Goal: Task Accomplishment & Management: Complete application form

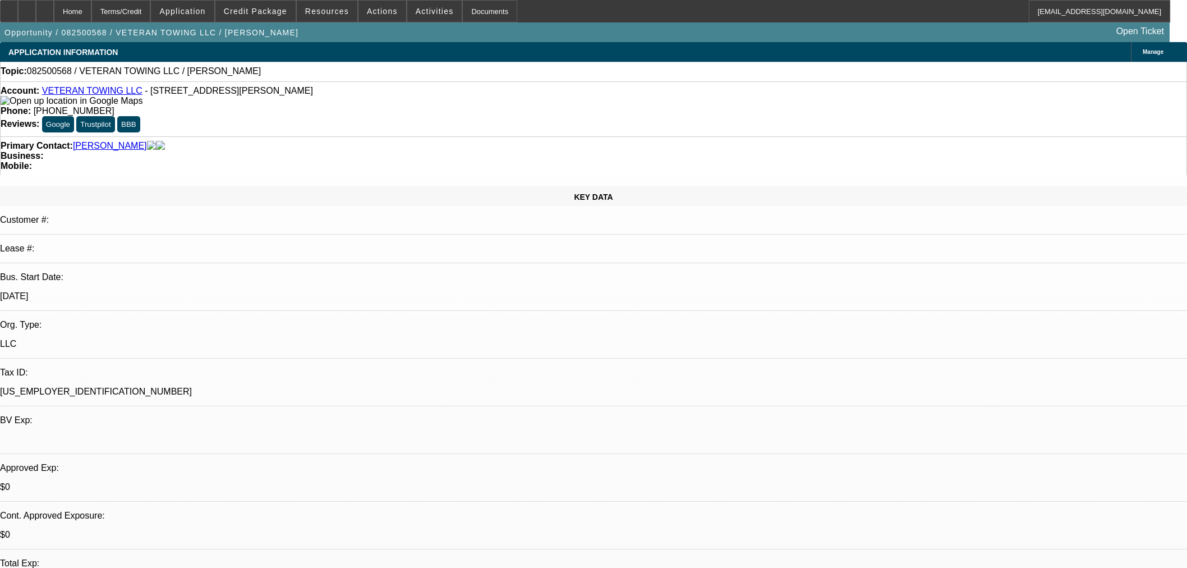
select select "0"
select select "2"
select select "0.1"
select select "4"
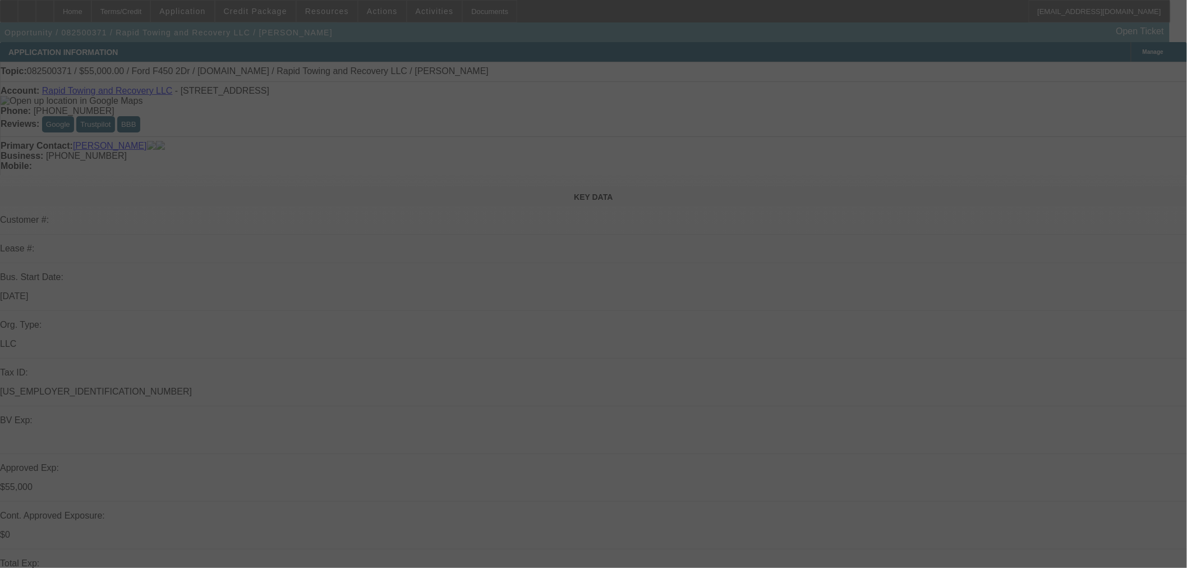
select select "2"
select select "0"
select select "2"
select select "0"
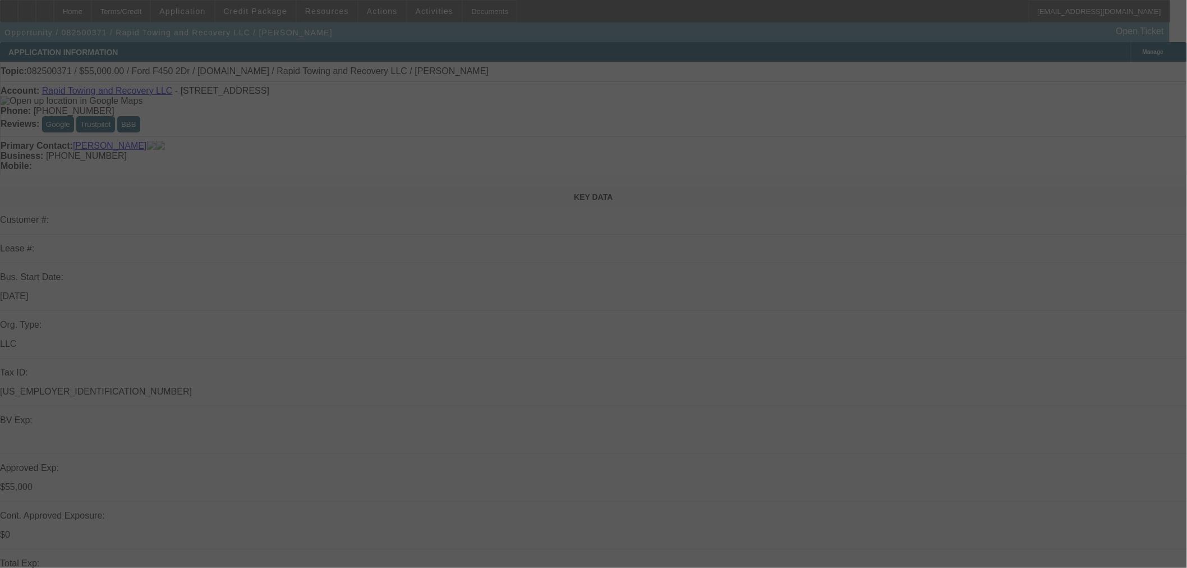
select select "0"
select select "2"
select select "0"
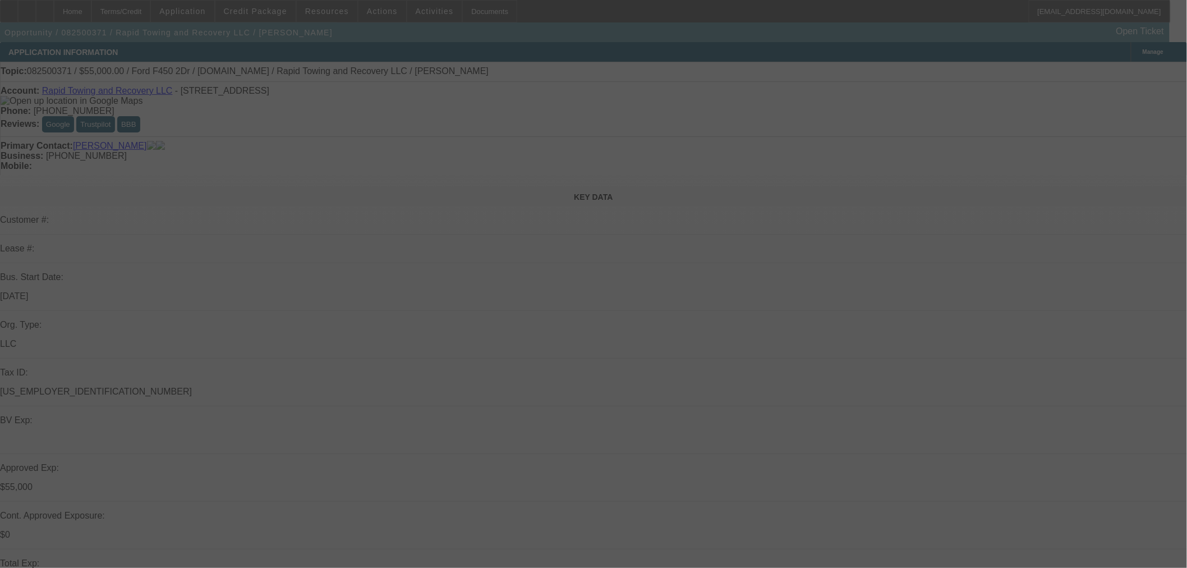
select select "0"
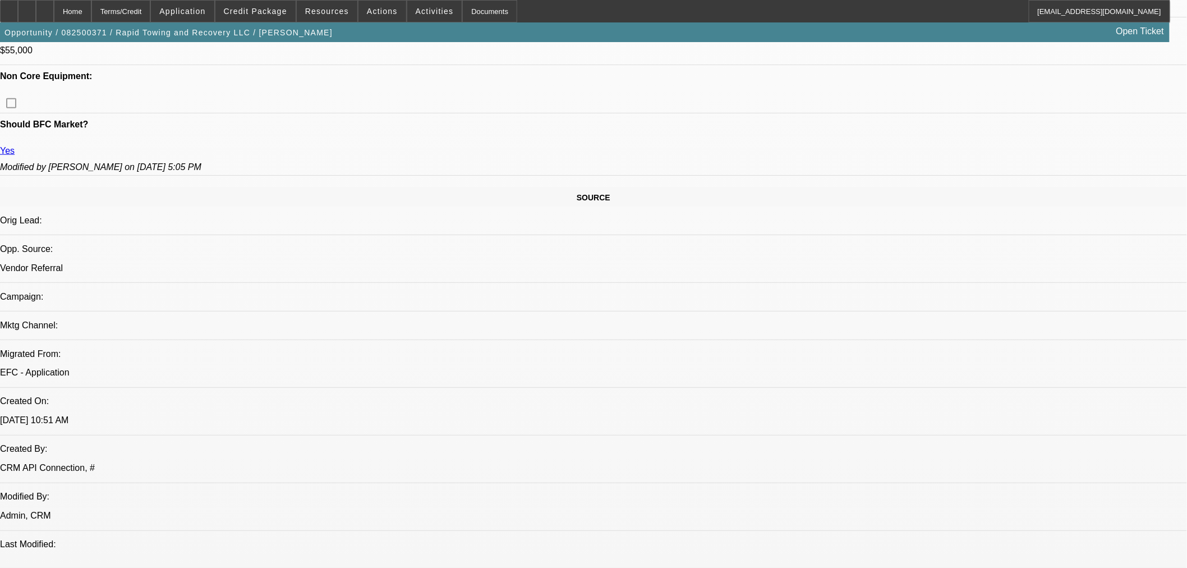
select select "1"
select select "2"
select select "6"
select select "1"
select select "2"
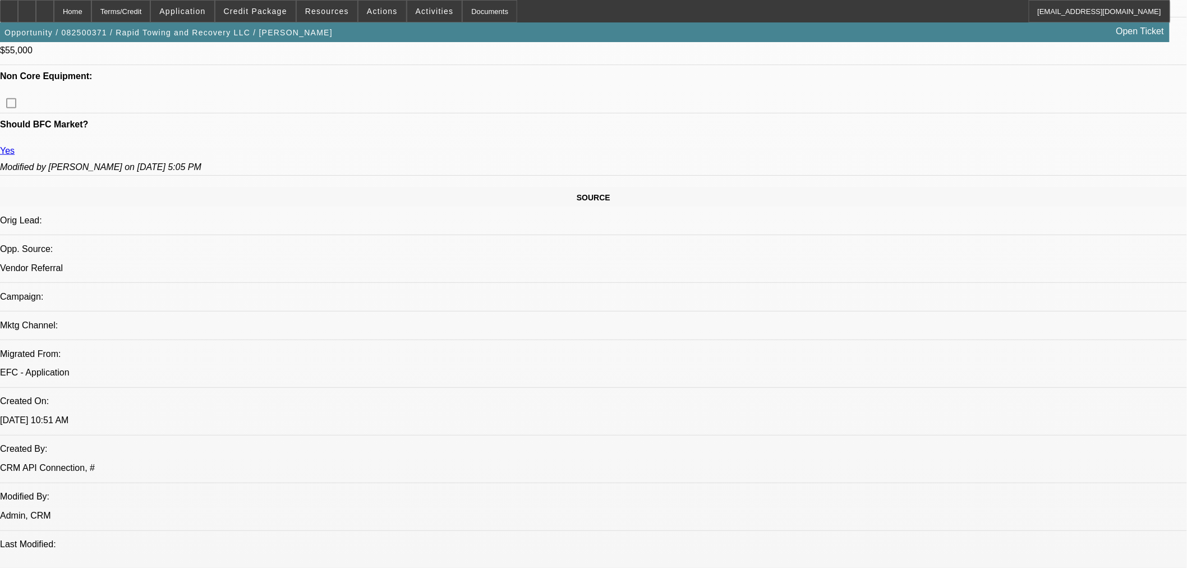
select select "6"
select select "1"
select select "2"
select select "6"
select select "1"
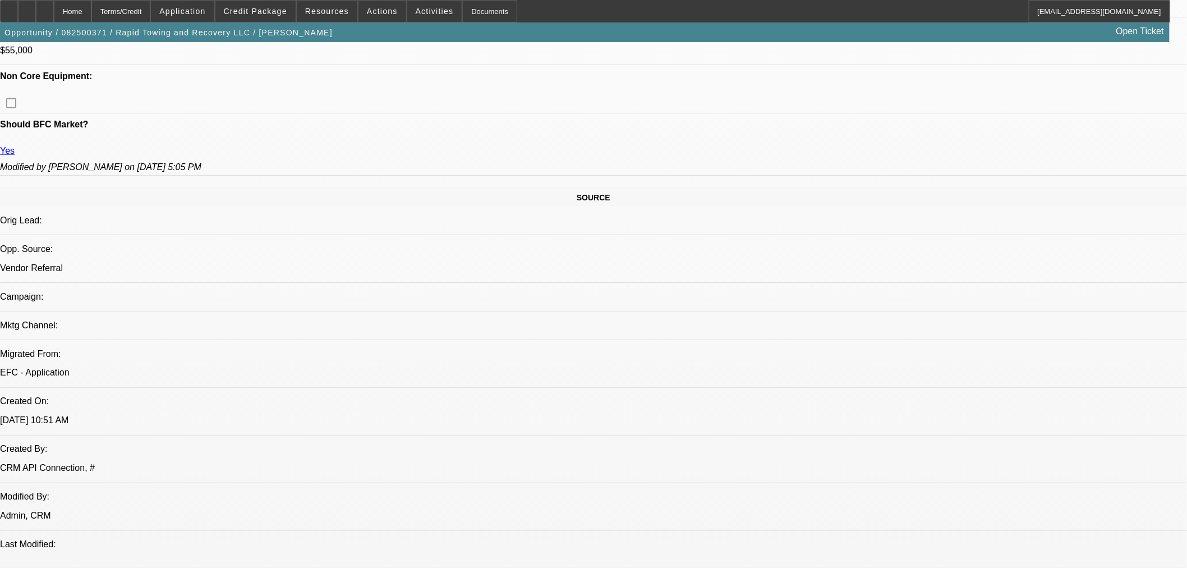
select select "3"
select select "6"
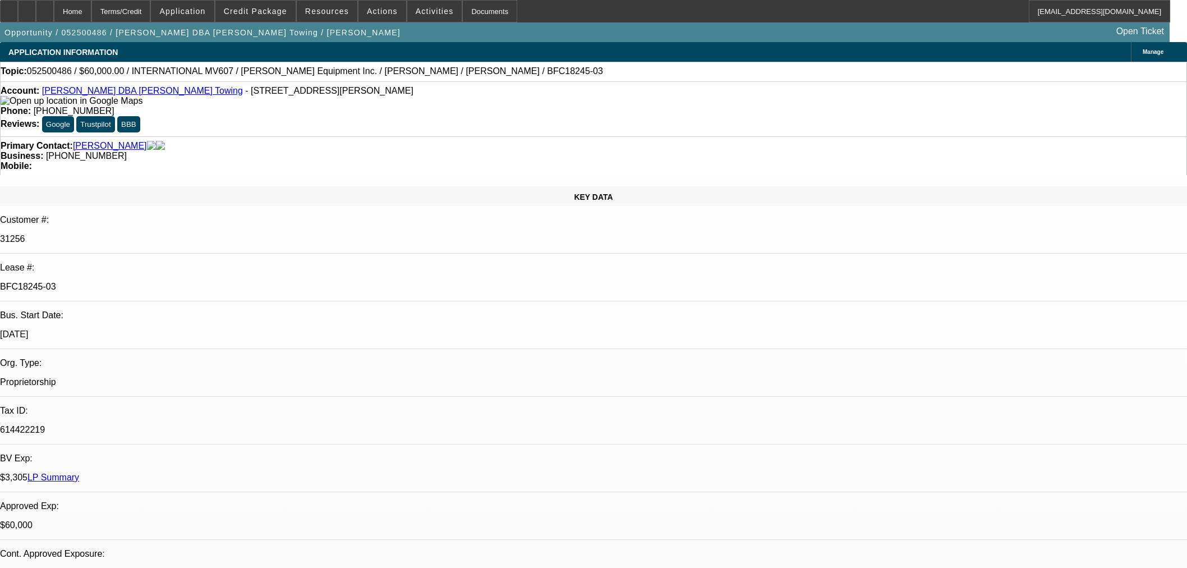
select select "0"
select select "2"
select select "0.1"
select select "4"
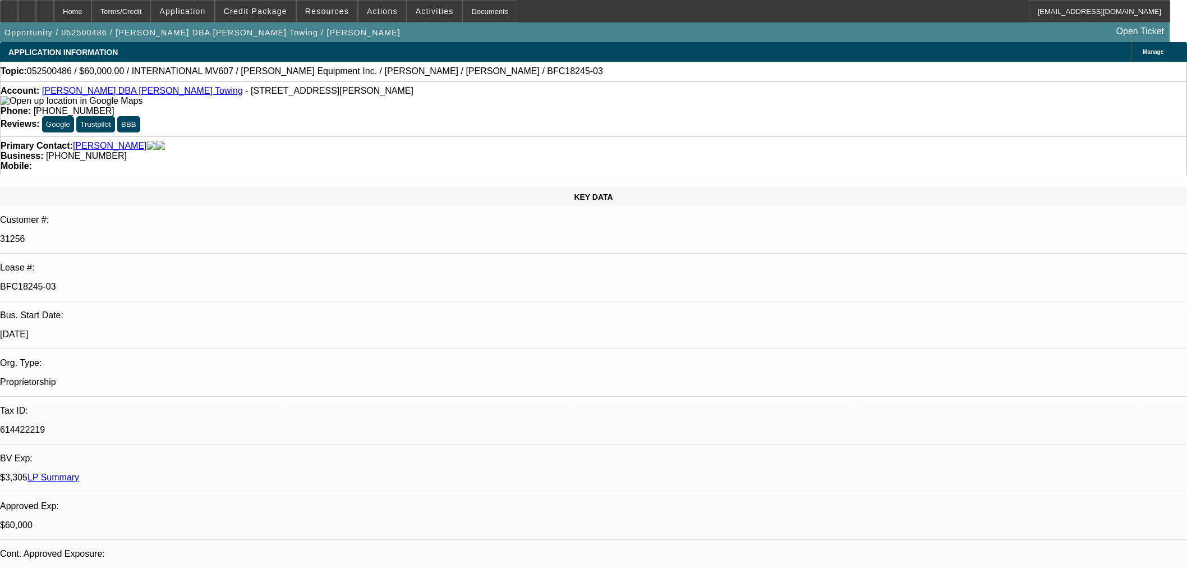
select select "0"
select select "2"
select select "0.1"
select select "4"
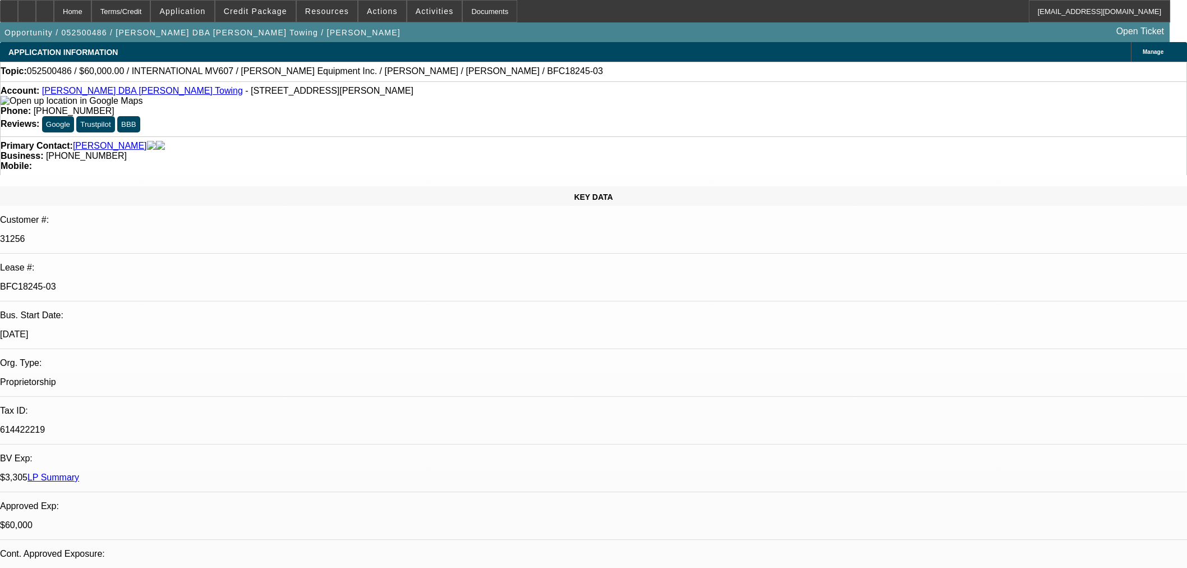
select select "0"
select select "2"
select select "0.1"
select select "4"
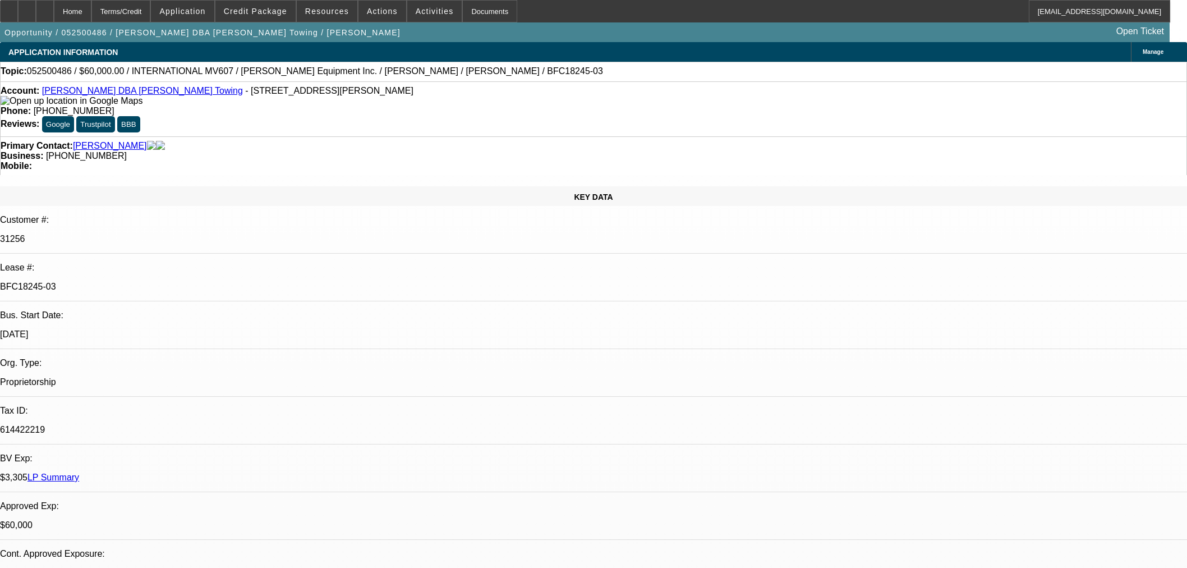
select select "0"
select select "3"
select select "0.1"
select select "4"
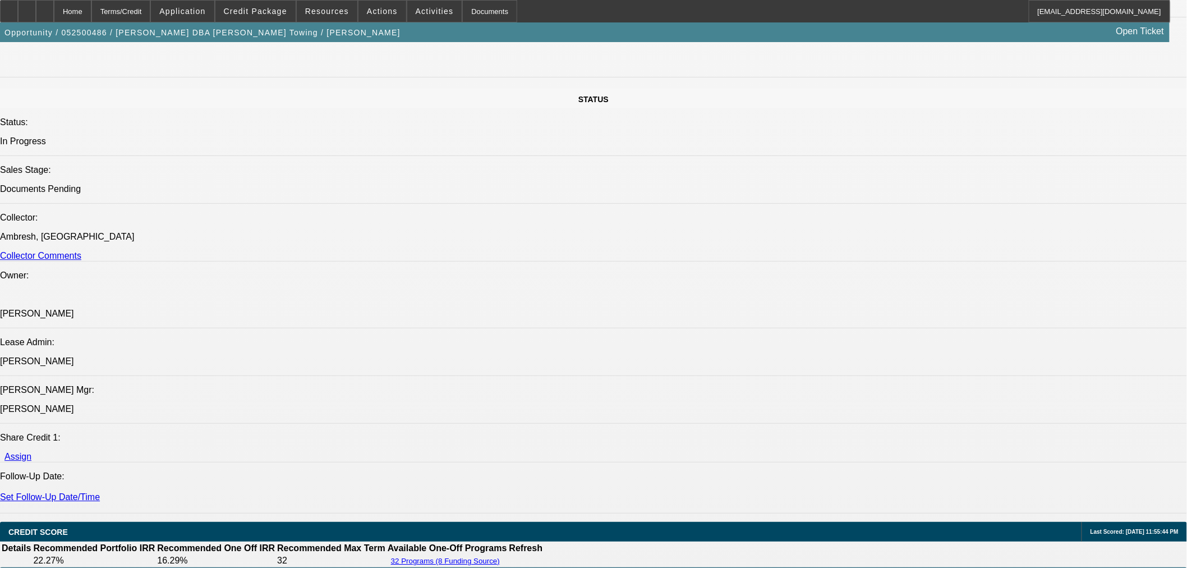
scroll to position [1184, 0]
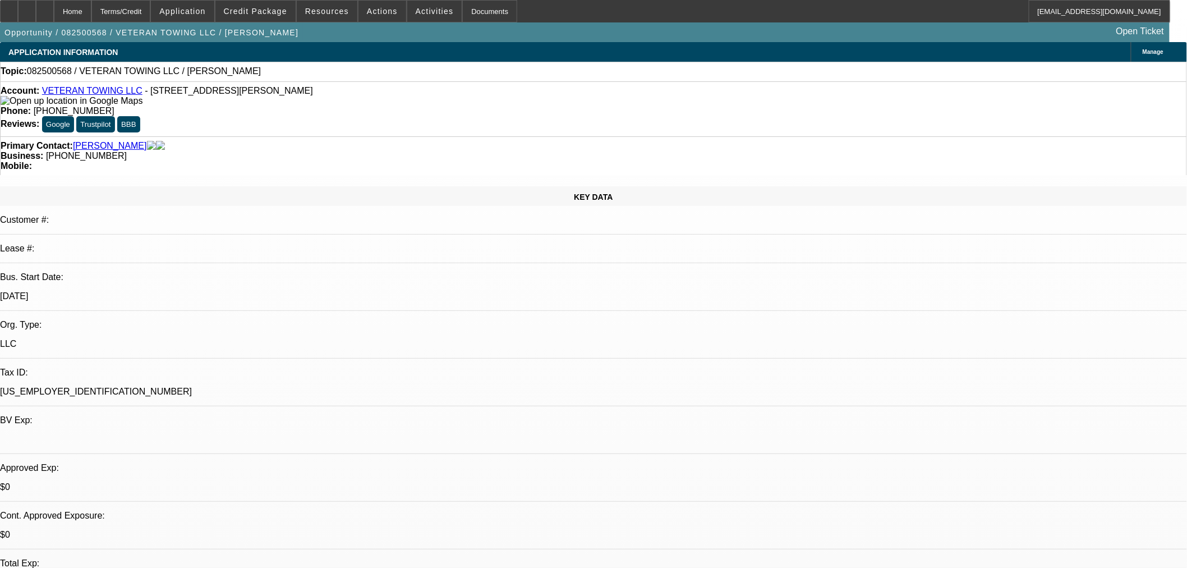
select select "0"
select select "2"
select select "0.1"
select select "4"
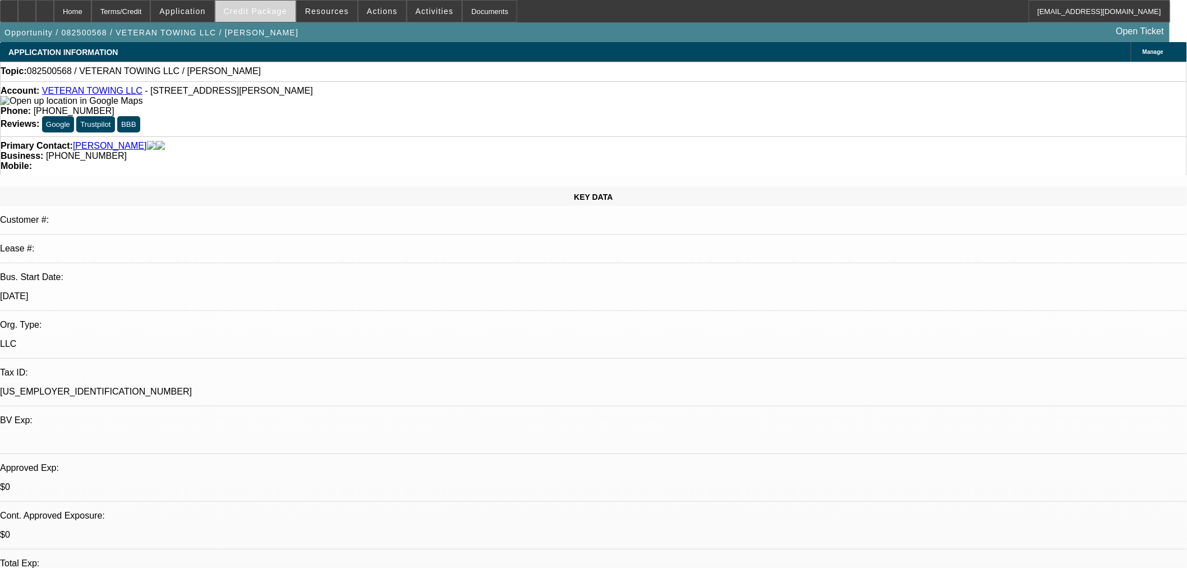
click at [271, 21] on span at bounding box center [255, 11] width 80 height 27
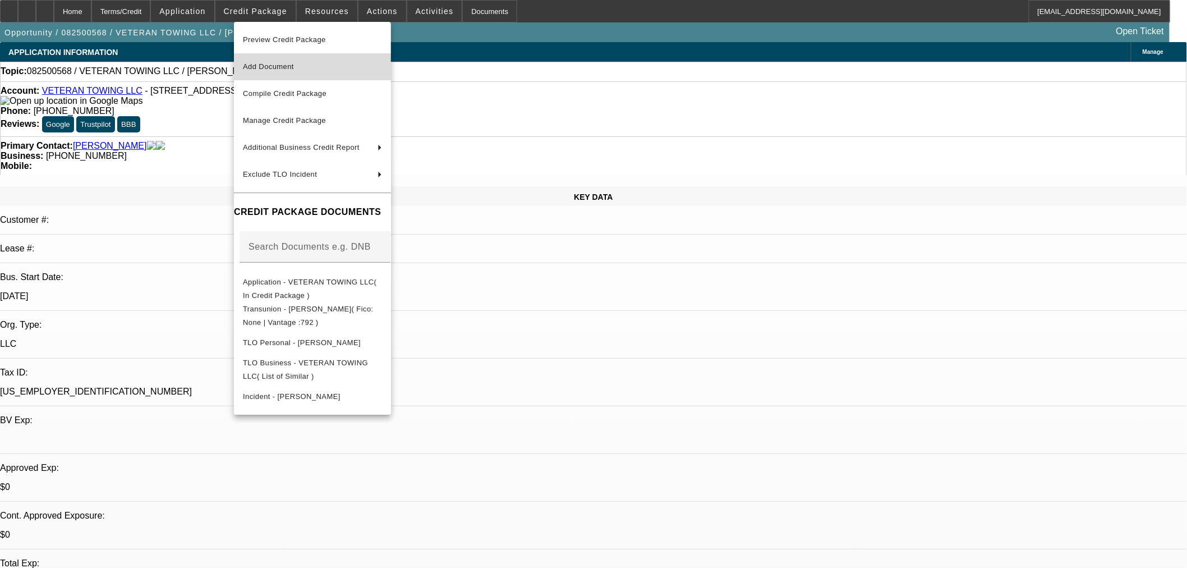
click at [278, 59] on button "Add Document" at bounding box center [312, 66] width 157 height 27
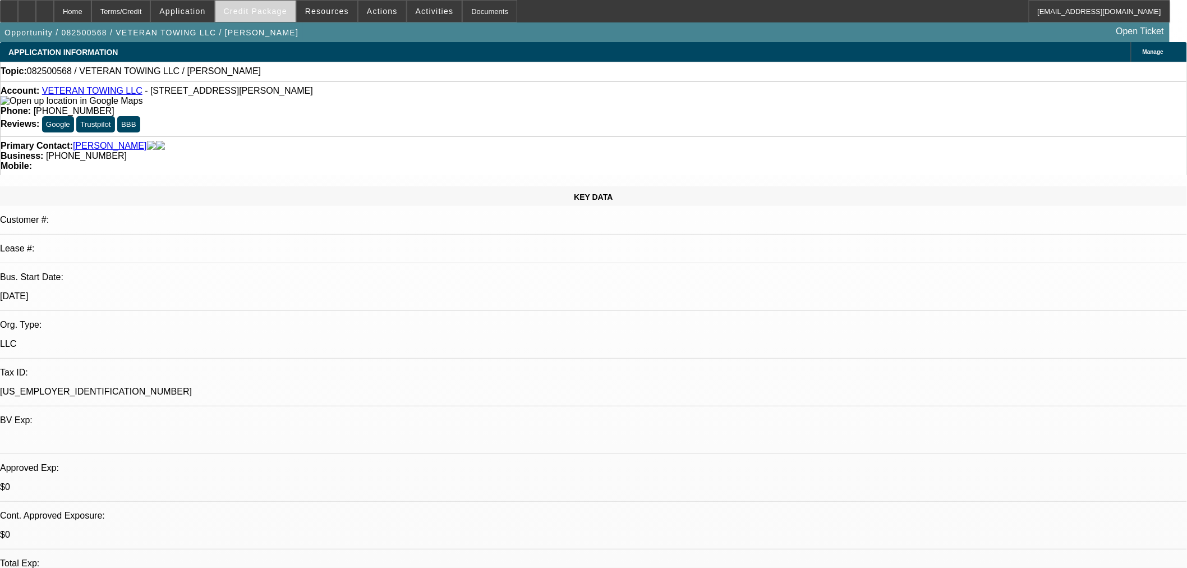
click at [256, 14] on span "Credit Package" at bounding box center [255, 11] width 63 height 9
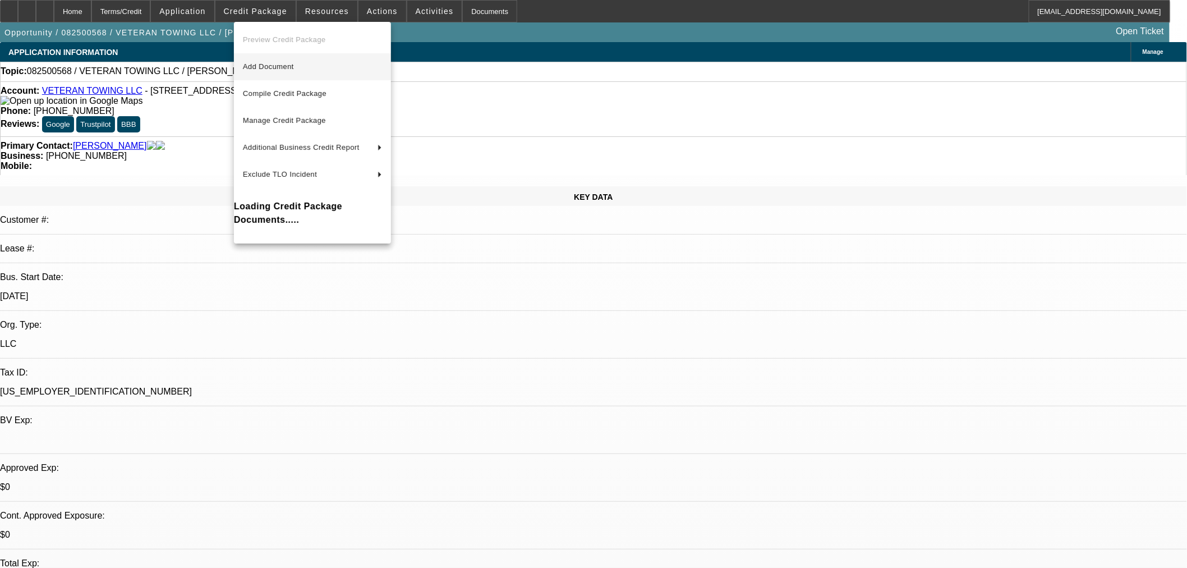
click at [267, 64] on span "Add Document" at bounding box center [268, 66] width 51 height 8
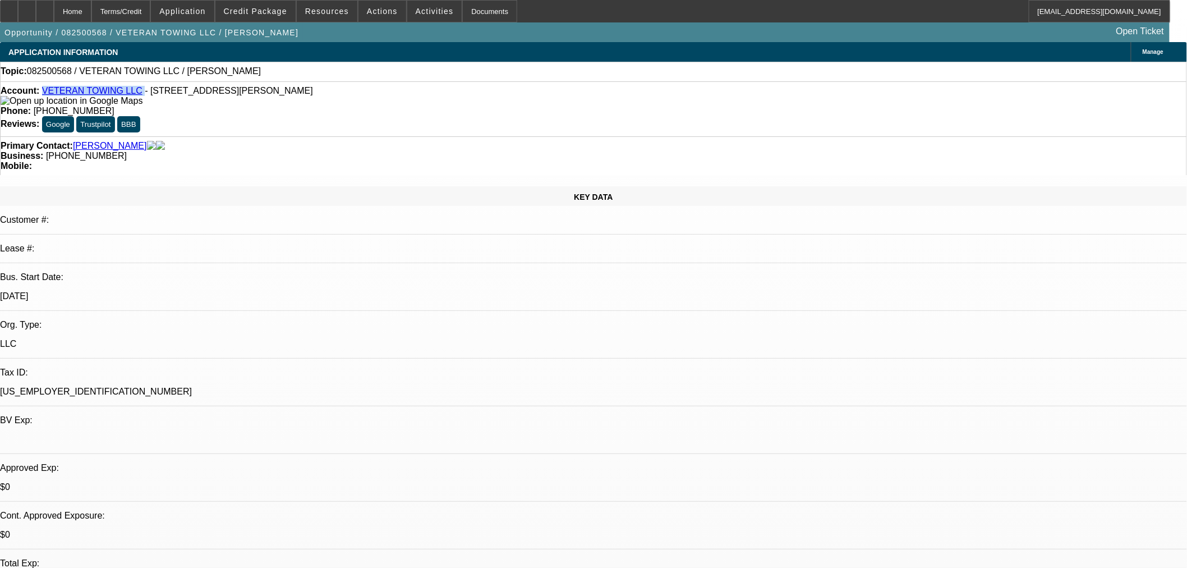
drag, startPoint x: 135, startPoint y: 94, endPoint x: 51, endPoint y: 94, distance: 83.6
click at [51, 94] on div "Account: VETERAN TOWING LLC - 10377 N 2400 Rd, Weatherford, OK 73096" at bounding box center [593, 96] width 1185 height 20
copy div "VETERAN TOWING LLC"
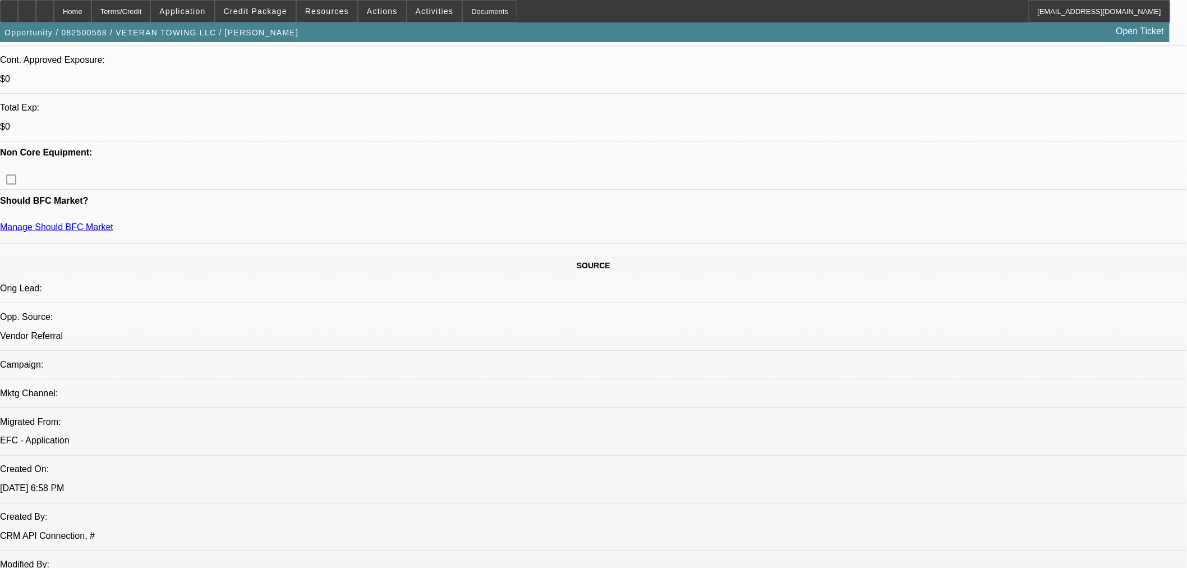
scroll to position [685, 0]
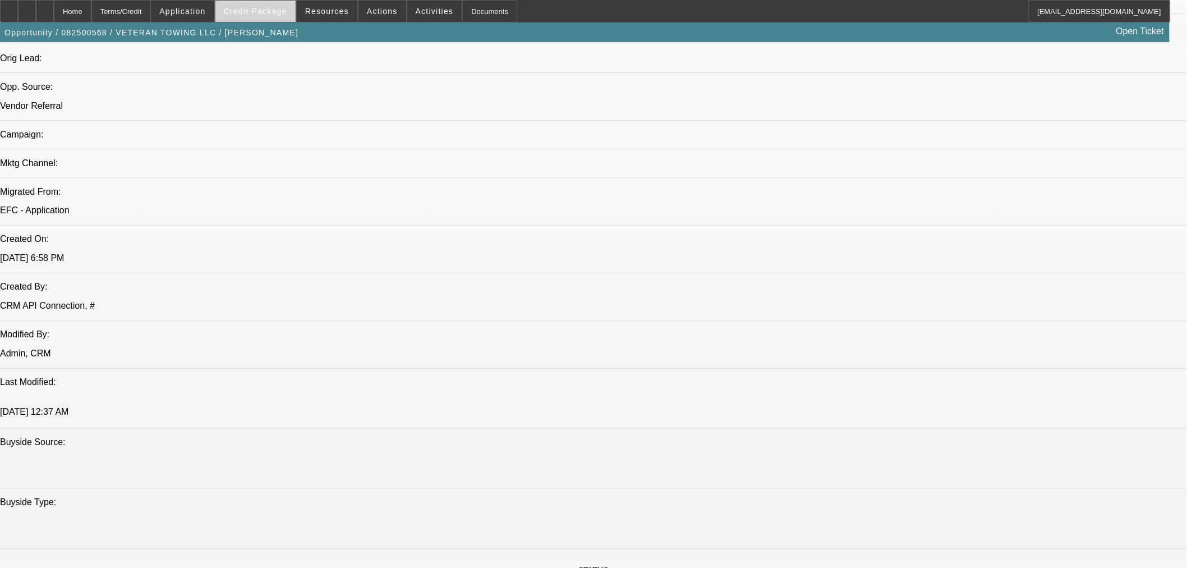
click at [275, 15] on span at bounding box center [255, 11] width 80 height 27
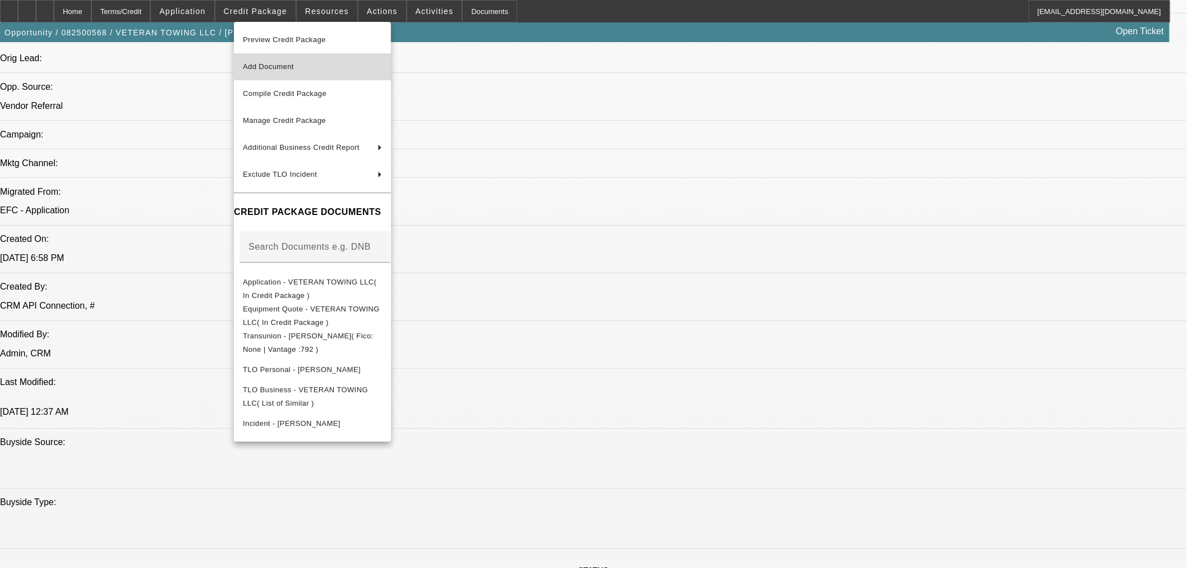
click at [279, 65] on span "Add Document" at bounding box center [268, 66] width 51 height 8
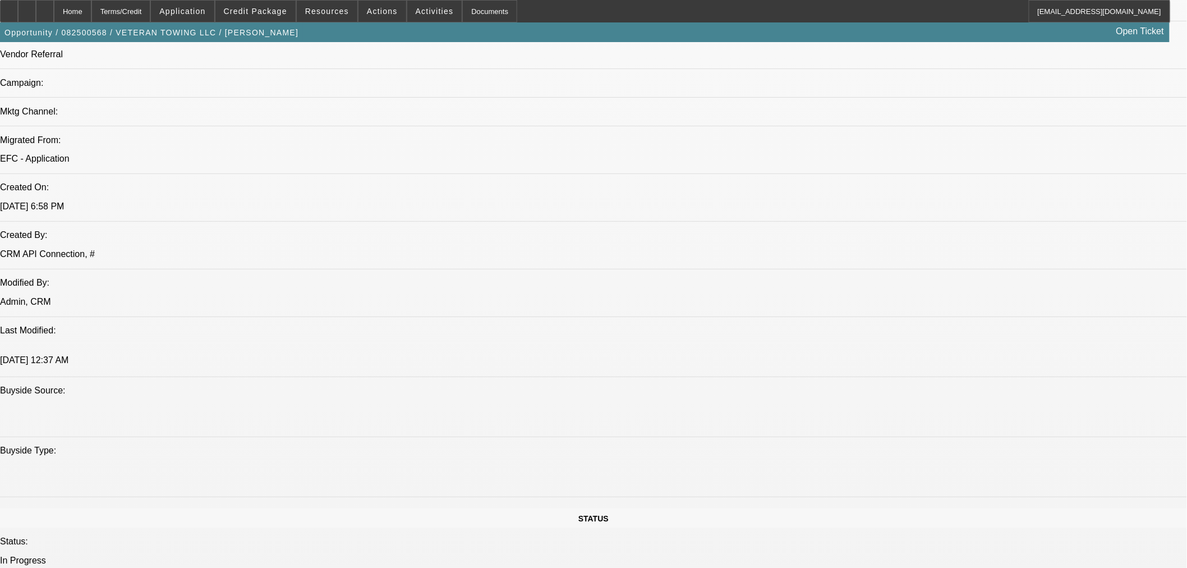
scroll to position [623, 0]
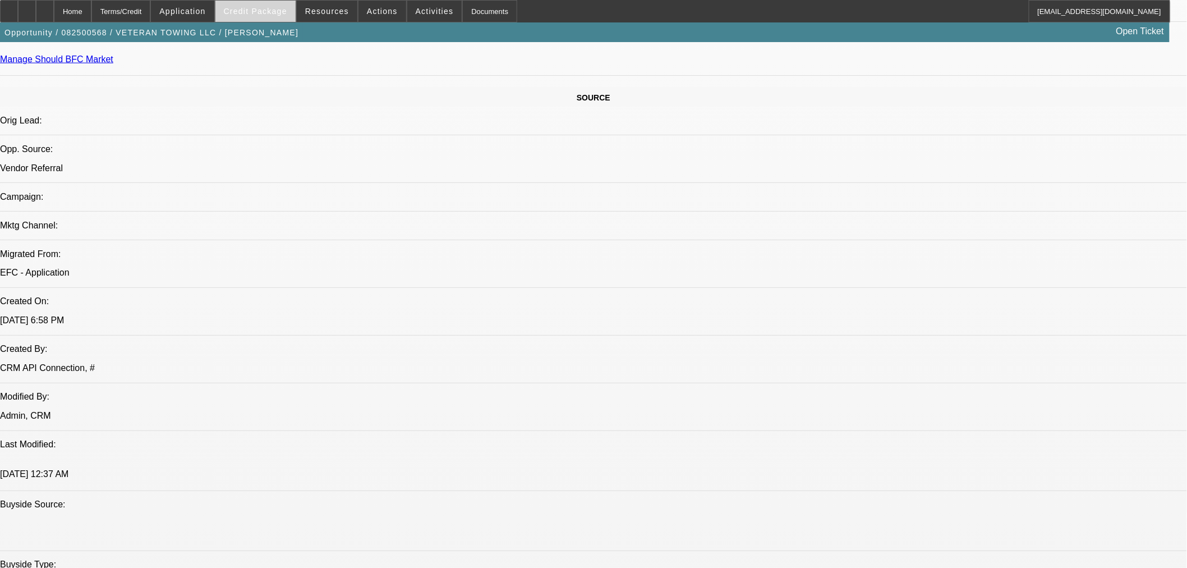
click at [282, 8] on span "Credit Package" at bounding box center [255, 11] width 63 height 9
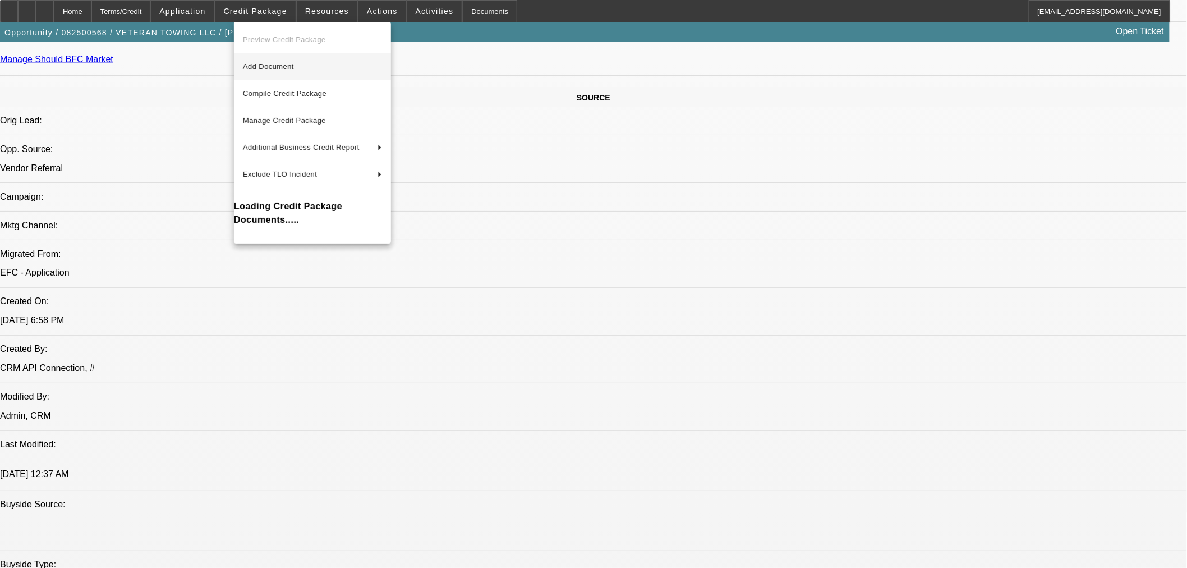
click at [261, 61] on span "Add Document" at bounding box center [312, 66] width 139 height 13
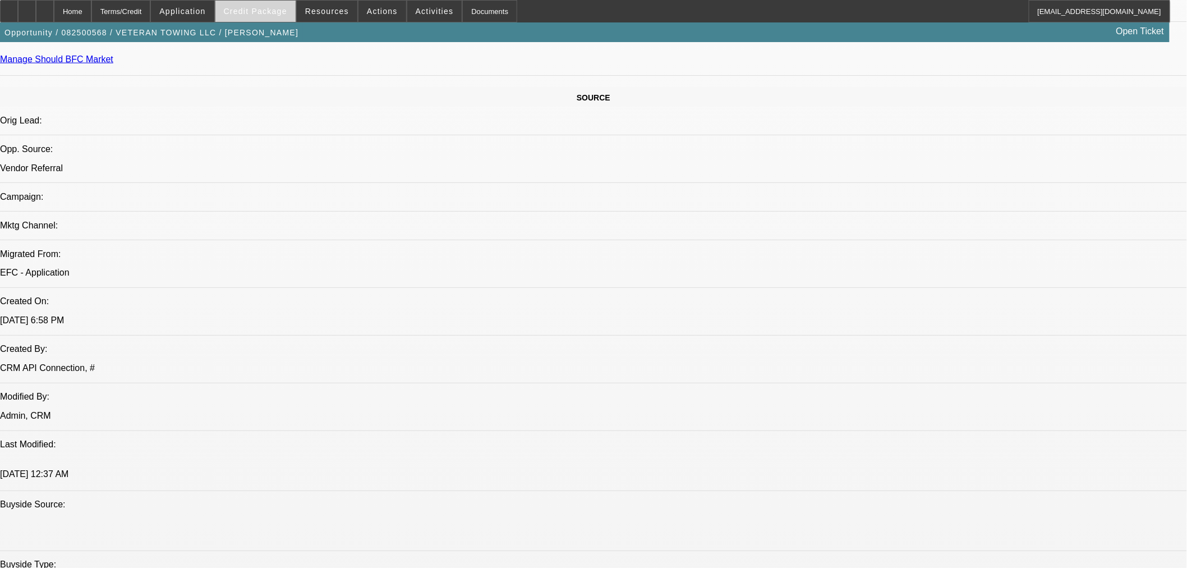
click at [272, 1] on span at bounding box center [255, 11] width 80 height 27
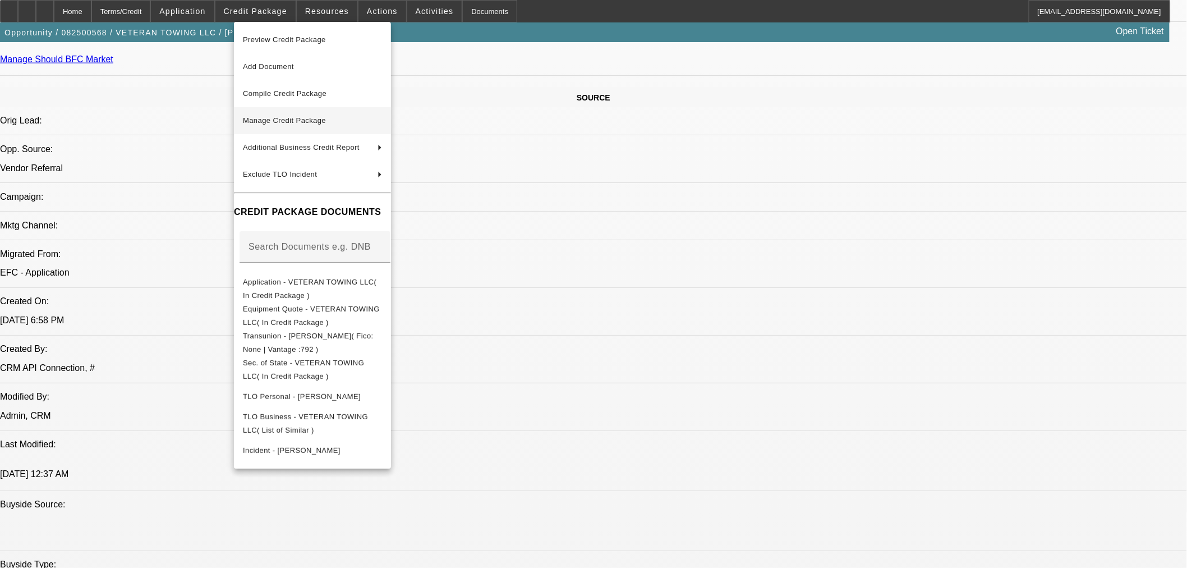
click at [333, 123] on span "Manage Credit Package" at bounding box center [312, 120] width 139 height 13
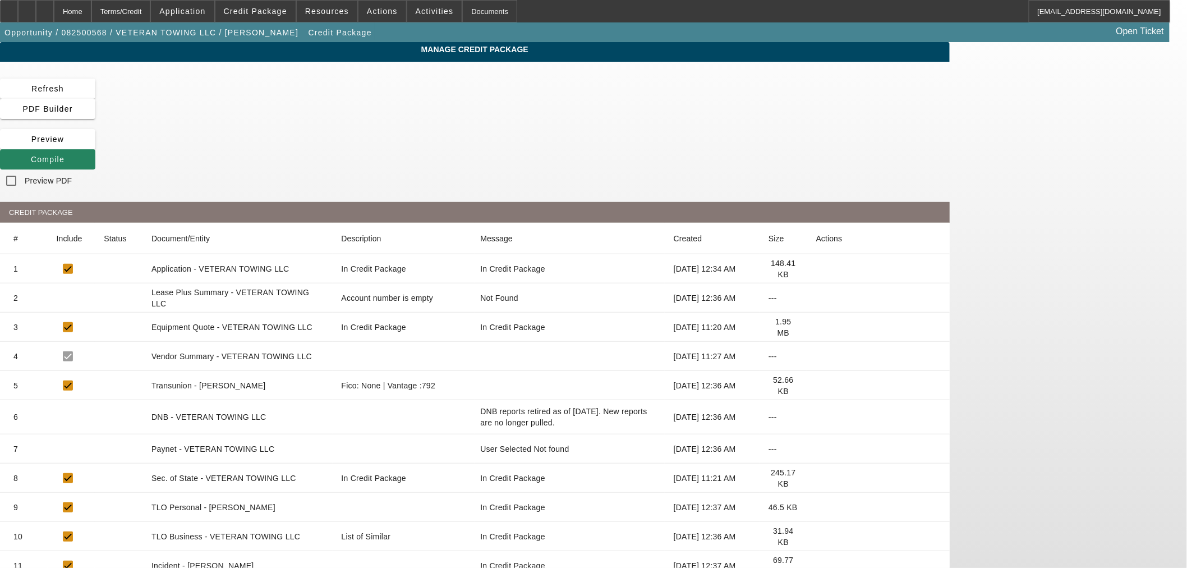
click at [816, 327] on icon at bounding box center [816, 327] width 0 height 0
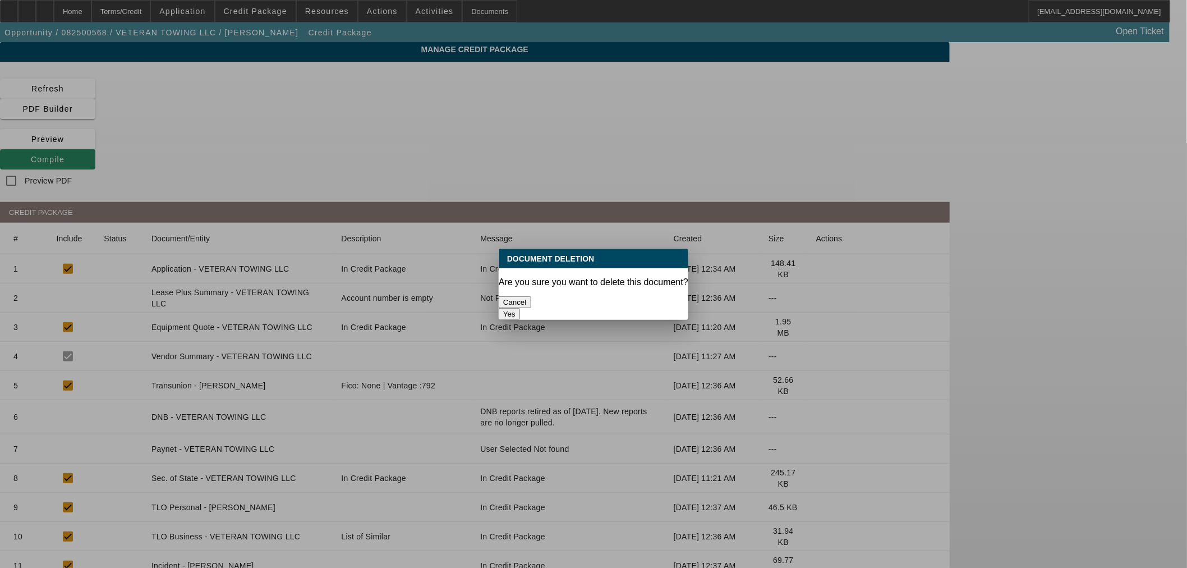
click at [531, 296] on button "Cancel" at bounding box center [515, 302] width 33 height 12
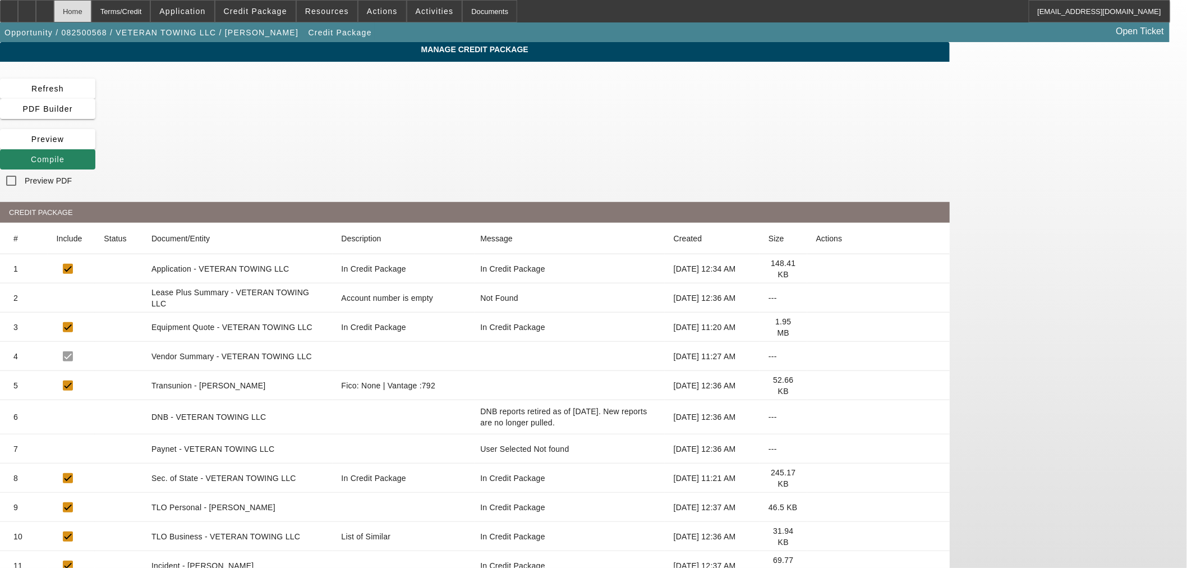
click at [91, 11] on div "Home" at bounding box center [73, 11] width 38 height 22
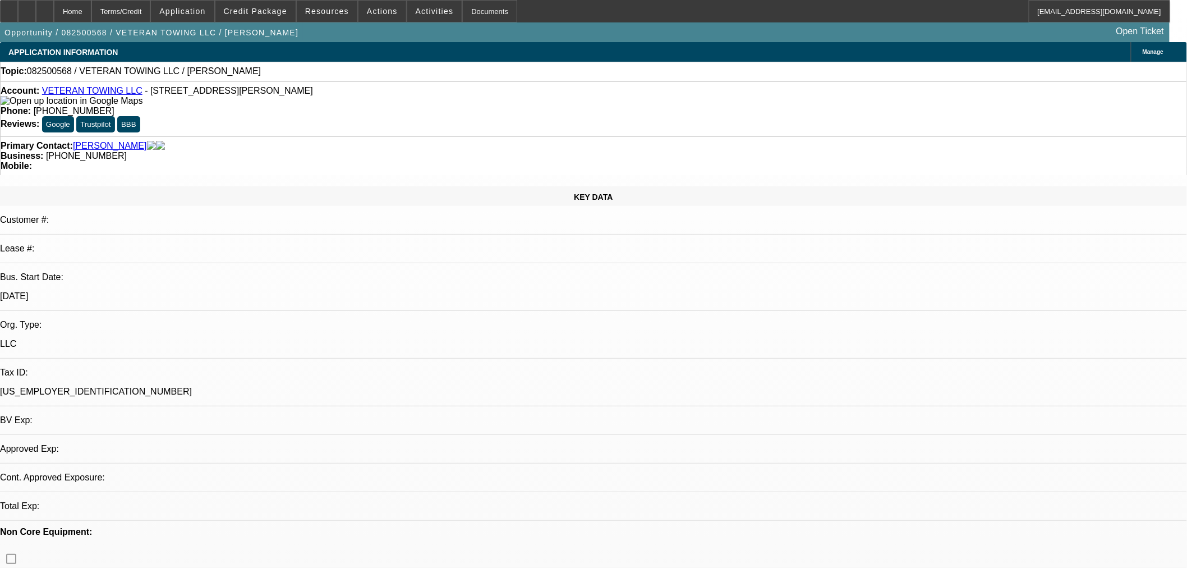
select select "0"
select select "2"
select select "0.1"
select select "4"
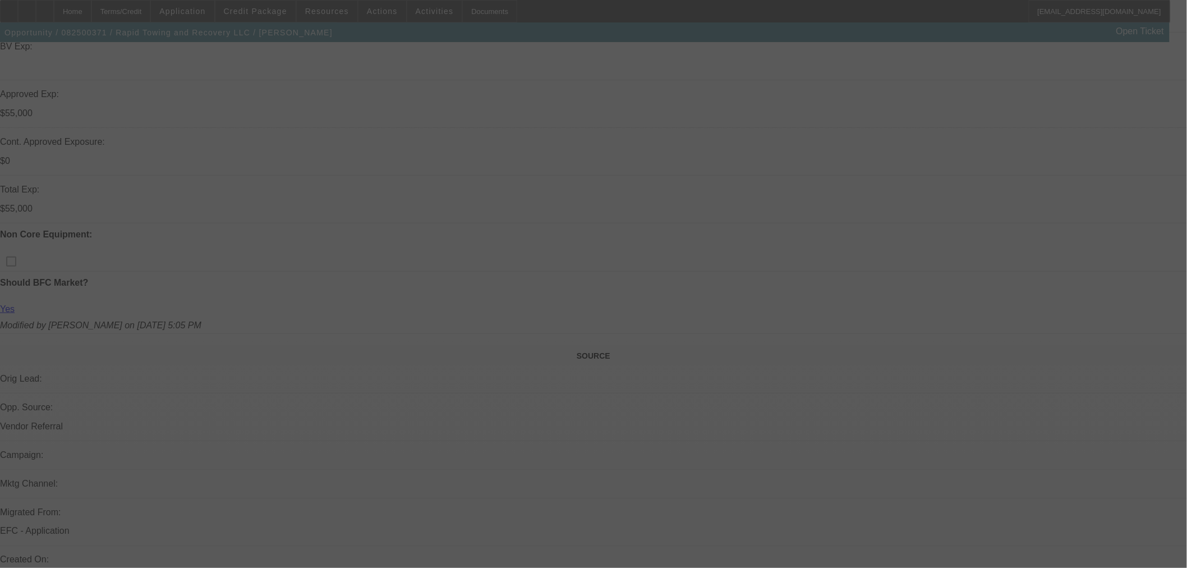
select select "2"
select select "0"
select select "6"
select select "0"
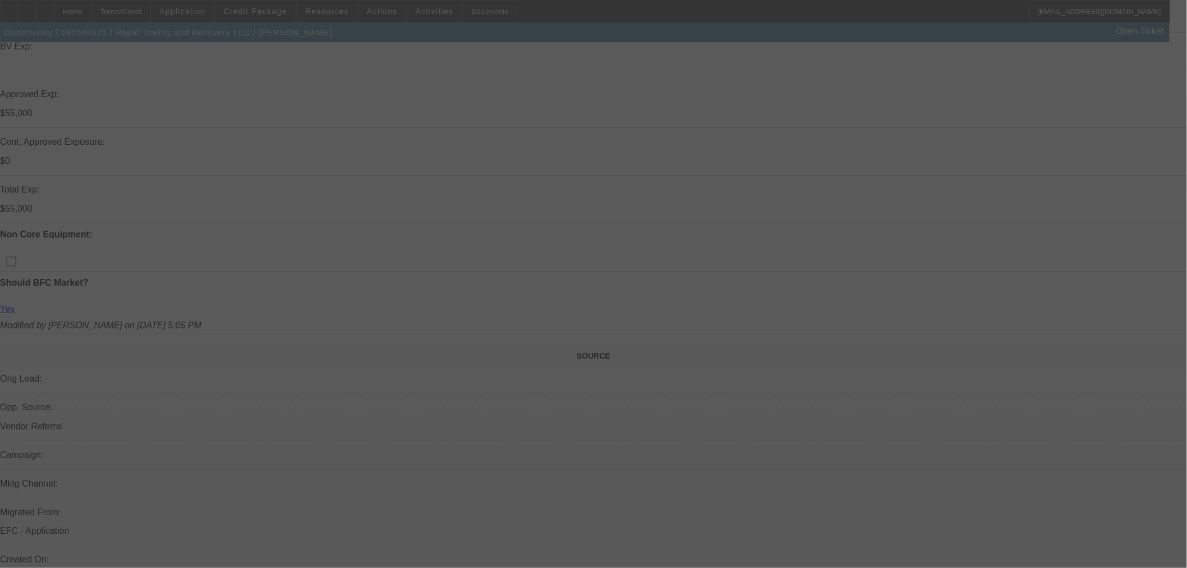
select select "2"
select select "0"
select select "6"
select select "0"
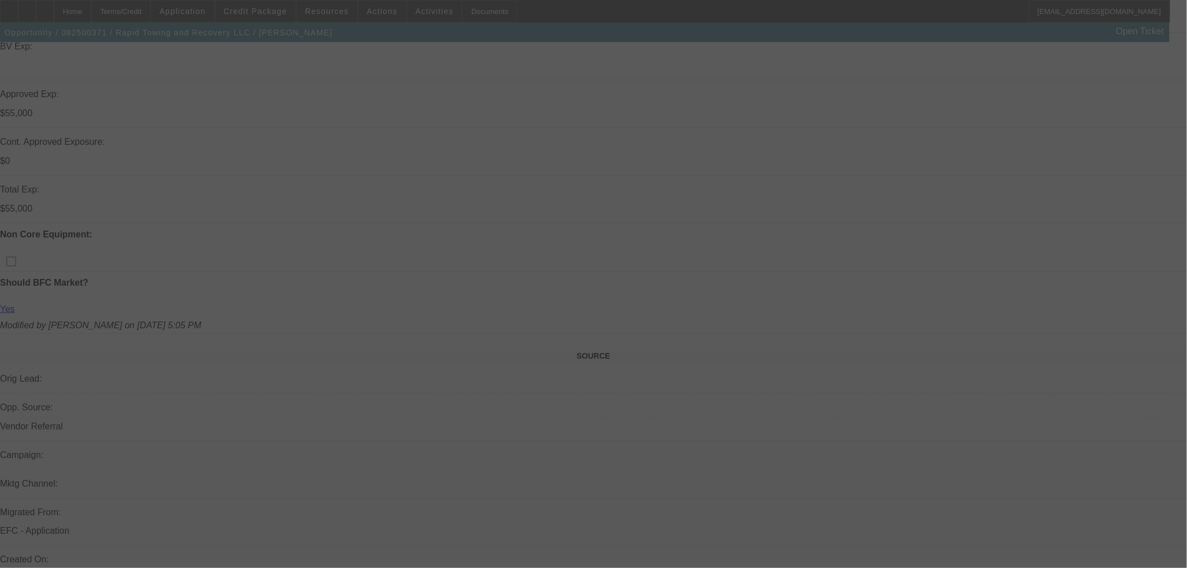
select select "2"
select select "0"
select select "6"
select select "0"
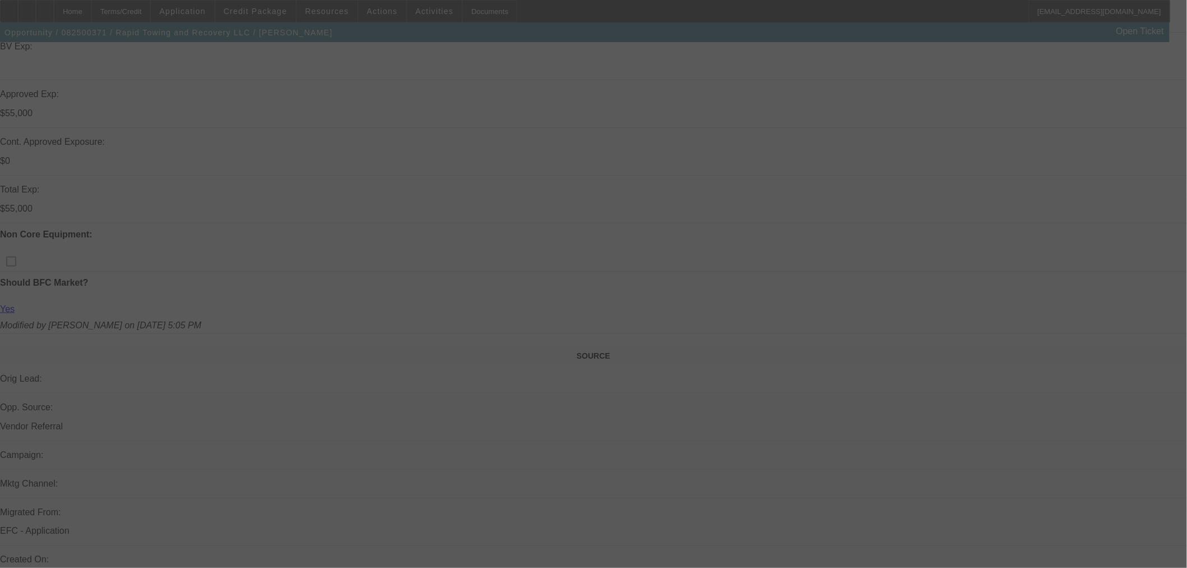
select select "0"
select select "3"
select select "0"
select select "6"
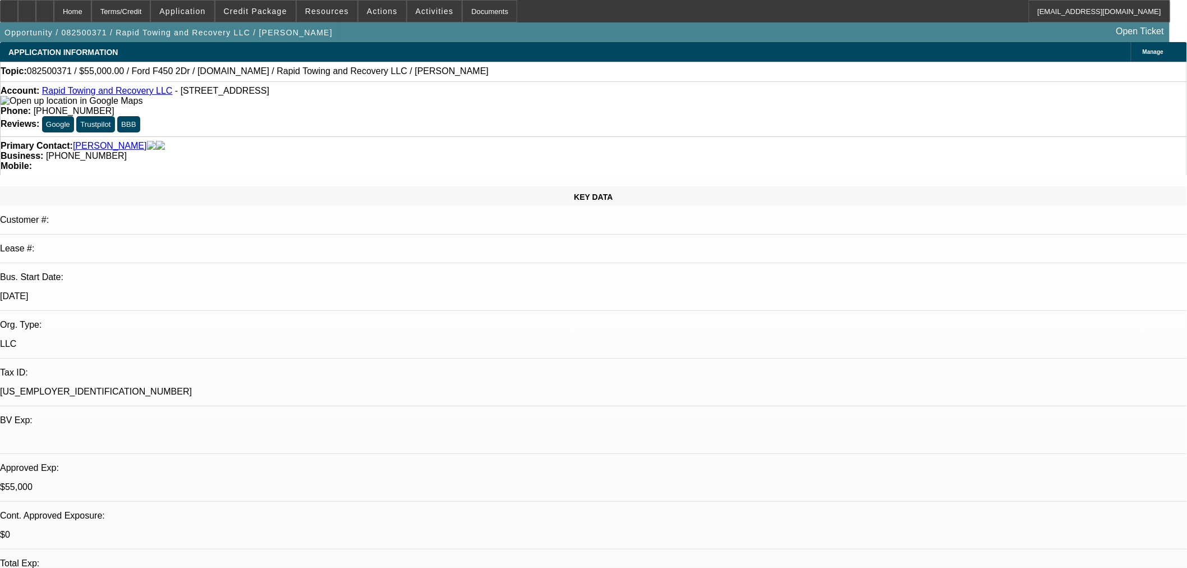
select select "0"
select select "2"
select select "0"
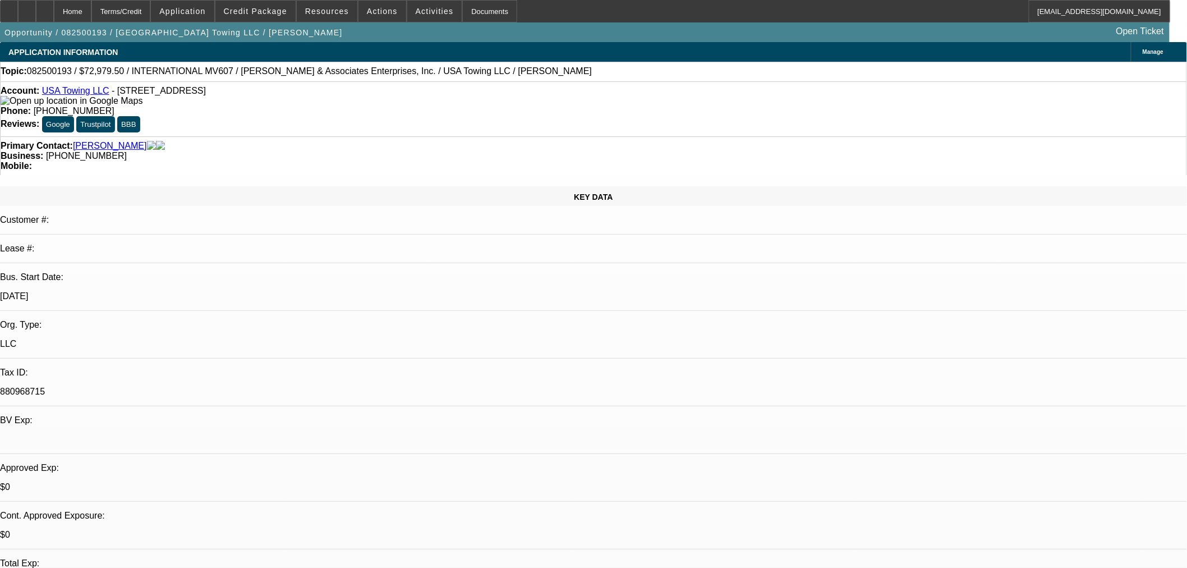
select select "6"
select select "0"
select select "2"
select select "0"
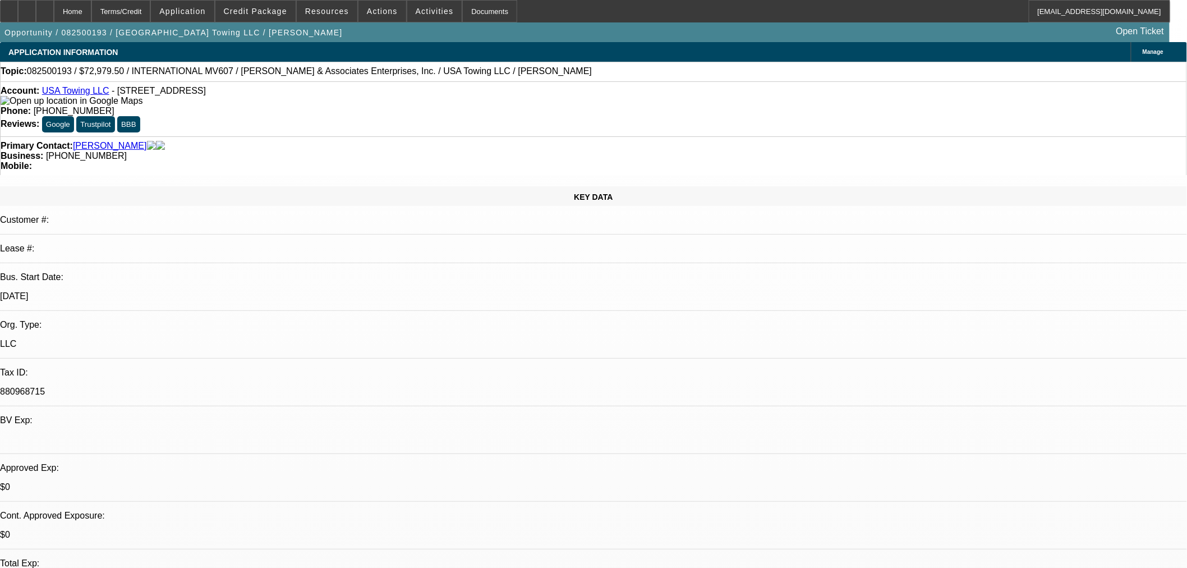
select select "6"
select select "0"
select select "2"
select select "0"
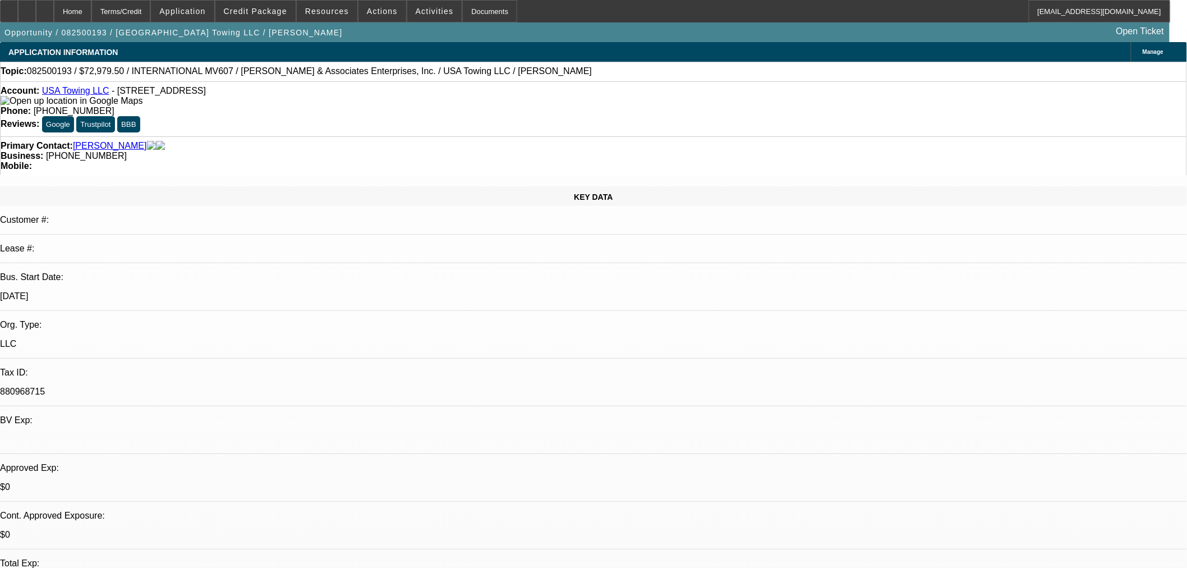
select select "6"
select select "0.1"
select select "0"
select select "2"
select select "0"
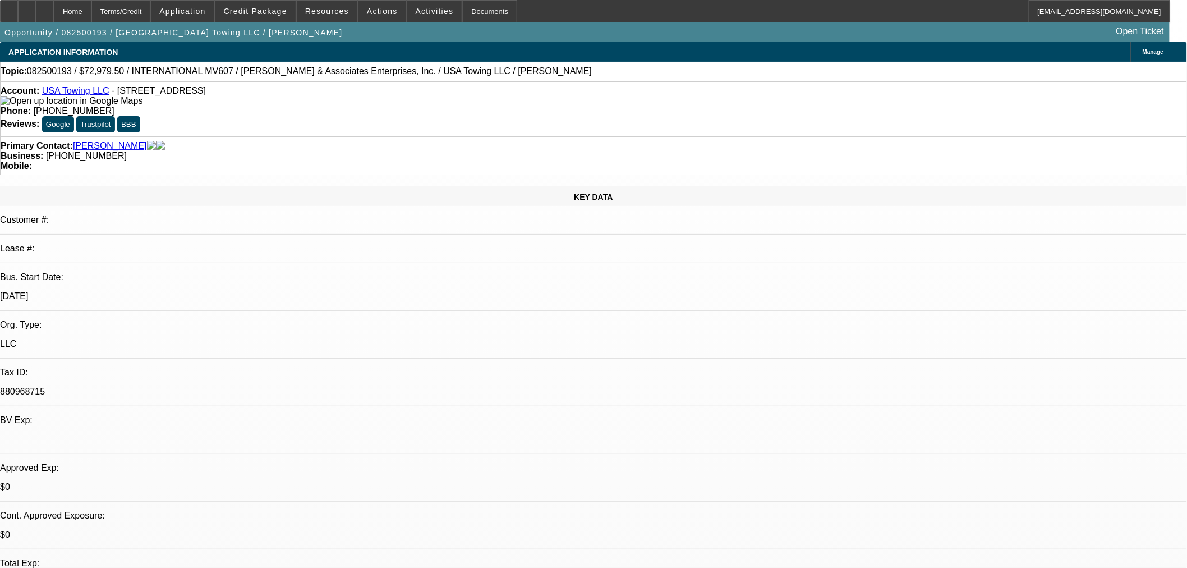
select select "6"
drag, startPoint x: 265, startPoint y: 21, endPoint x: 230, endPoint y: 164, distance: 147.0
click at [265, 21] on span at bounding box center [255, 11] width 80 height 27
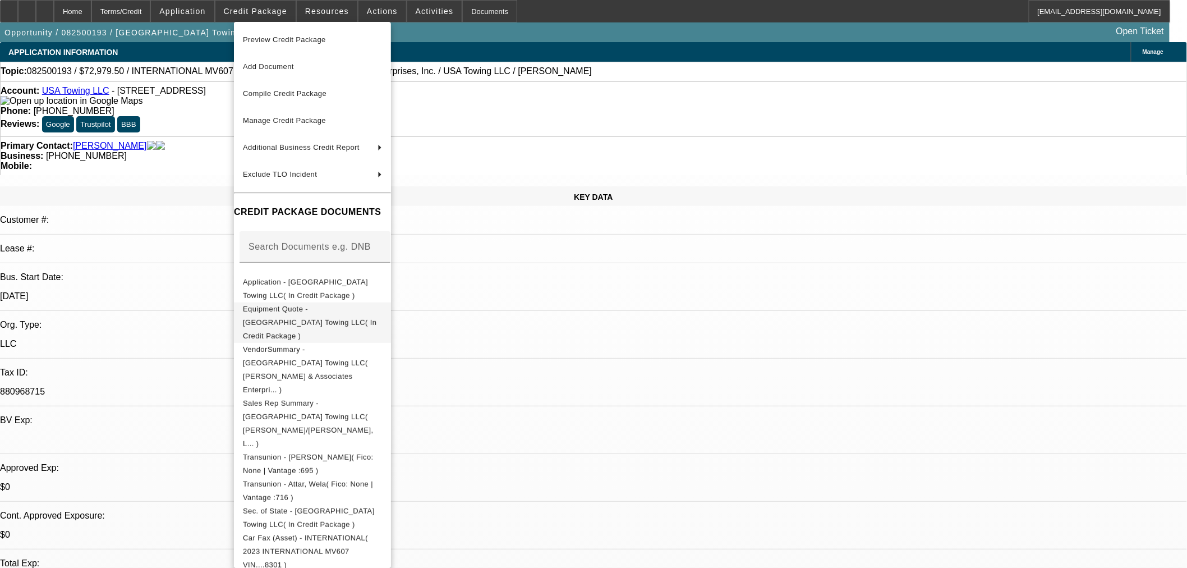
click at [264, 312] on span "Equipment Quote - [GEOGRAPHIC_DATA] Towing LLC( In Credit Package )" at bounding box center [309, 321] width 133 height 35
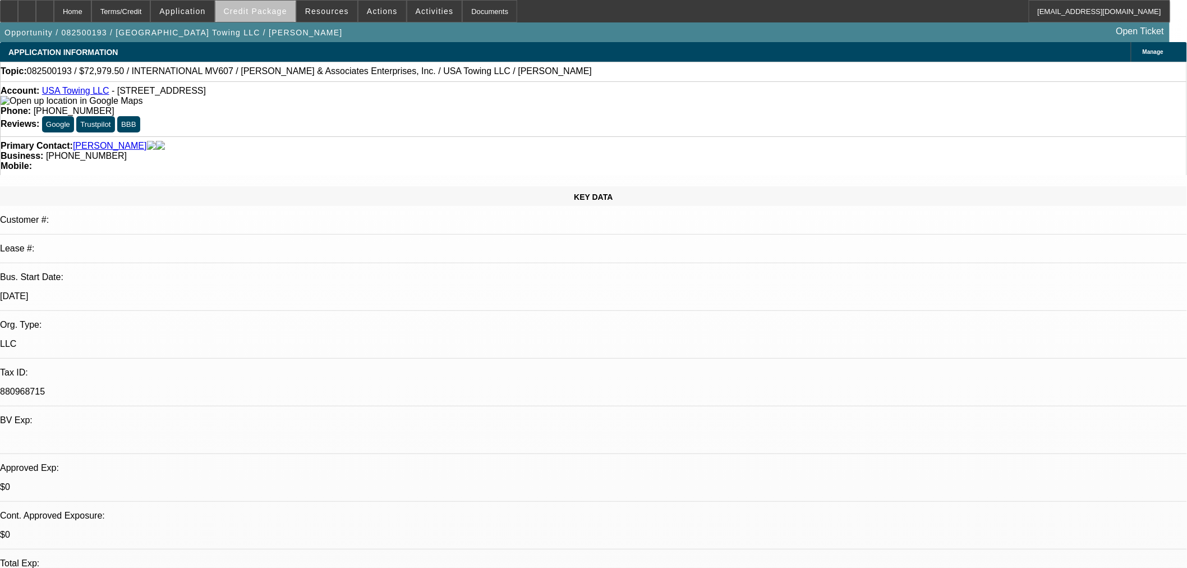
click at [290, 18] on span at bounding box center [255, 11] width 80 height 27
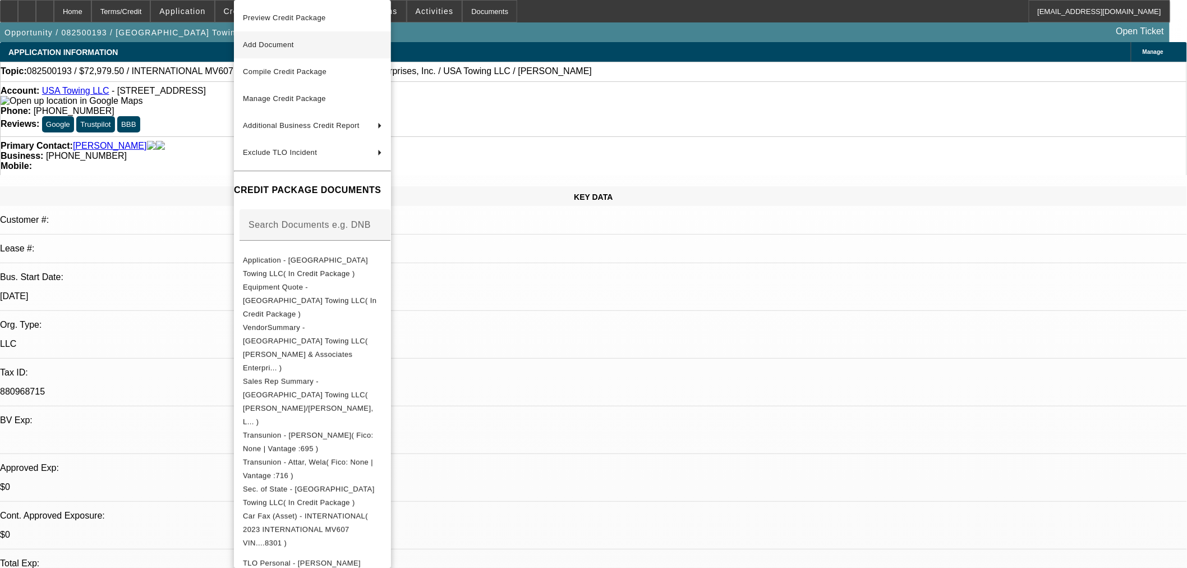
click at [285, 49] on span "Add Document" at bounding box center [312, 44] width 139 height 13
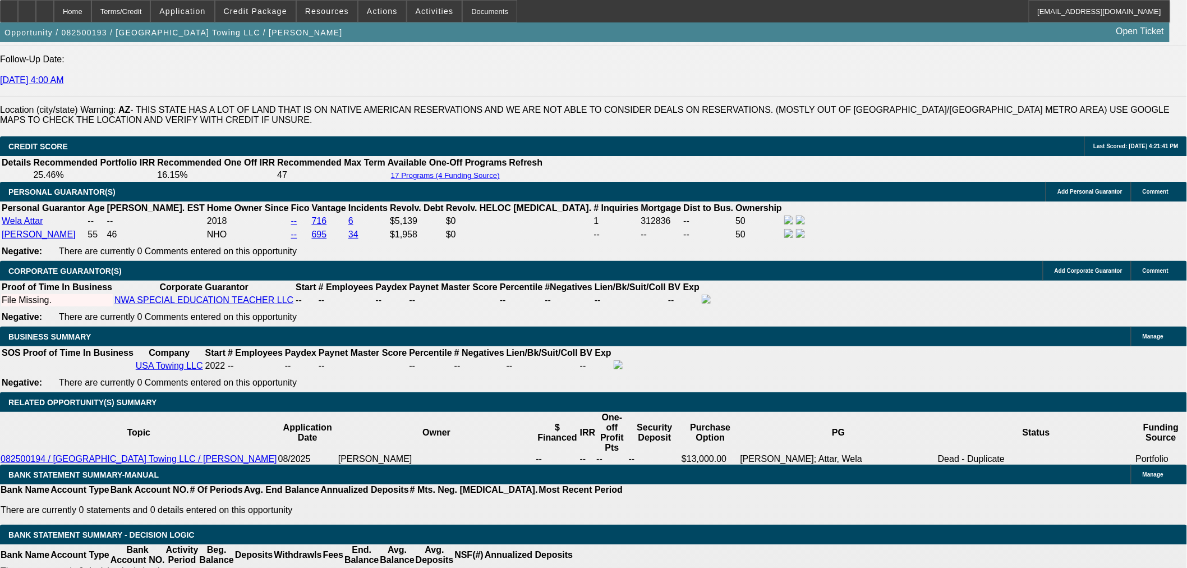
scroll to position [1433, 0]
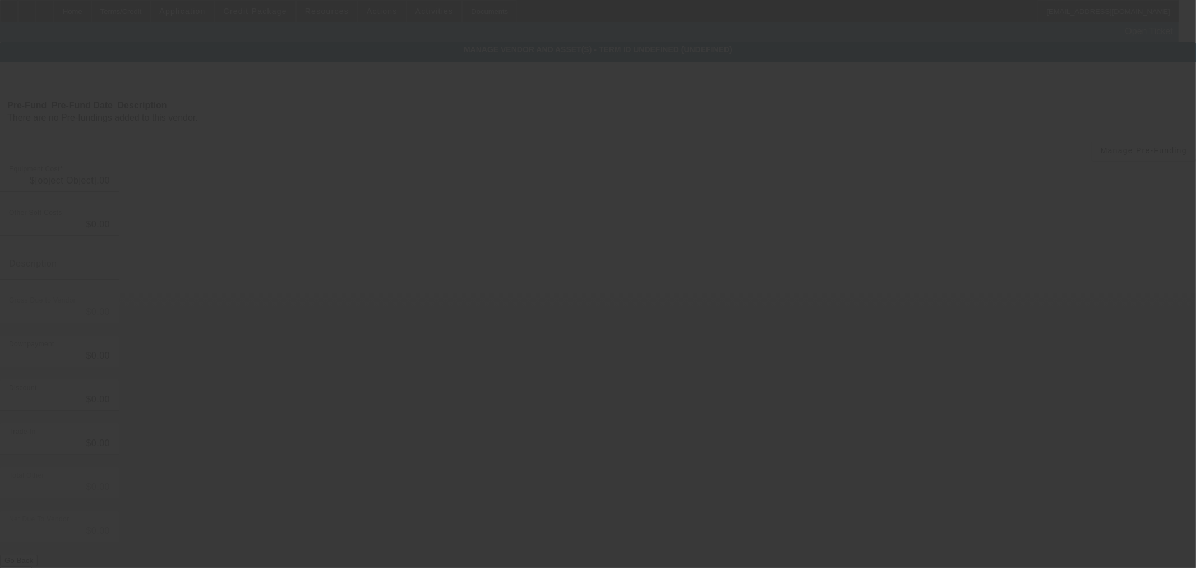
type input "$88,460.00"
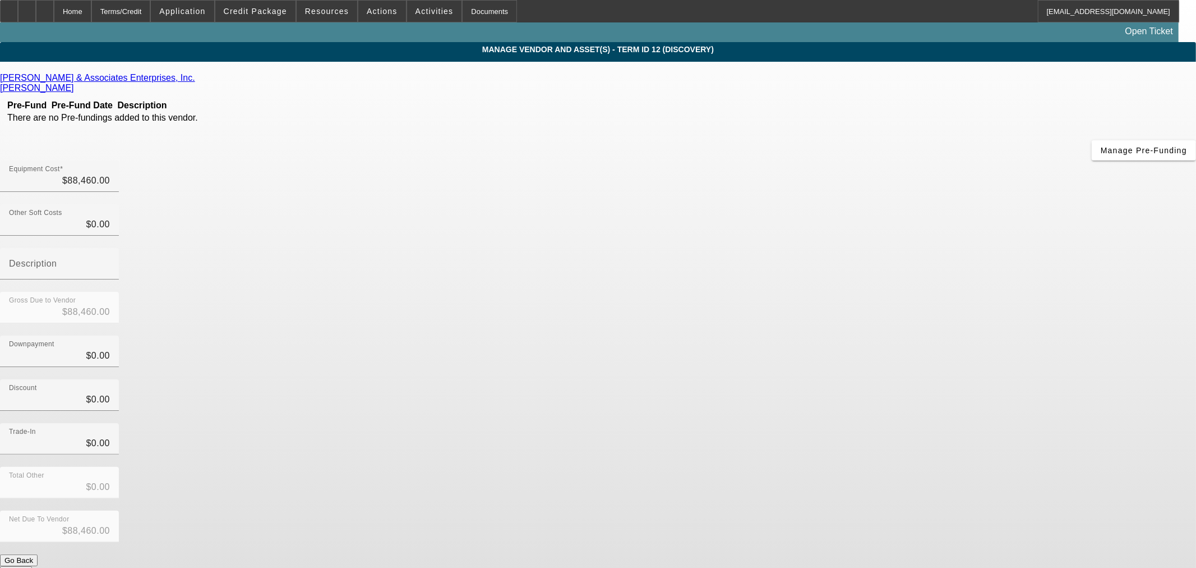
click at [198, 80] on icon at bounding box center [198, 78] width 0 height 10
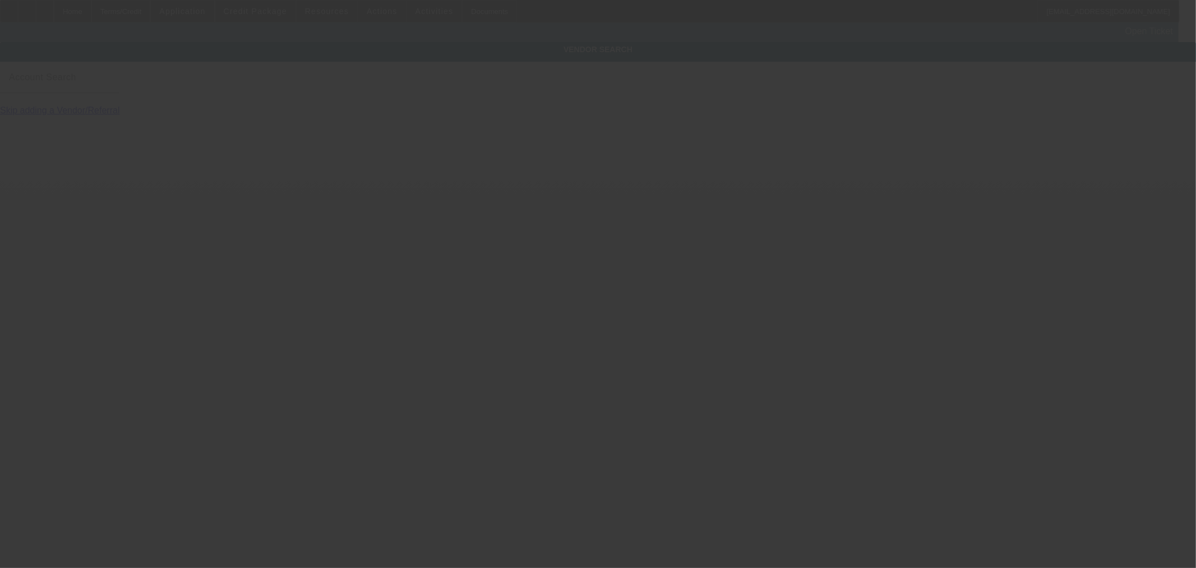
click at [110, 89] on input "Account Search" at bounding box center [59, 81] width 101 height 13
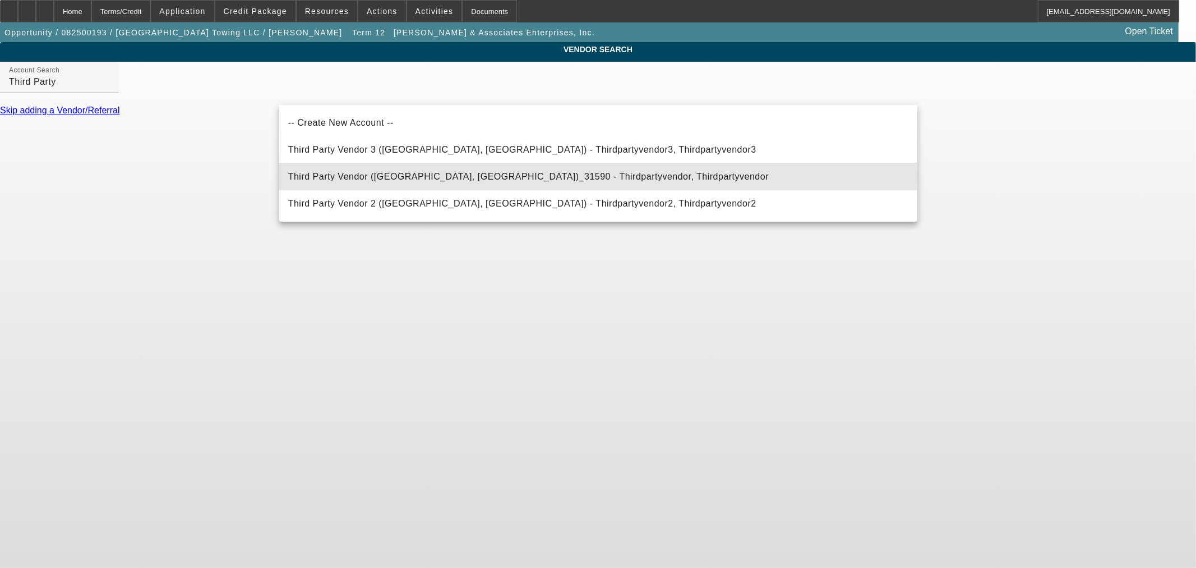
click at [338, 176] on span "Third Party Vendor ([GEOGRAPHIC_DATA], [GEOGRAPHIC_DATA])_31590 - Thirdpartyven…" at bounding box center [528, 177] width 481 height 10
type input "Third Party Vendor ([GEOGRAPHIC_DATA], [GEOGRAPHIC_DATA])_31590 - Thirdpartyven…"
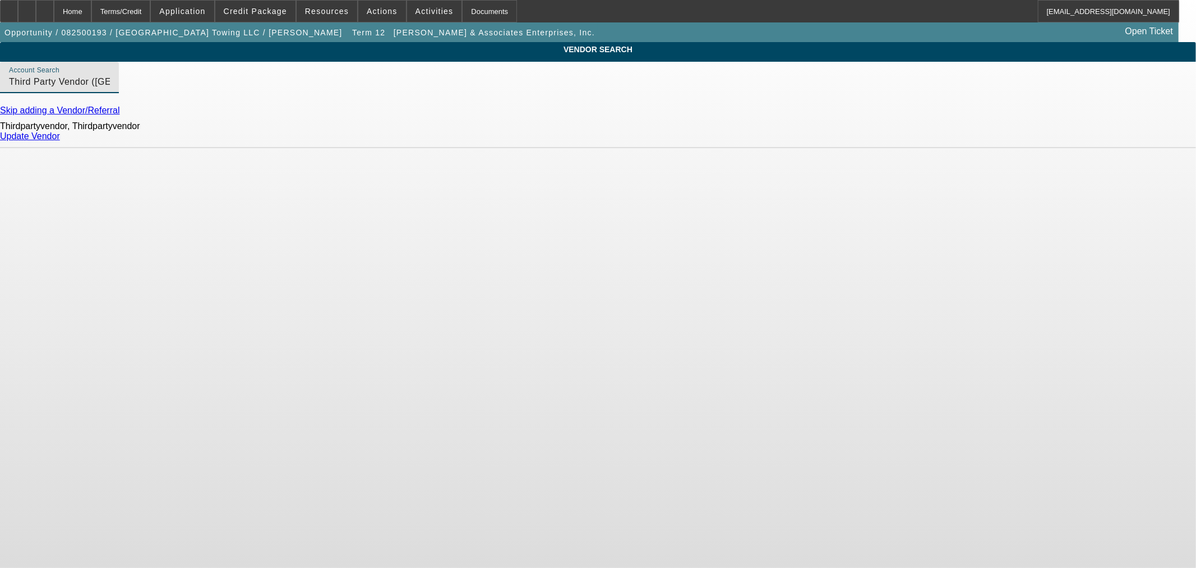
click at [60, 141] on link "Update Vendor" at bounding box center [30, 136] width 60 height 10
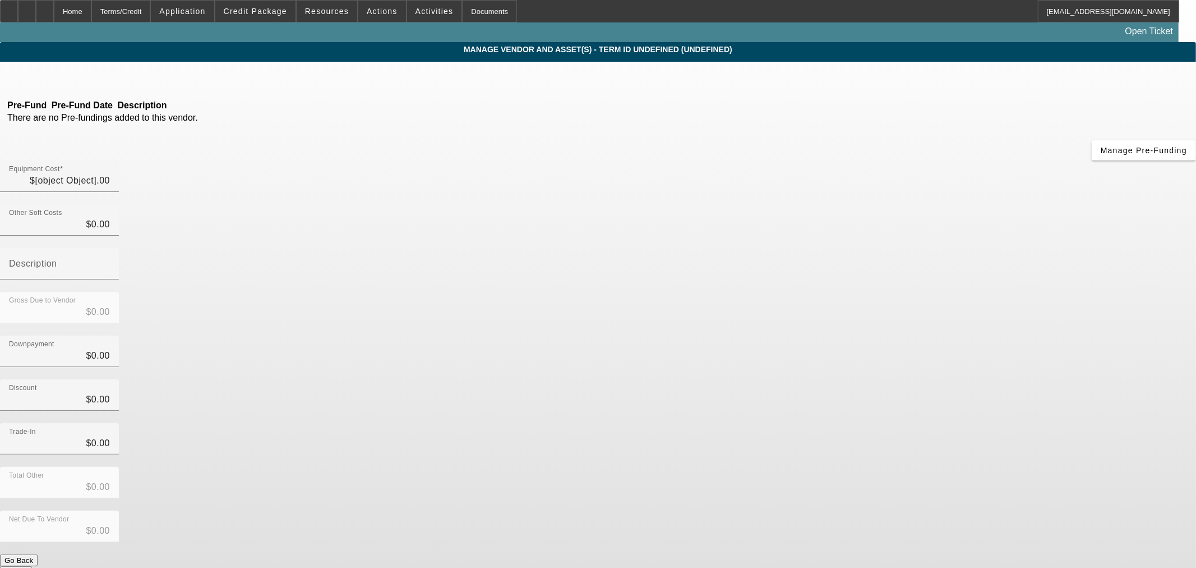
type input "$88,460.00"
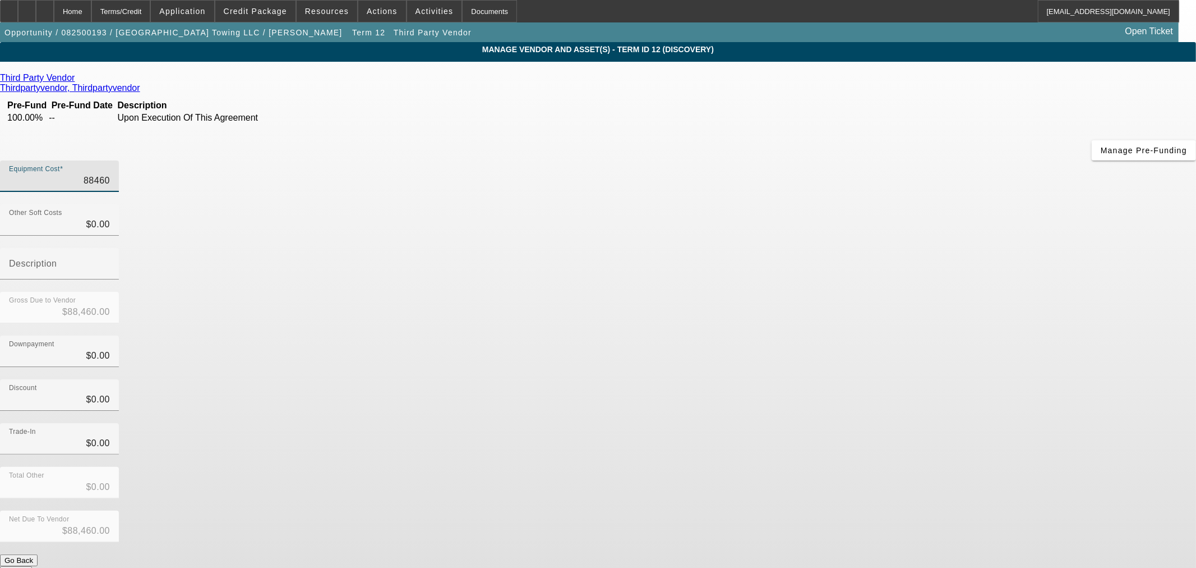
drag, startPoint x: 689, startPoint y: 89, endPoint x: 1131, endPoint y: 96, distance: 442.0
click at [1077, 94] on app-vendor-asset-manage "MANAGE VENDOR AND ASSET(S) - Term ID 12 (Discovery) Remove Vendor Third Party V…" at bounding box center [598, 343] width 1196 height 602
type input "1"
type input "$1.00"
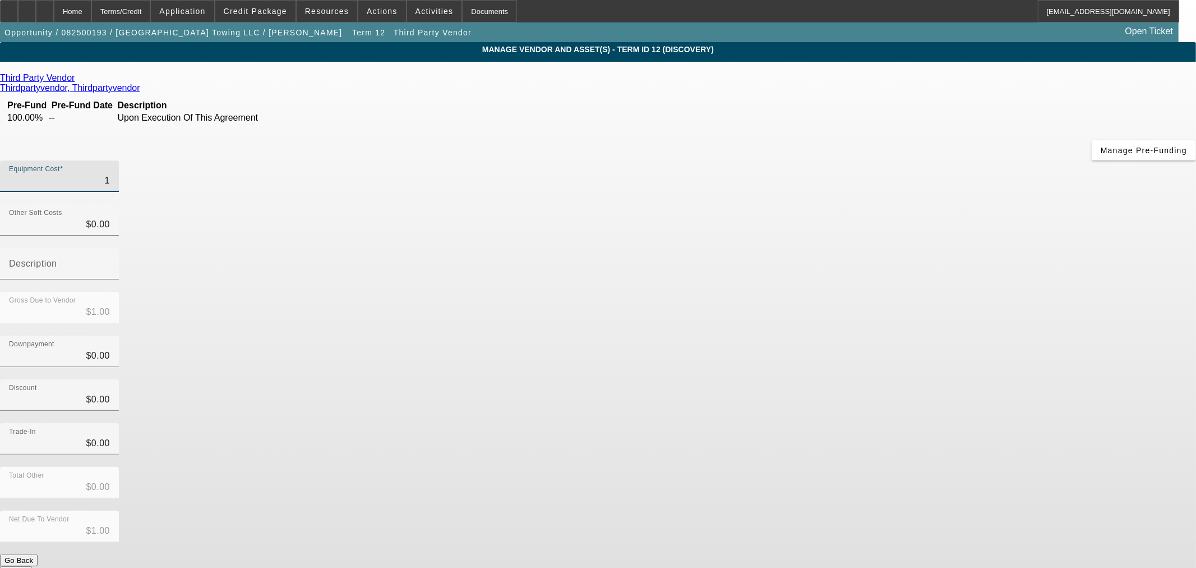
type input "12"
type input "$12.00"
type input "120"
type input "$120.00"
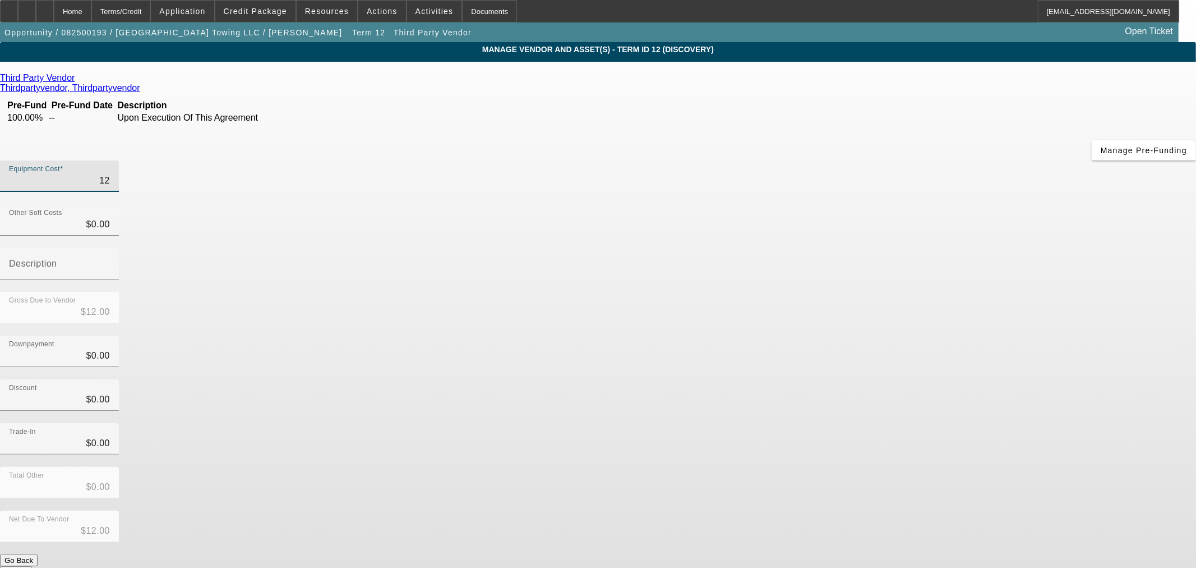
type input "$120.00"
type input "1200"
type input "$1,200.00"
type input "12000"
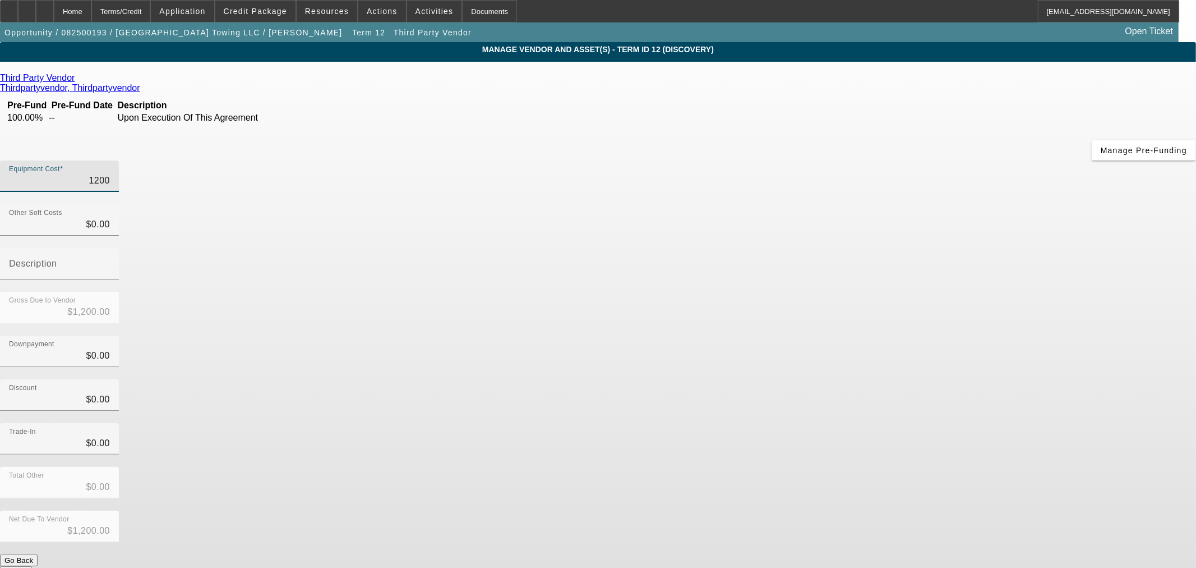
type input "$12,000.00"
type input "120000"
type input "$120,000.00"
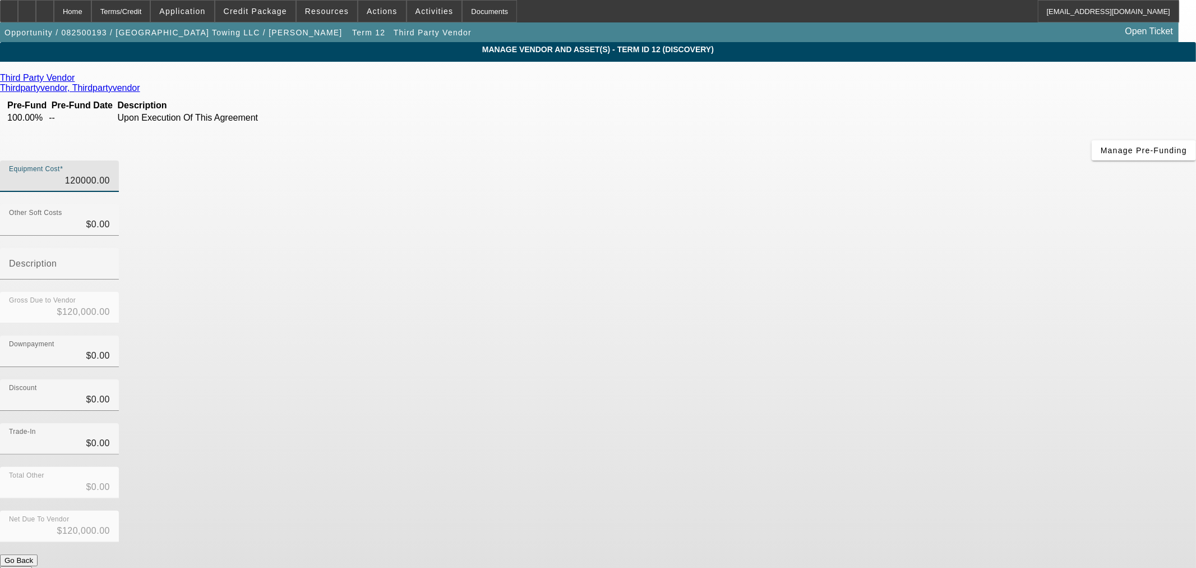
type input "$120,000.00"
drag, startPoint x: 844, startPoint y: 228, endPoint x: 852, endPoint y: 536, distance: 308.0
click at [844, 335] on div "Downpayment $0.00" at bounding box center [598, 357] width 1196 height 44
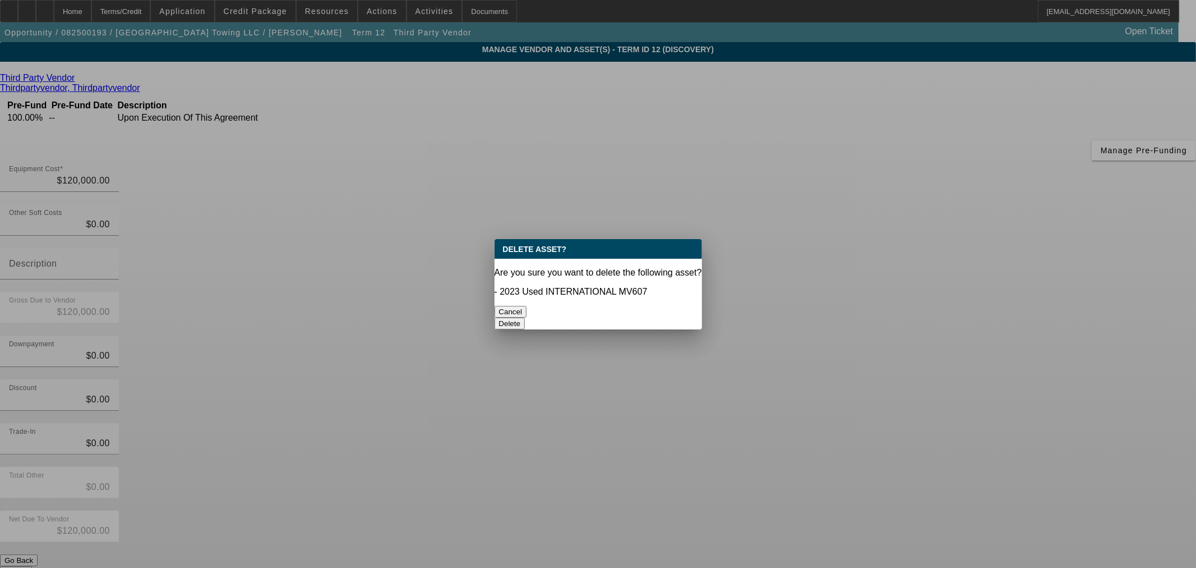
drag, startPoint x: 662, startPoint y: 304, endPoint x: 657, endPoint y: 315, distance: 12.0
click at [525, 317] on button "Delete" at bounding box center [510, 323] width 31 height 12
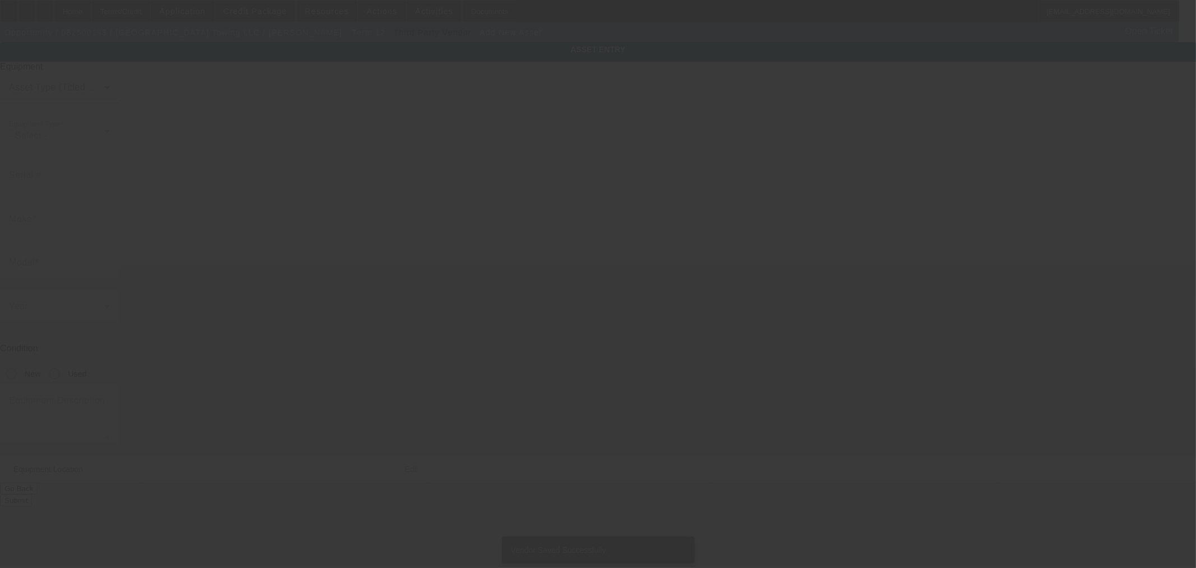
type input "[STREET_ADDRESS]"
type input "[GEOGRAPHIC_DATA]"
type input "85302"
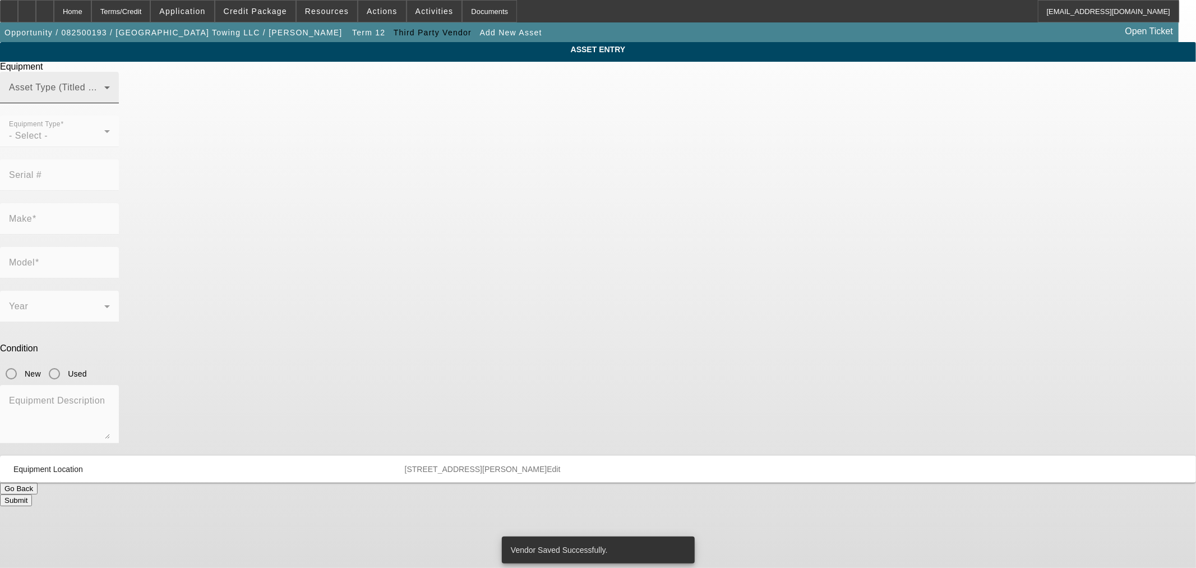
click at [146, 92] on mat-label "Asset Type (Titled or Non-Titled)" at bounding box center [77, 87] width 137 height 10
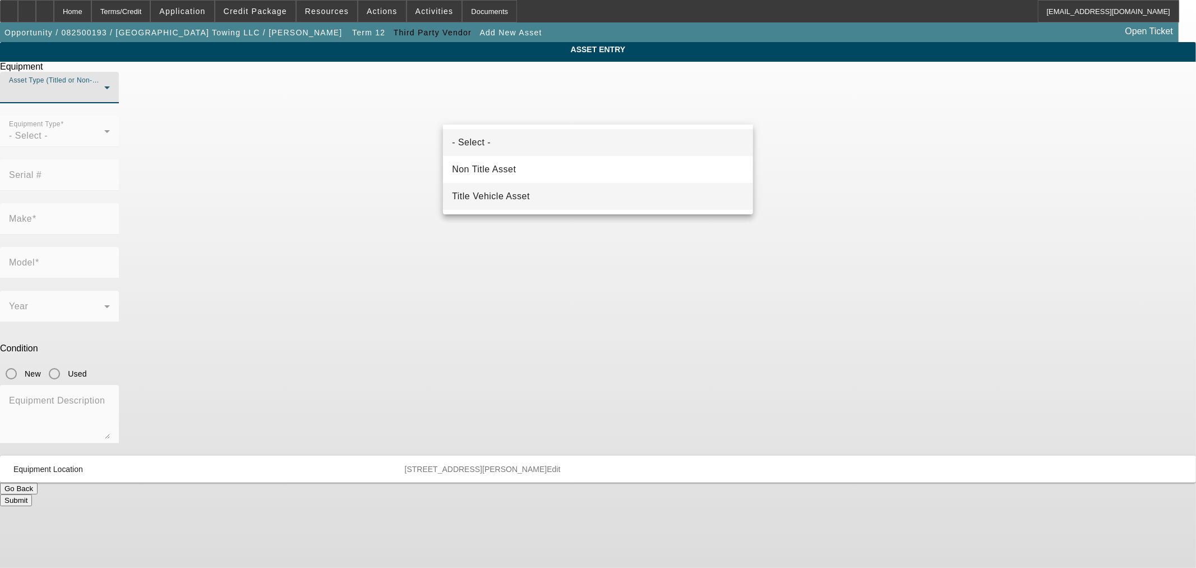
click at [508, 188] on mat-option "Title Vehicle Asset" at bounding box center [598, 196] width 310 height 27
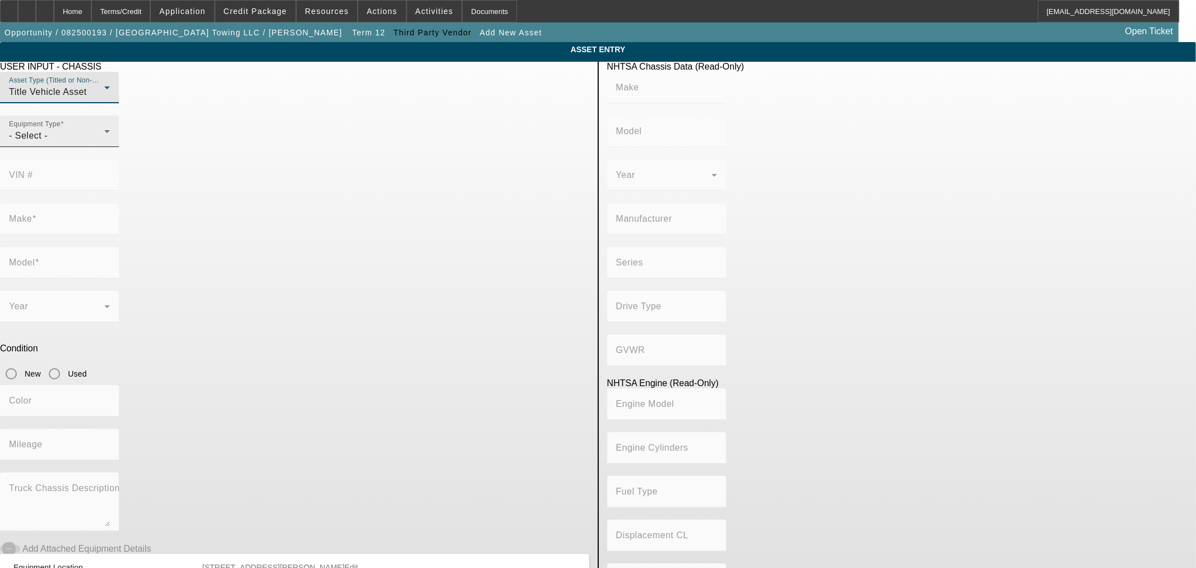
drag, startPoint x: 341, startPoint y: 153, endPoint x: 352, endPoint y: 156, distance: 11.0
click at [104, 142] on div "- Select -" at bounding box center [56, 135] width 95 height 13
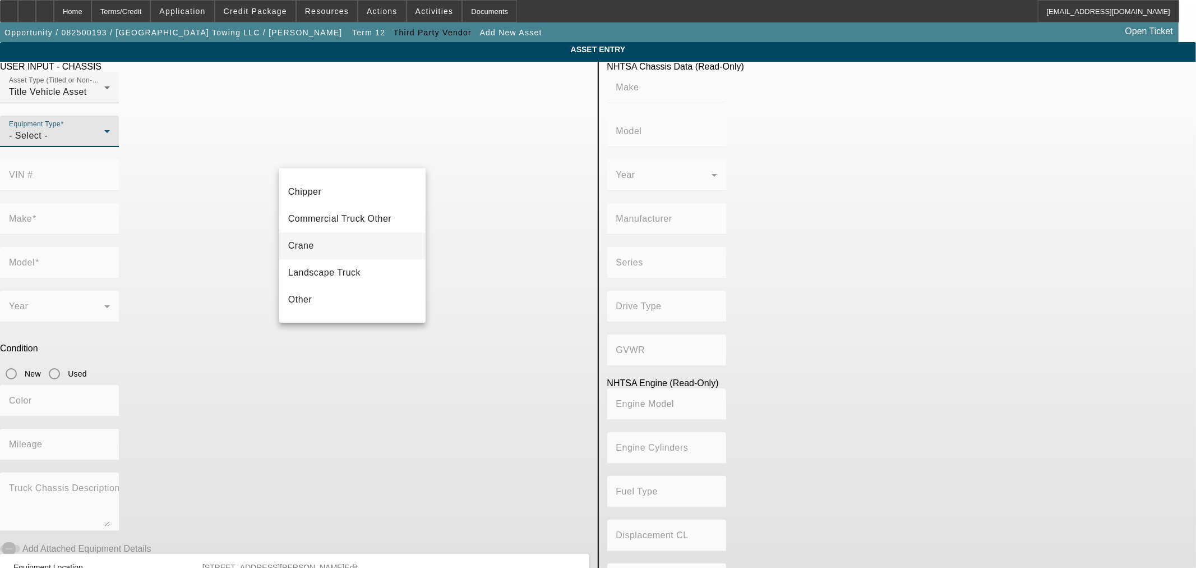
scroll to position [123, 0]
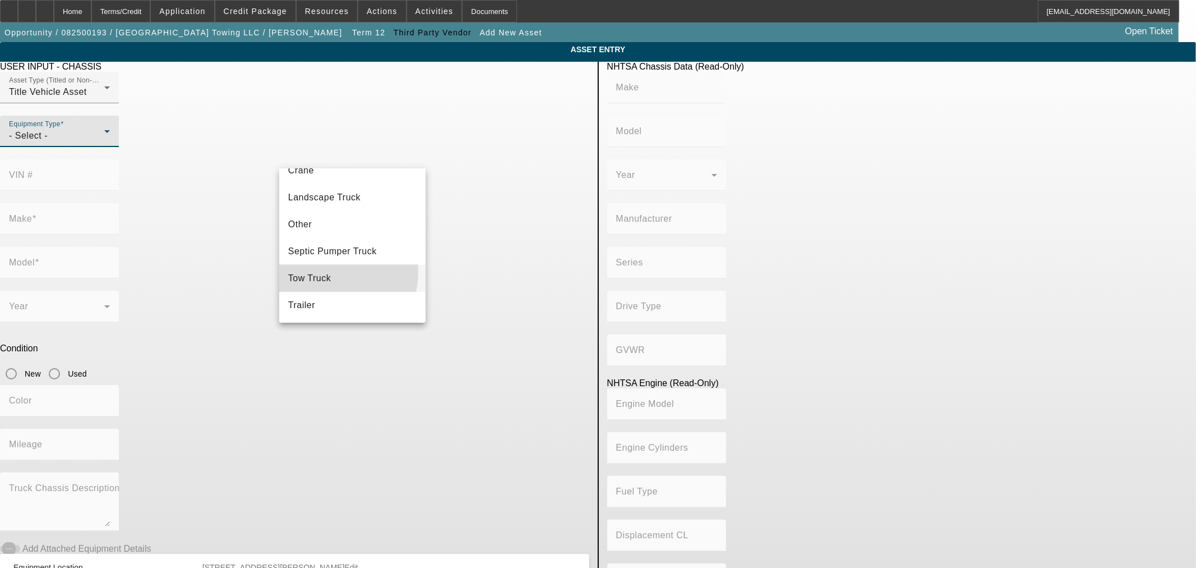
click at [317, 270] on mat-option "Tow Truck" at bounding box center [352, 278] width 146 height 27
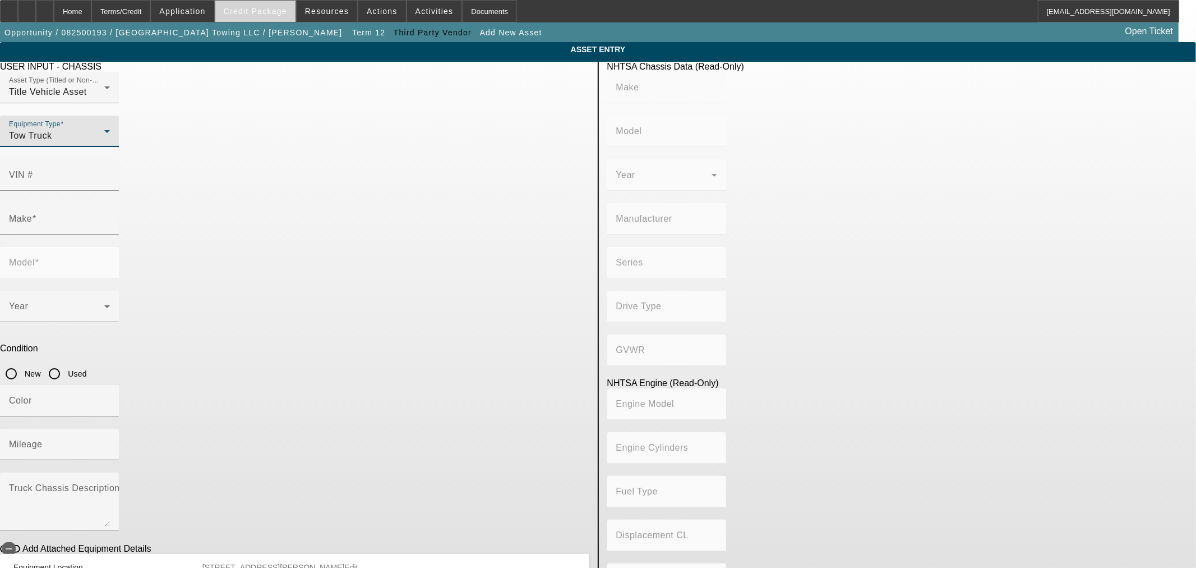
click at [243, 12] on span "Credit Package" at bounding box center [255, 11] width 63 height 9
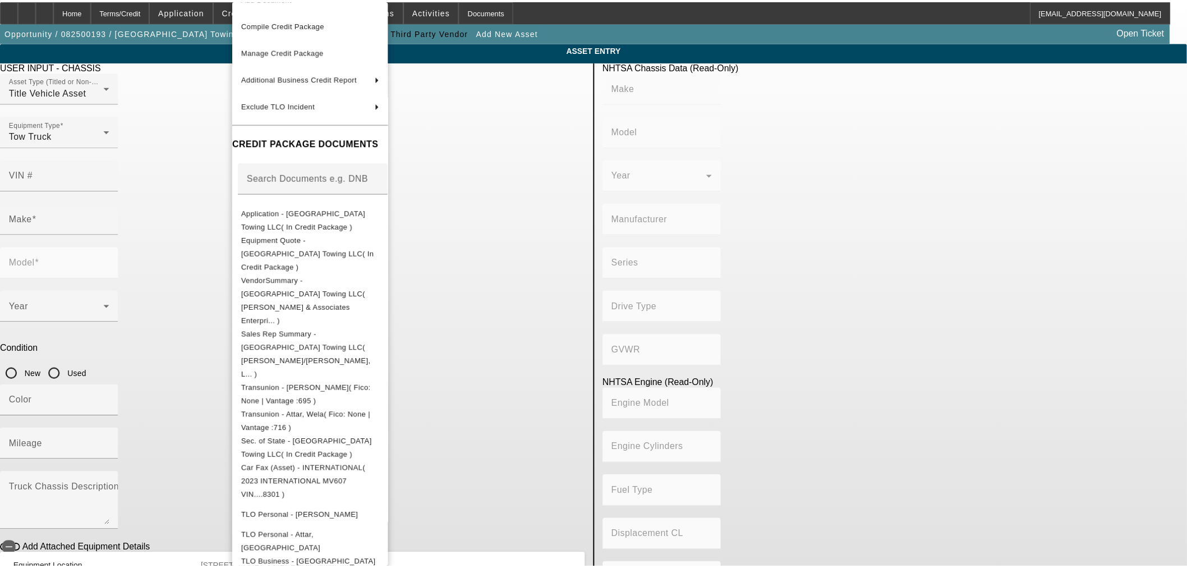
scroll to position [90, 0]
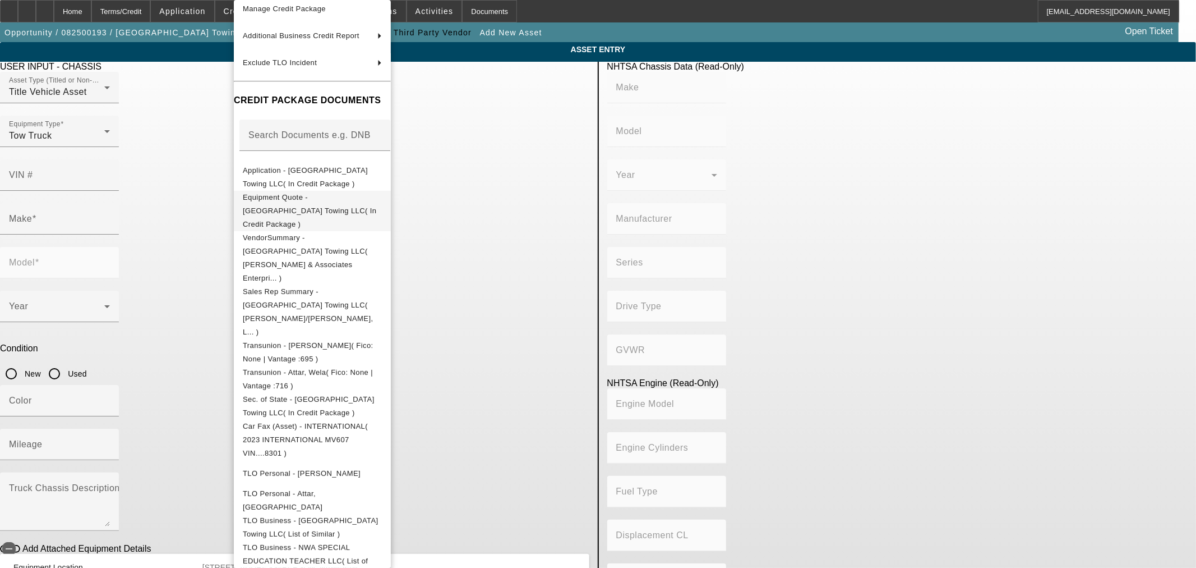
click at [348, 204] on span "Equipment Quote - [GEOGRAPHIC_DATA] Towing LLC( In Credit Package )" at bounding box center [312, 211] width 139 height 40
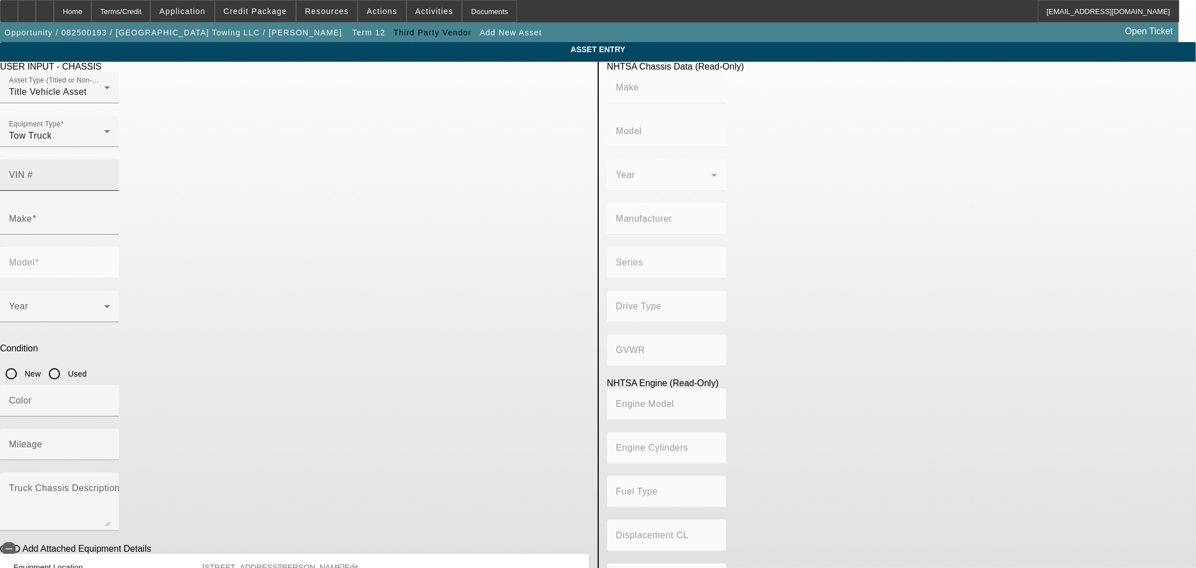
click at [110, 173] on input "VIN #" at bounding box center [59, 179] width 101 height 13
type input "1fvacwfc4shvu8897"
type input "FREIGHTLINER"
type input "M2"
type input "DAIMLER TRUCK NORTH AMERICA LLC"
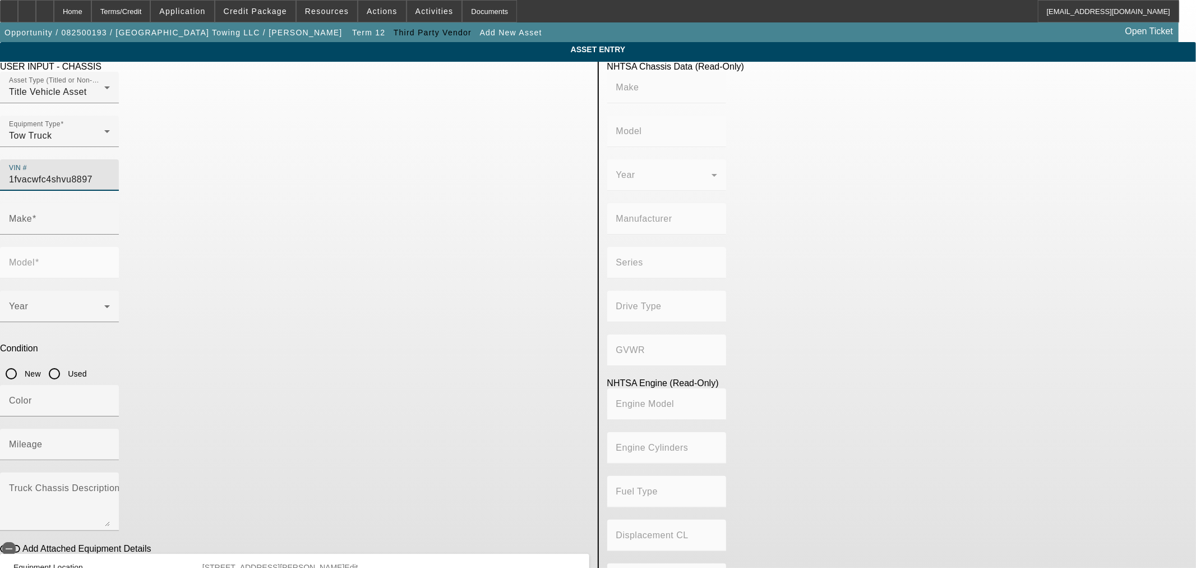
type input "M2 106 Medium Duty"
type input "4x2"
type input "Class 6: 19,501 - 26,000 lb (8,845 - 11,794 kg)"
type input "B6.7"
type input "6"
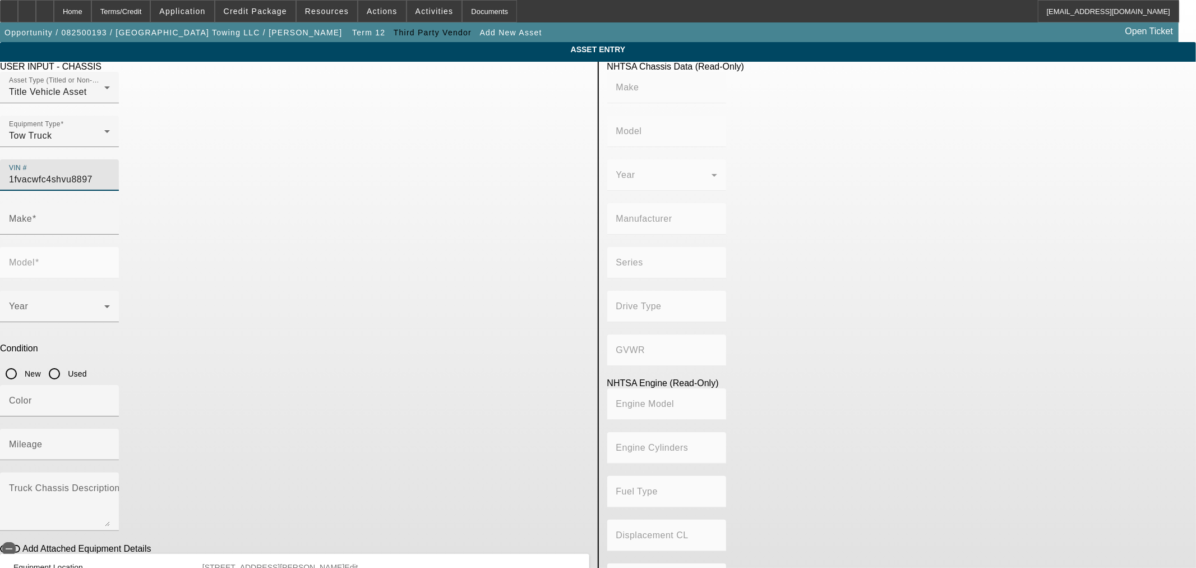
type input "Diesel"
type input "408.85908543470"
type input "6.7"
type input "[US_VEHICLE_IDENTIFICATION_NUMBER]"
type input "FREIGHTLINER"
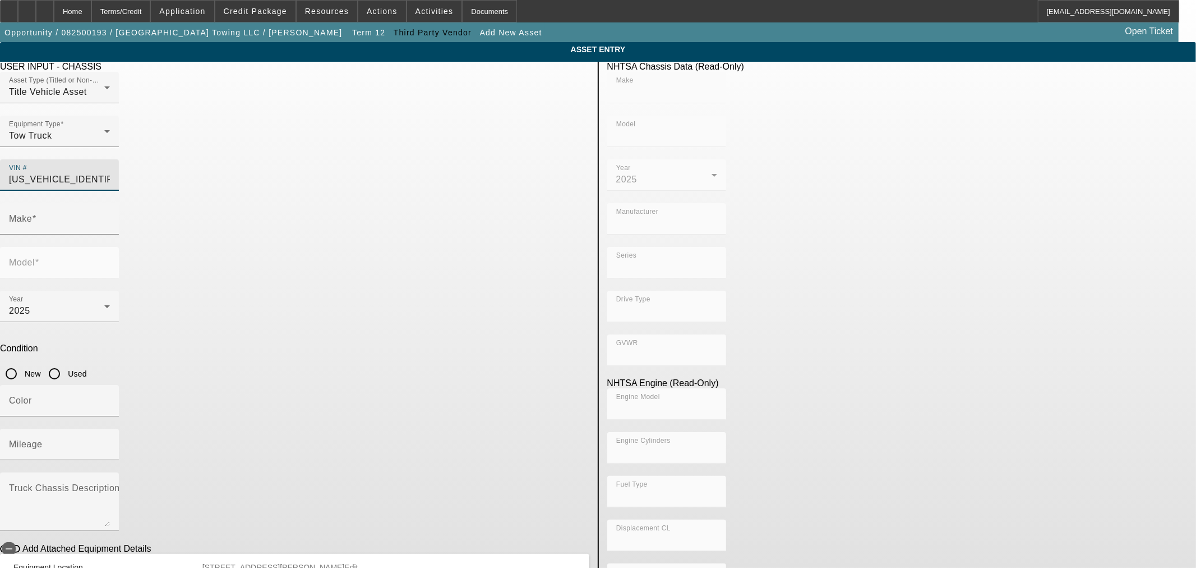
type input "M2"
click at [66, 362] on input "Used" at bounding box center [54, 373] width 22 height 22
radio input "true"
type input "FREIGHTLINER"
type input "M2"
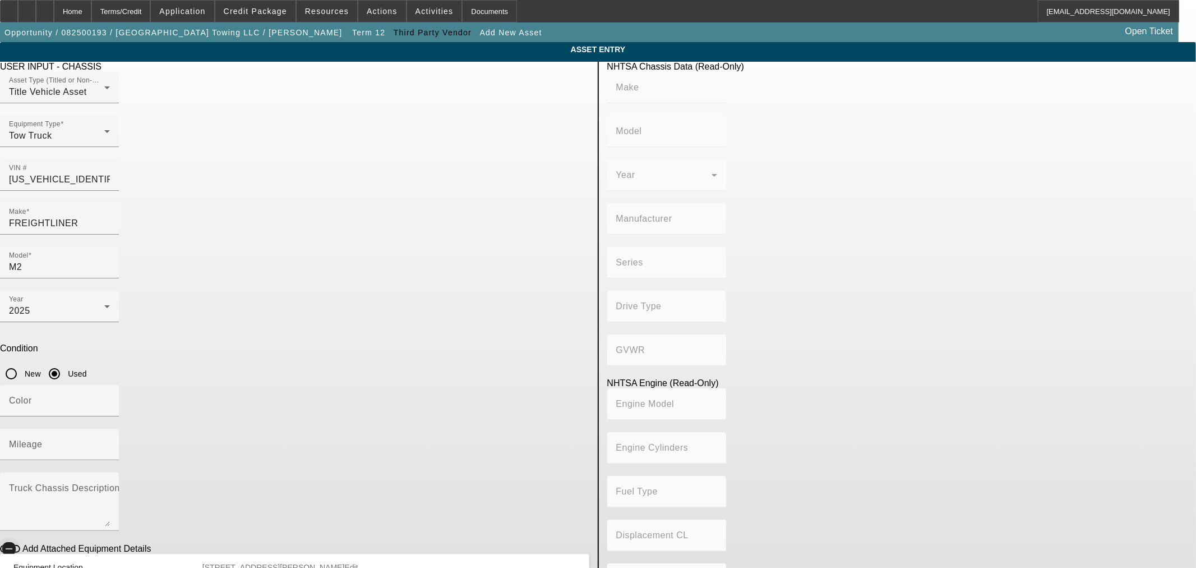
type input "DAIMLER TRUCK NORTH AMERICA LLC"
type input "M2 106 Medium Duty"
type input "4x2"
type input "Class 6: 19,501 - 26,000 lb (8,845 - 11,794 kg)"
type input "B6.7"
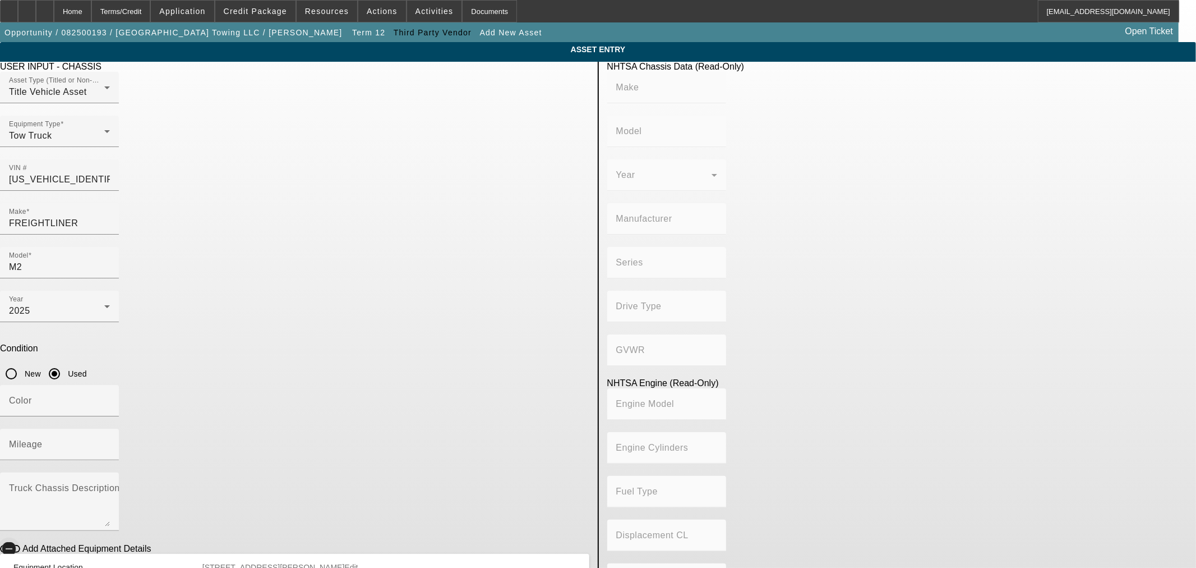
type input "6"
type input "Diesel"
type input "408.85908543470"
type input "6.7"
click at [14, 543] on icon "button" at bounding box center [9, 548] width 10 height 10
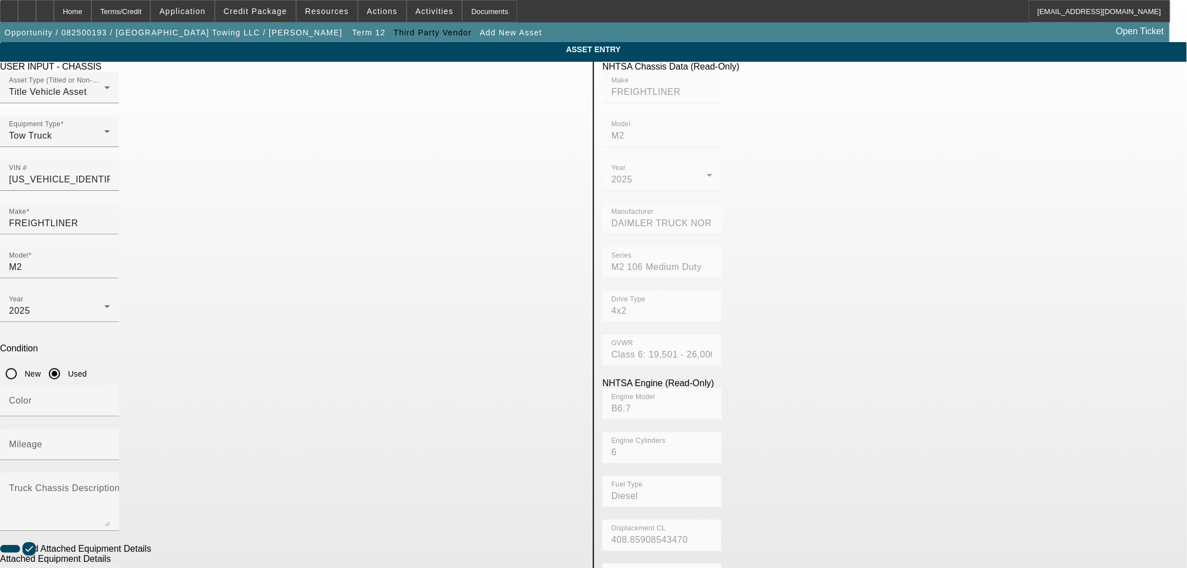
click at [110, 564] on div "Make" at bounding box center [59, 579] width 101 height 31
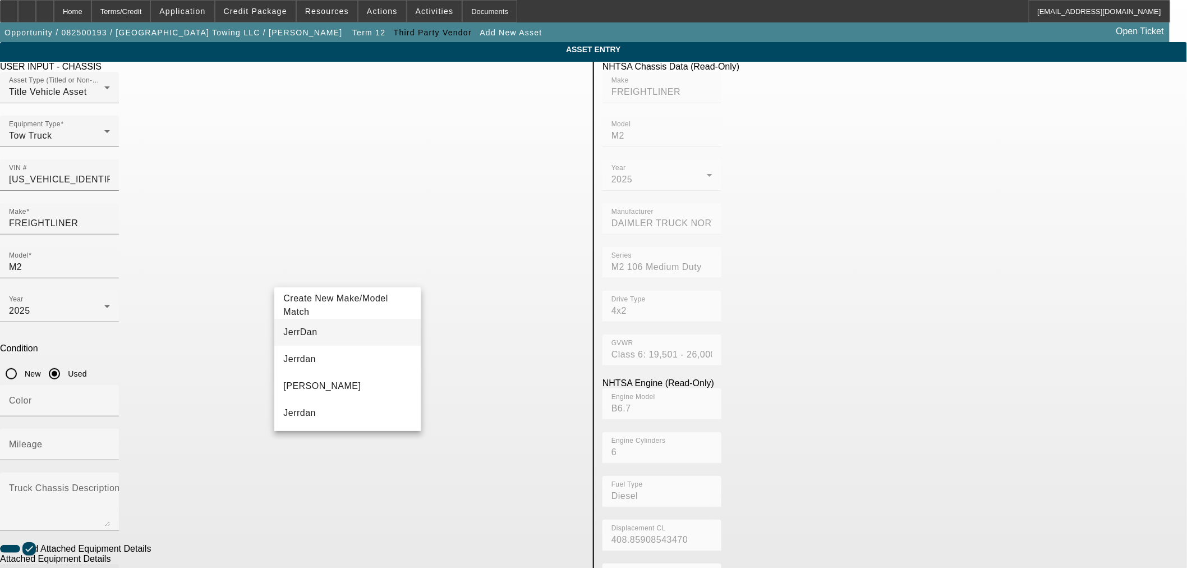
type input "JerrDan"
click at [306, 333] on span "JerrDan" at bounding box center [300, 332] width 34 height 10
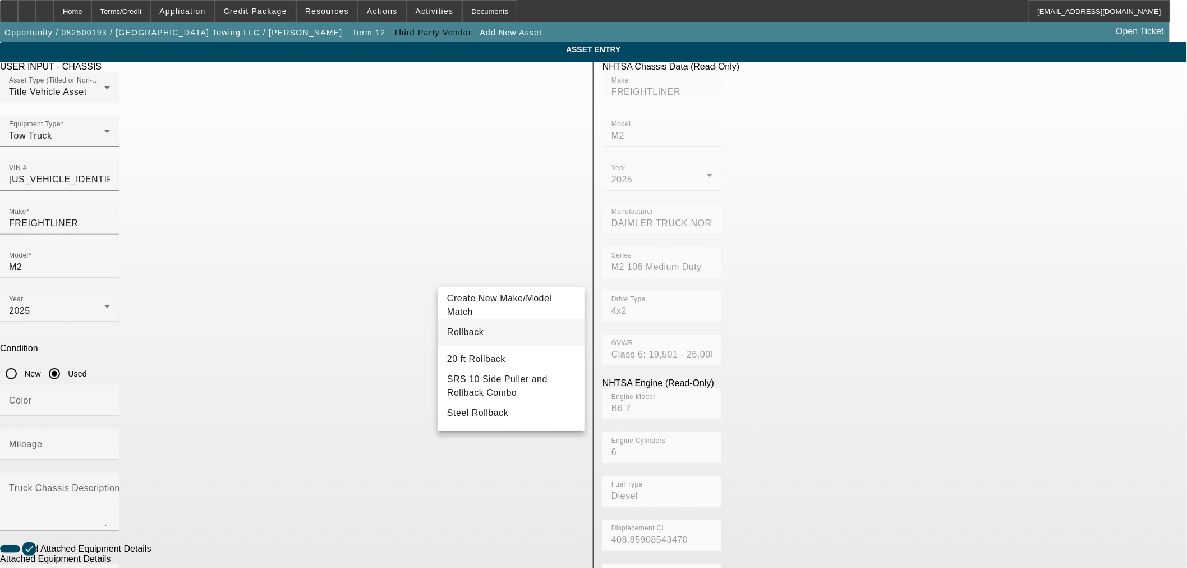
click at [508, 326] on mat-option "Rollback" at bounding box center [511, 332] width 146 height 27
type input "Rollback"
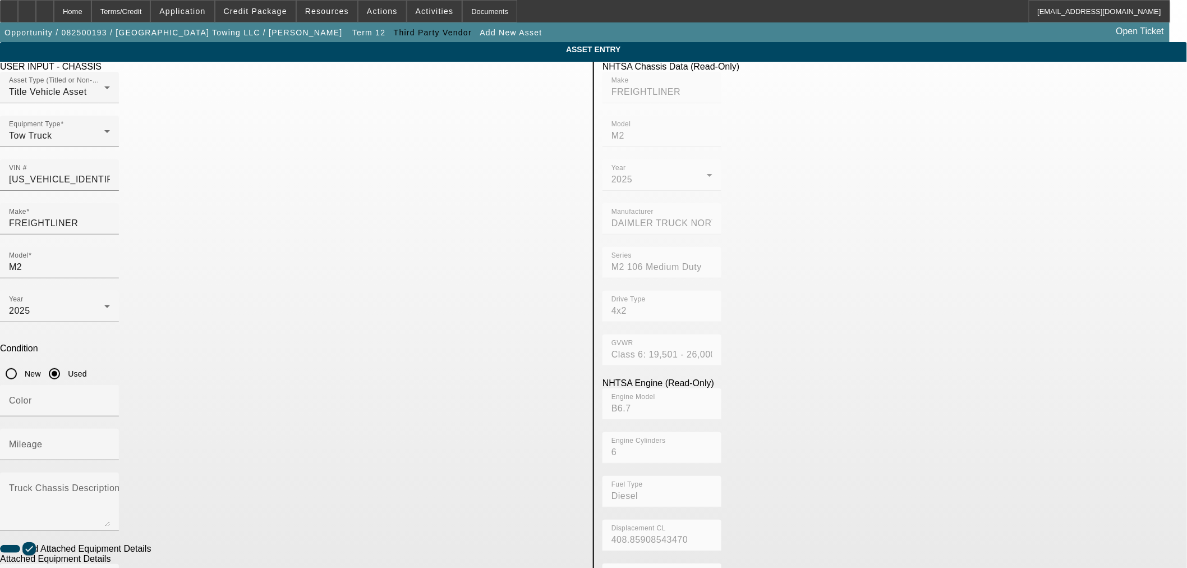
radio input "true"
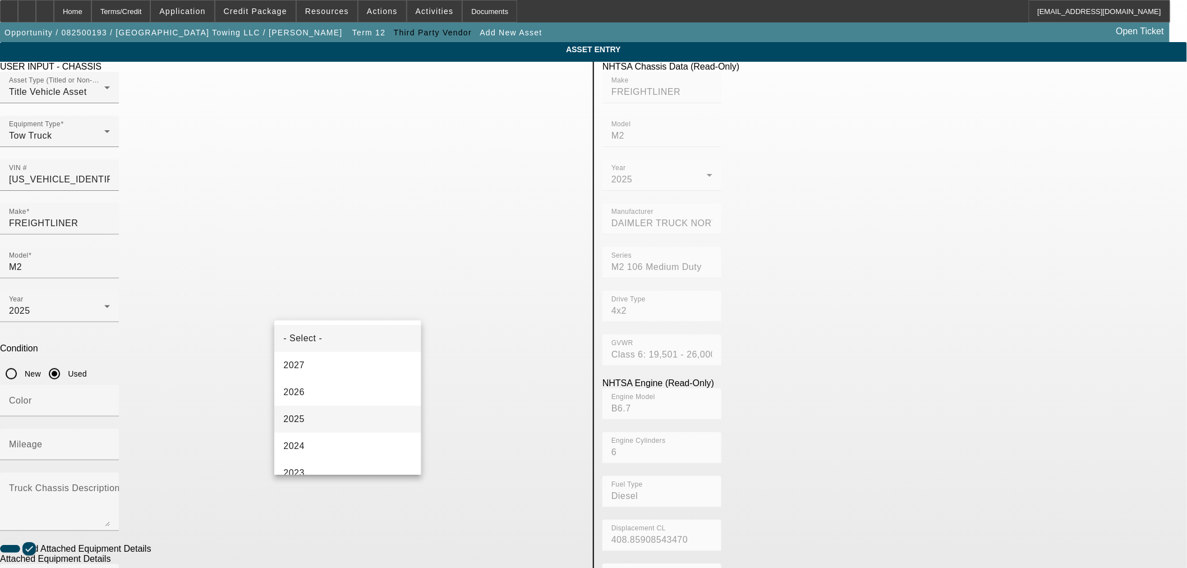
click at [338, 419] on mat-option "2025" at bounding box center [347, 418] width 146 height 27
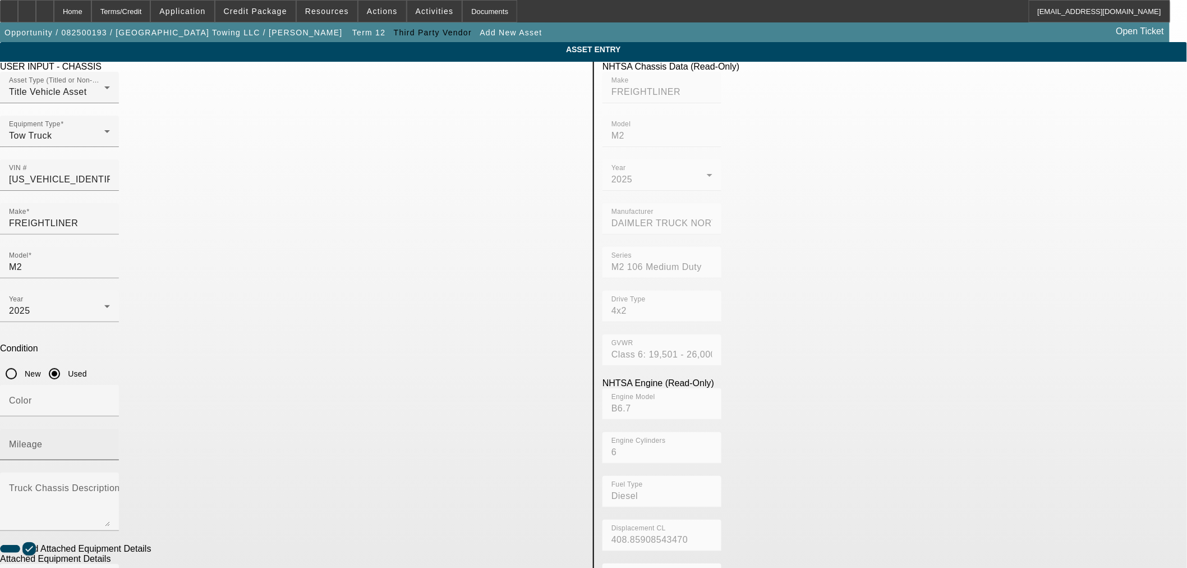
click at [110, 428] on div "Mileage" at bounding box center [59, 443] width 101 height 31
drag, startPoint x: 507, startPoint y: 290, endPoint x: 497, endPoint y: 266, distance: 25.9
click at [110, 442] on input "Mileage" at bounding box center [59, 448] width 101 height 13
type input "16689"
click at [204, 386] on app-asset-collateral-manage "ASSET ENTRY USER INPUT - CHASSIS Asset Type (Titled or Non-Titled) Title Vehicl…" at bounding box center [593, 478] width 1187 height 873
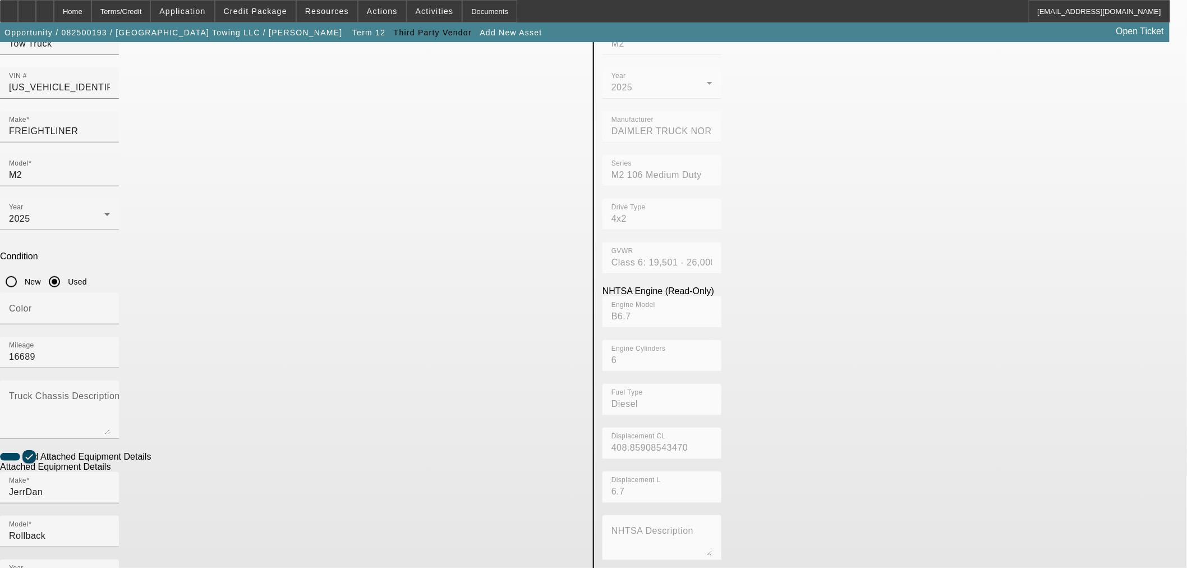
scroll to position [147, 0]
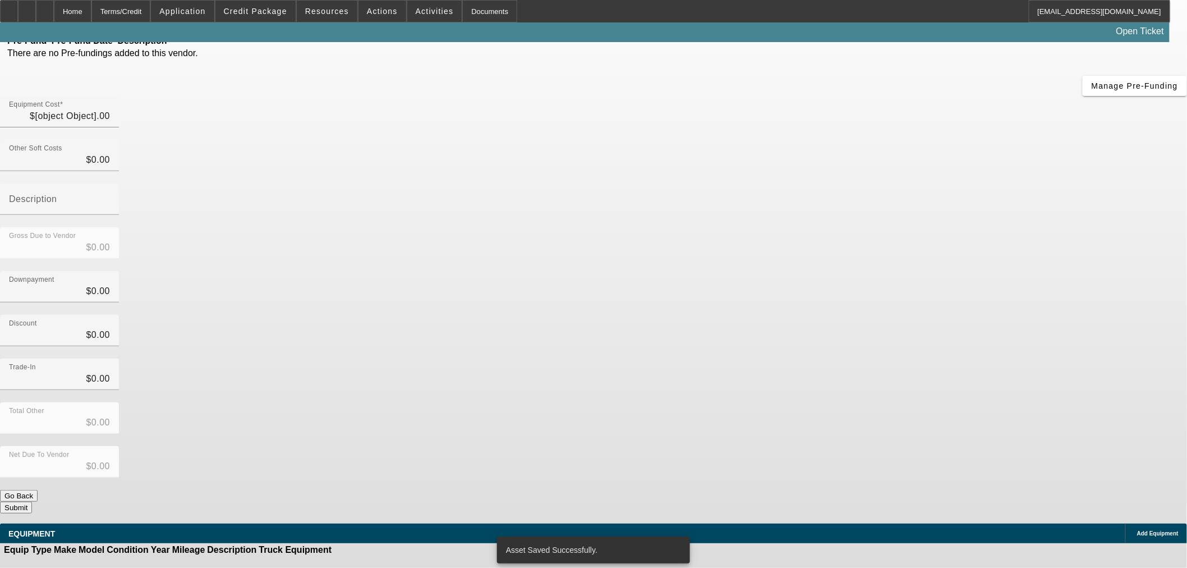
type input "$120,000.00"
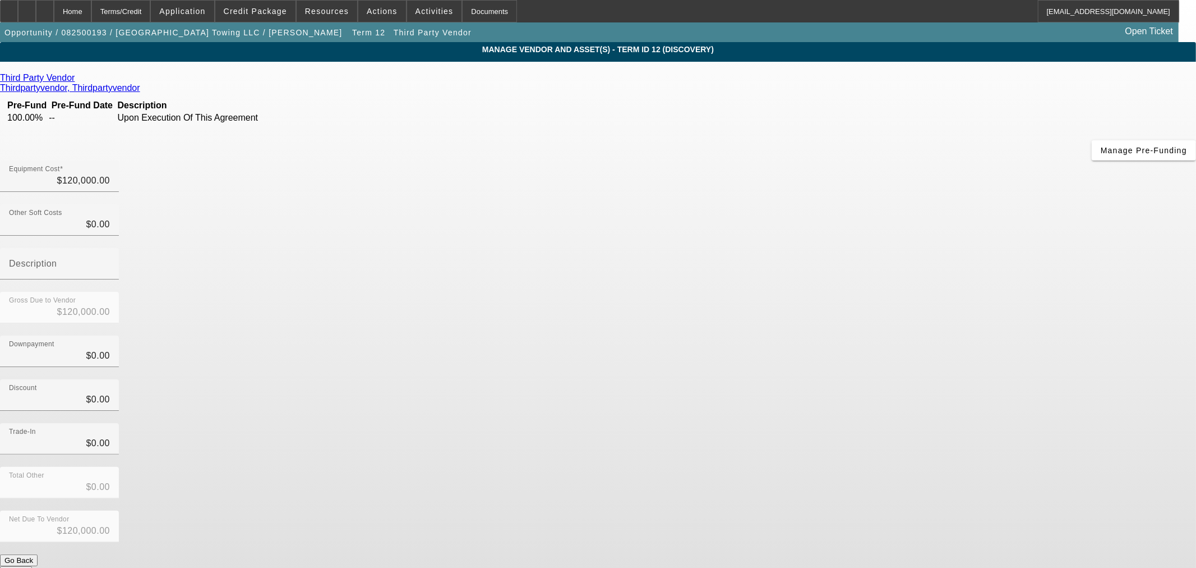
click at [32, 566] on button "Submit" at bounding box center [16, 572] width 32 height 12
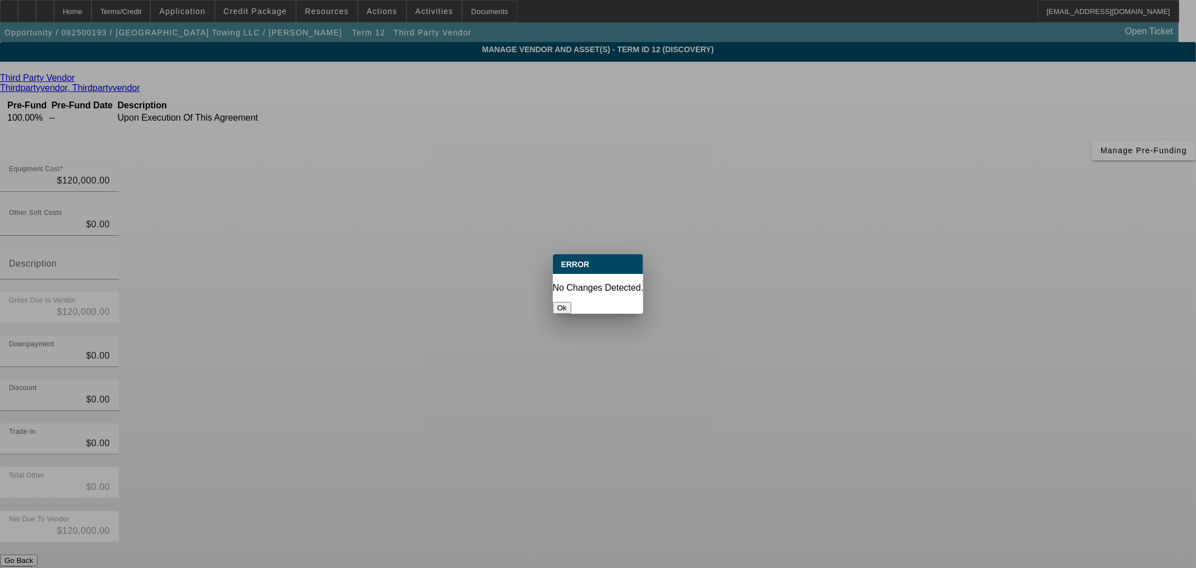
click at [571, 302] on button "Ok" at bounding box center [562, 308] width 19 height 12
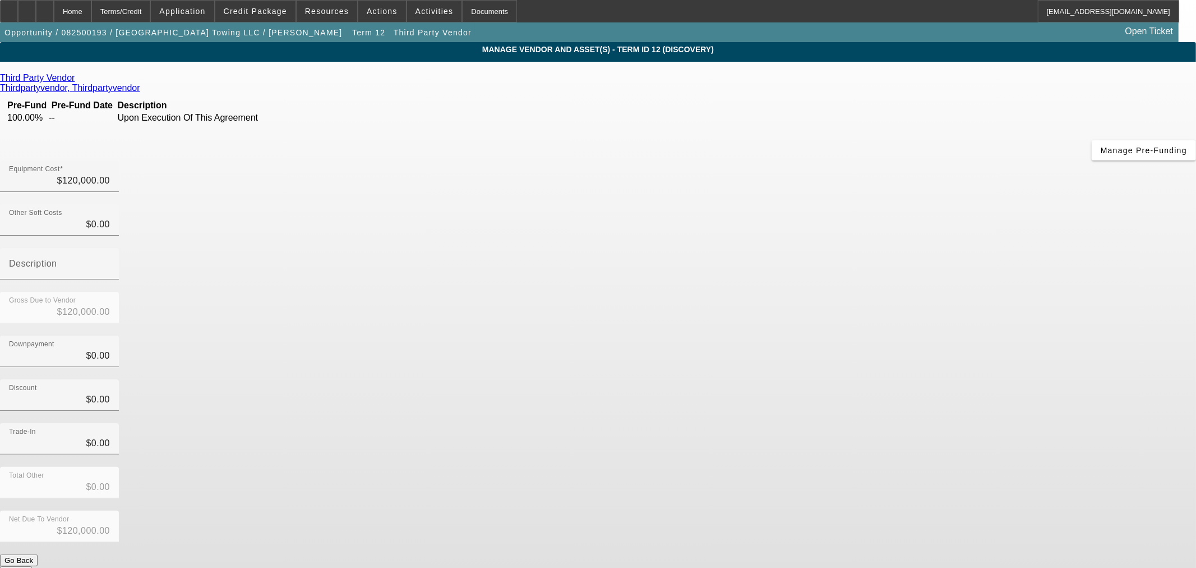
drag, startPoint x: 882, startPoint y: 496, endPoint x: 35, endPoint y: 435, distance: 849.5
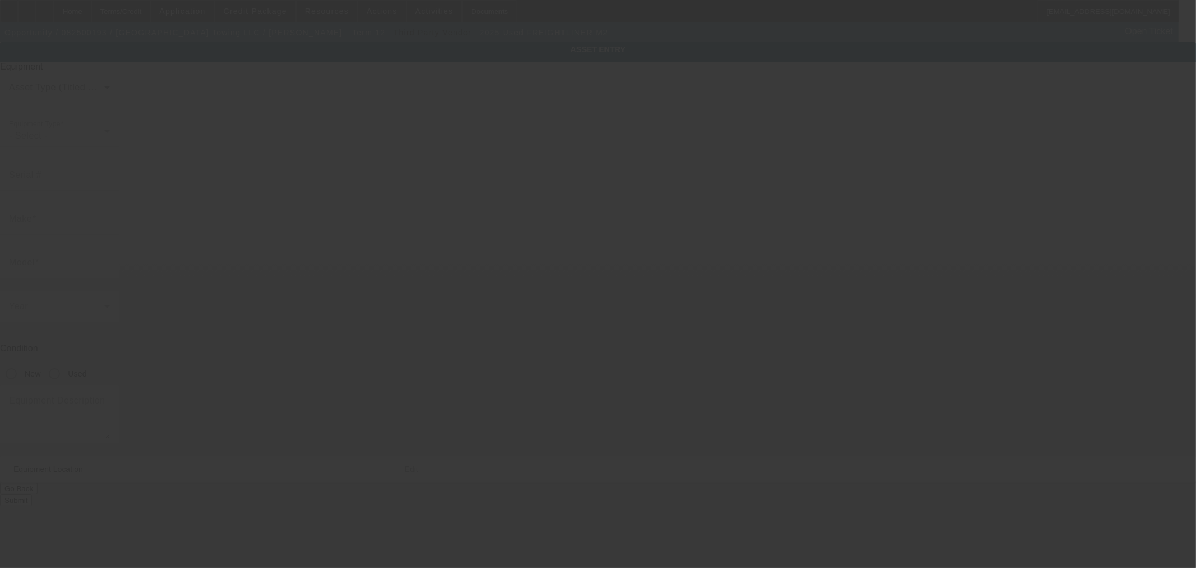
type input "[US_VEHICLE_IDENTIFICATION_NUMBER]"
type input "Freightliner"
type input "M2"
radio input "true"
type input "[STREET_ADDRESS]"
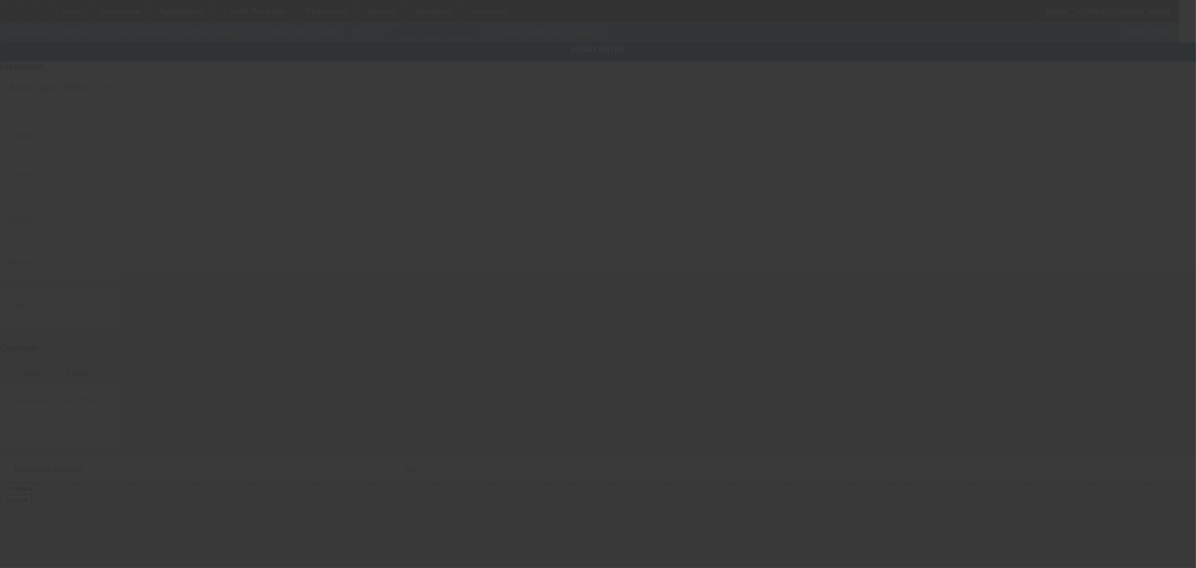
type input "[GEOGRAPHIC_DATA]"
type input "85302"
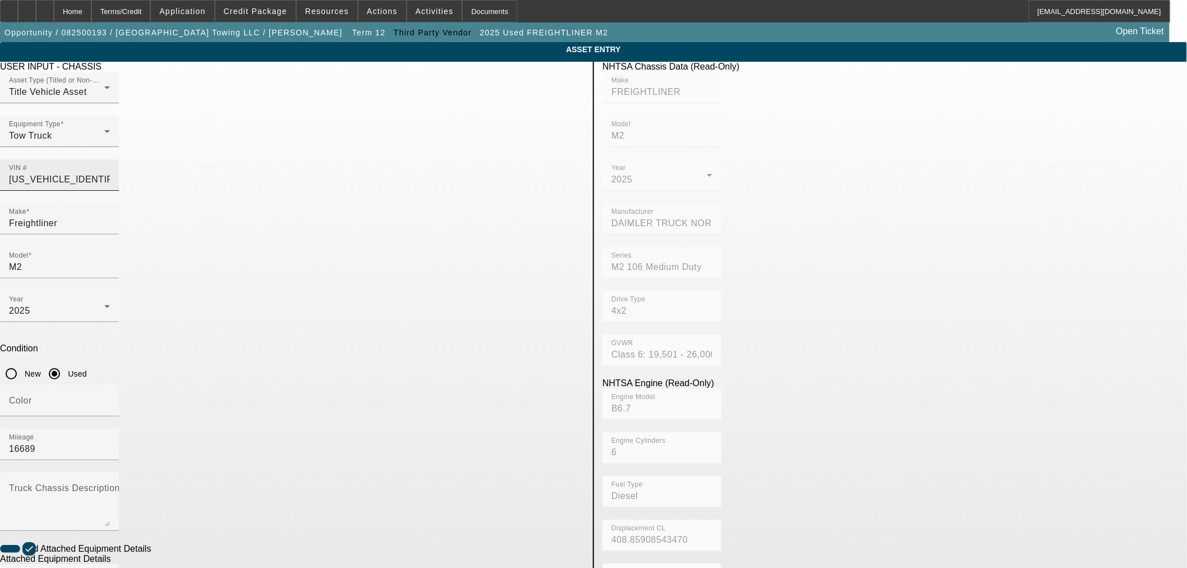
click at [110, 173] on input "[US_VEHICLE_IDENTIFICATION_NUMBER]" at bounding box center [59, 179] width 101 height 13
click at [91, 7] on div "Home" at bounding box center [73, 11] width 38 height 22
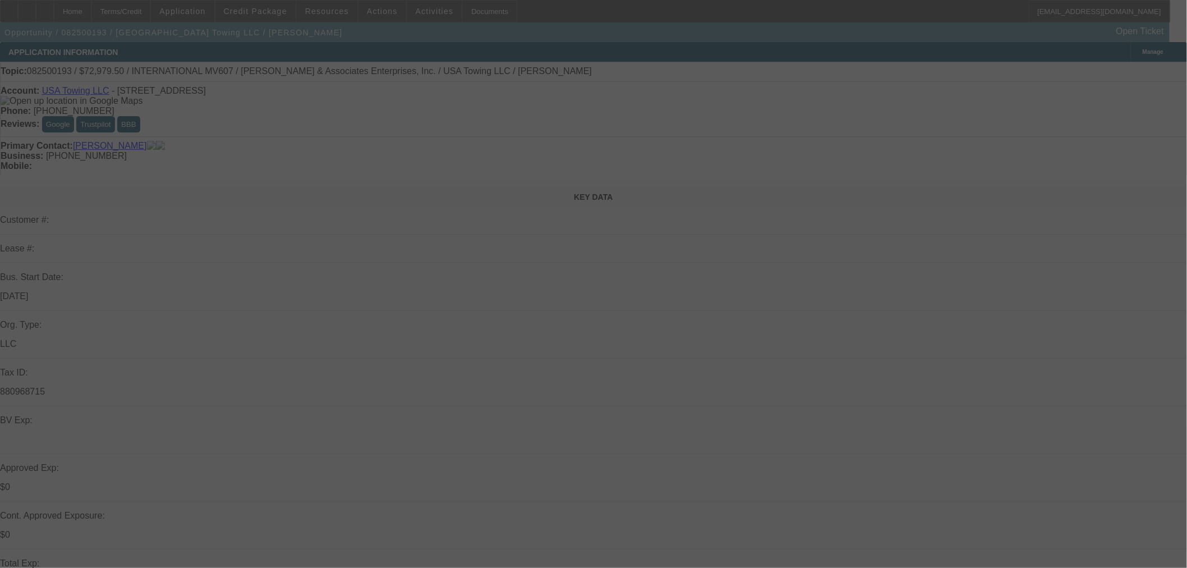
drag, startPoint x: 237, startPoint y: 94, endPoint x: 183, endPoint y: 90, distance: 54.0
click at [183, 90] on div at bounding box center [593, 284] width 1187 height 568
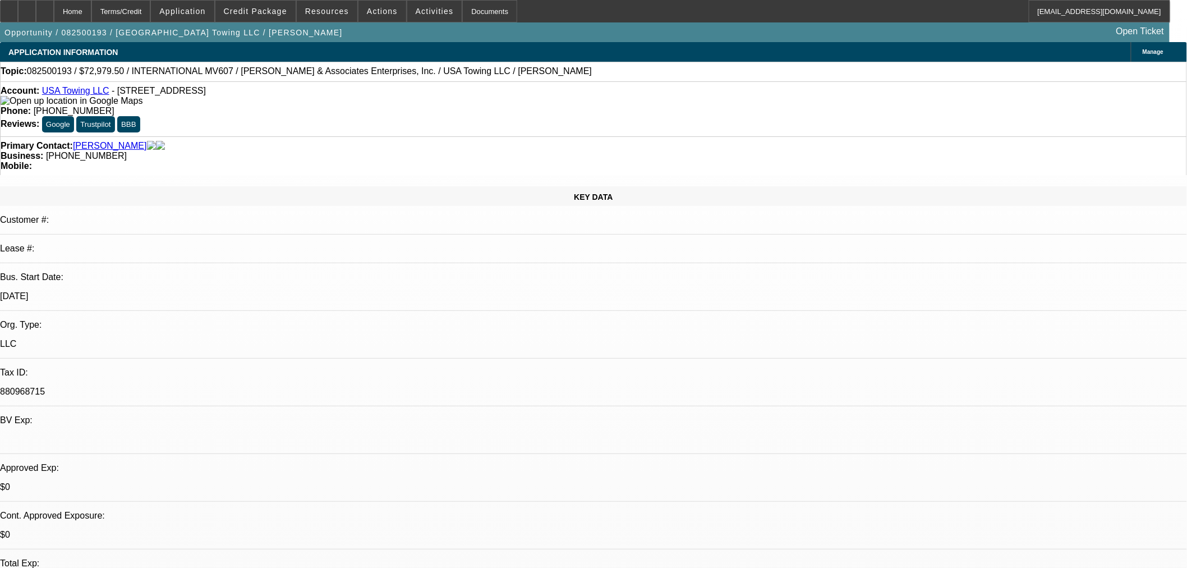
select select "0"
select select "2"
select select "0"
select select "6"
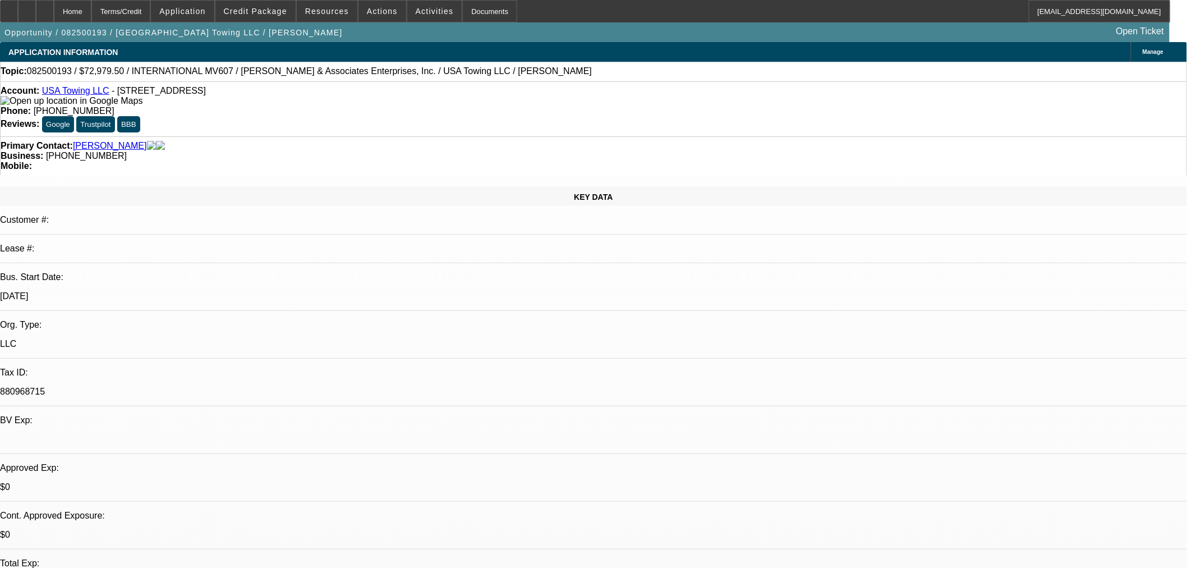
select select "0"
select select "2"
select select "0"
select select "6"
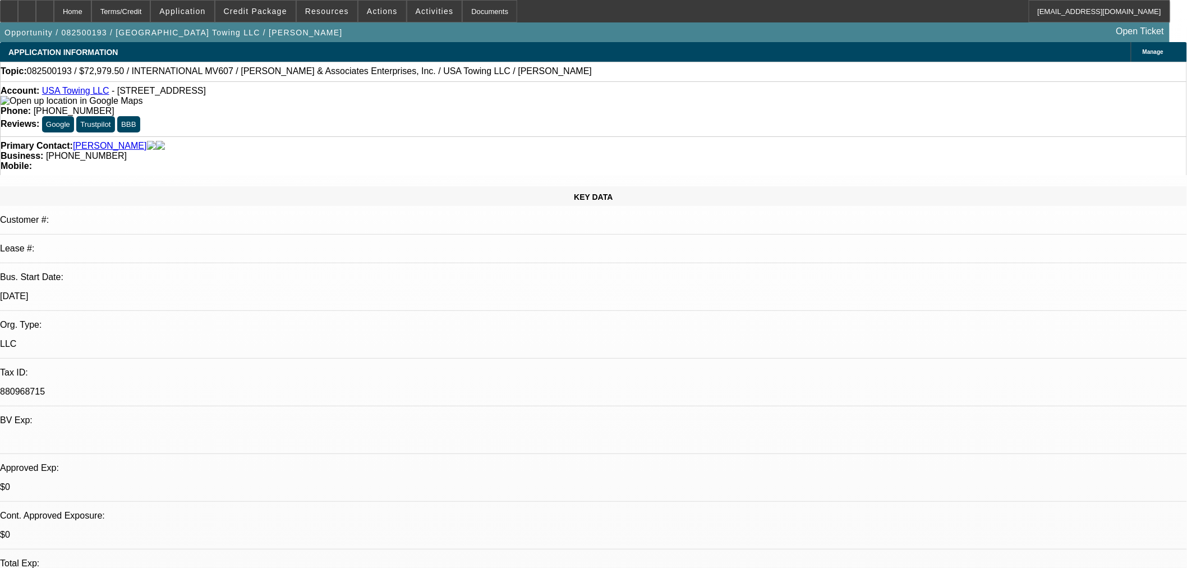
select select "0"
select select "2"
select select "0"
select select "6"
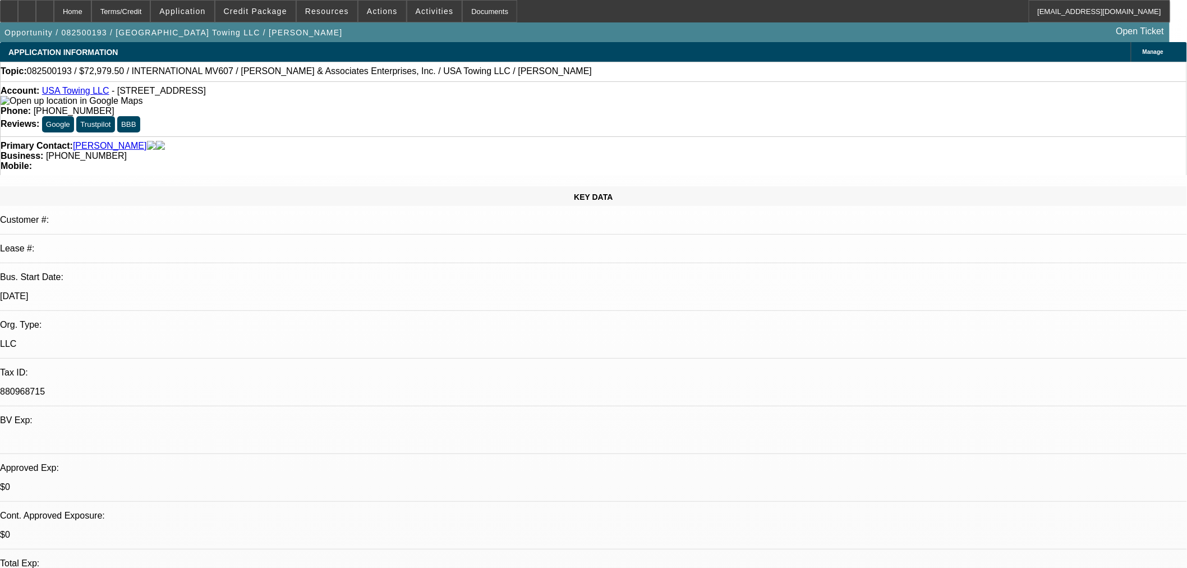
select select "0.1"
select select "0"
select select "2"
select select "0"
select select "6"
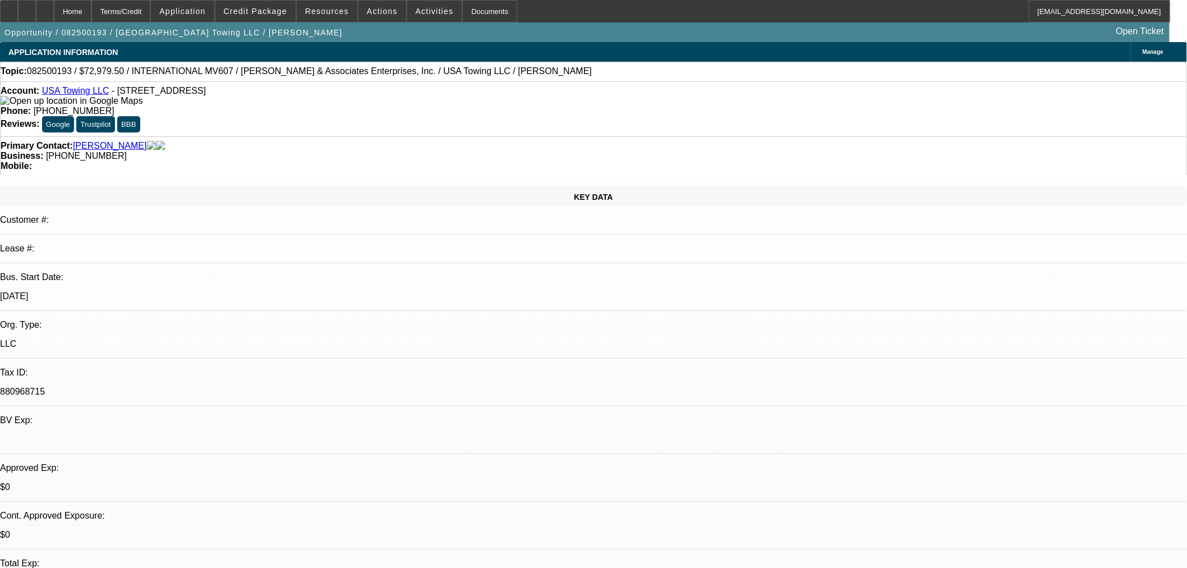
drag, startPoint x: 239, startPoint y: 92, endPoint x: 53, endPoint y: 93, distance: 185.6
click at [53, 93] on div "Account: [GEOGRAPHIC_DATA] Towing LLC - [STREET_ADDRESS]" at bounding box center [593, 96] width 1185 height 20
copy div "USA Towing LLC - [STREET_ADDRESS]"
click at [256, 20] on span at bounding box center [255, 11] width 80 height 27
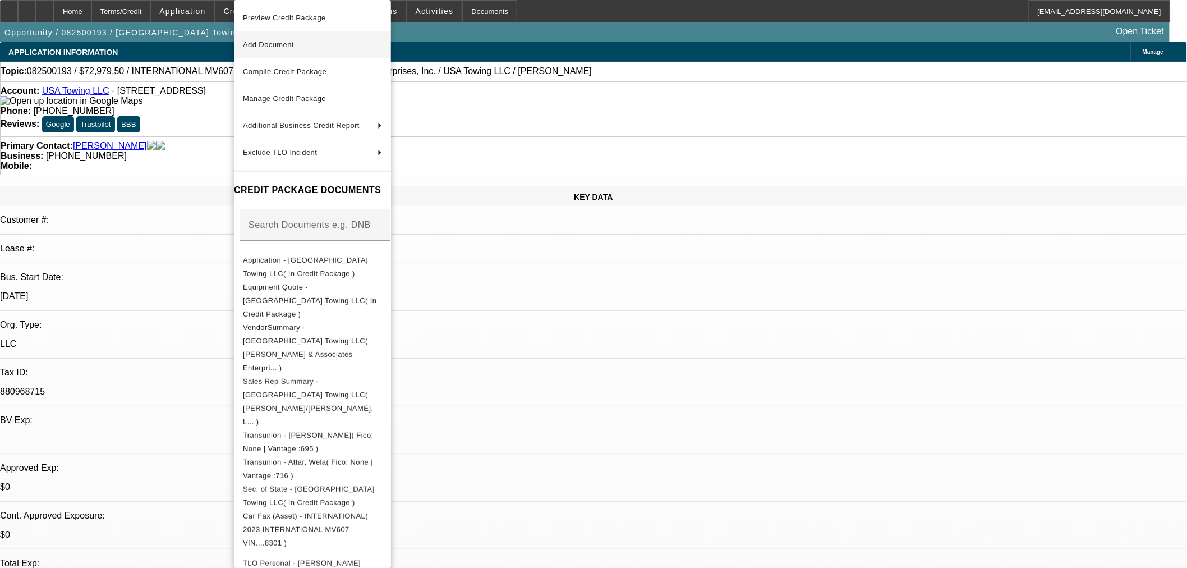
click at [282, 41] on span "Add Document" at bounding box center [268, 44] width 51 height 8
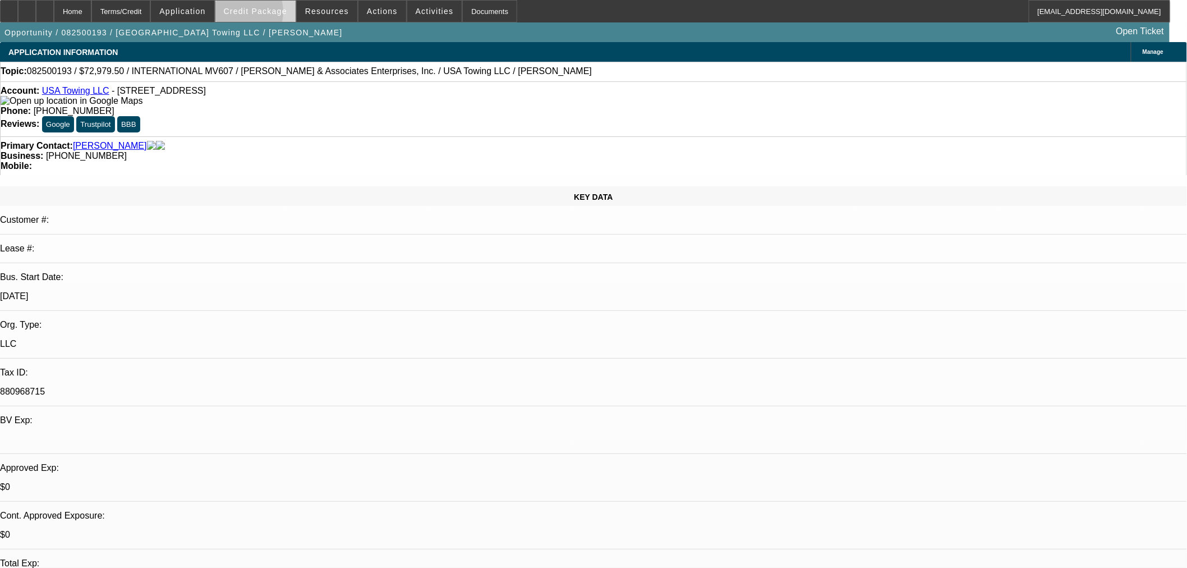
click at [250, 15] on span "Credit Package" at bounding box center [255, 11] width 63 height 9
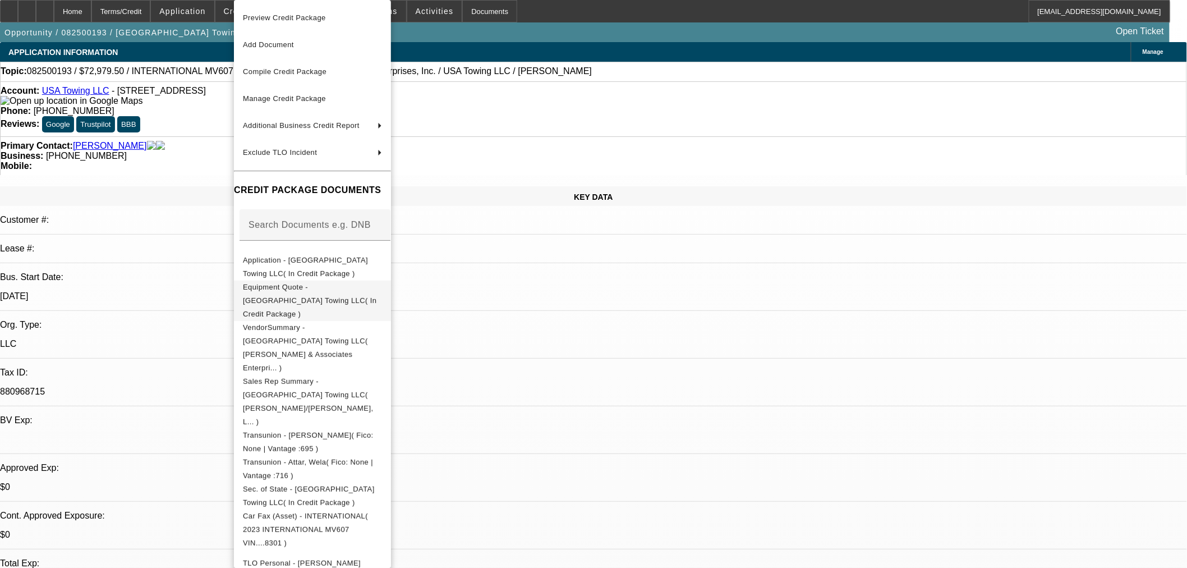
click at [337, 284] on span "Equipment Quote - [GEOGRAPHIC_DATA] Towing LLC( In Credit Package )" at bounding box center [312, 300] width 139 height 40
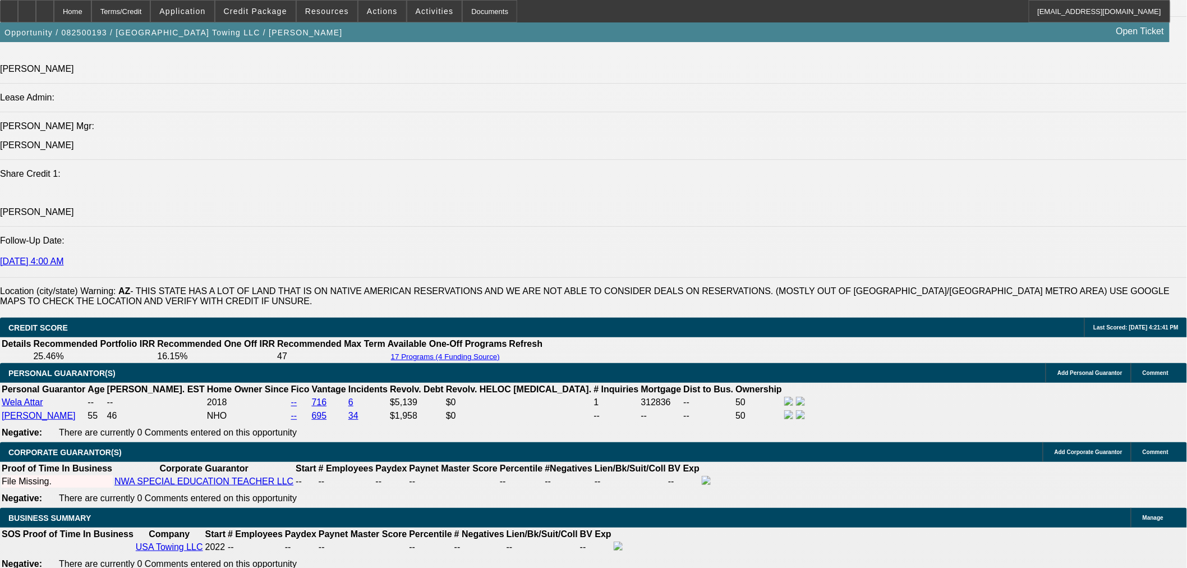
scroll to position [1495, 0]
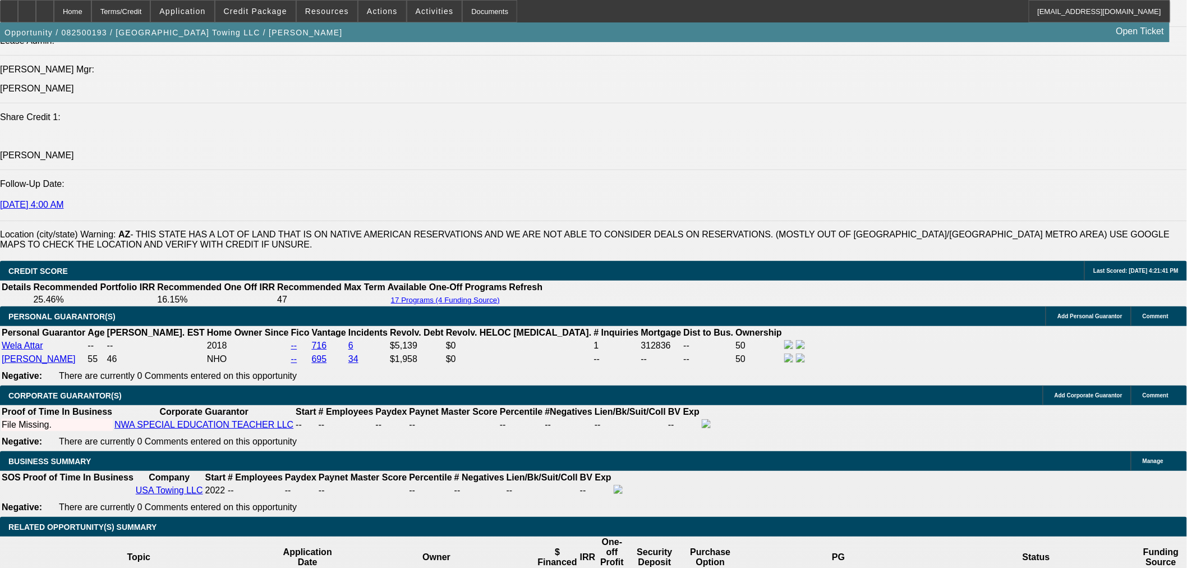
drag, startPoint x: 211, startPoint y: 282, endPoint x: 375, endPoint y: 282, distance: 163.7
type input "$15,000.00"
type input "UNKNOWN"
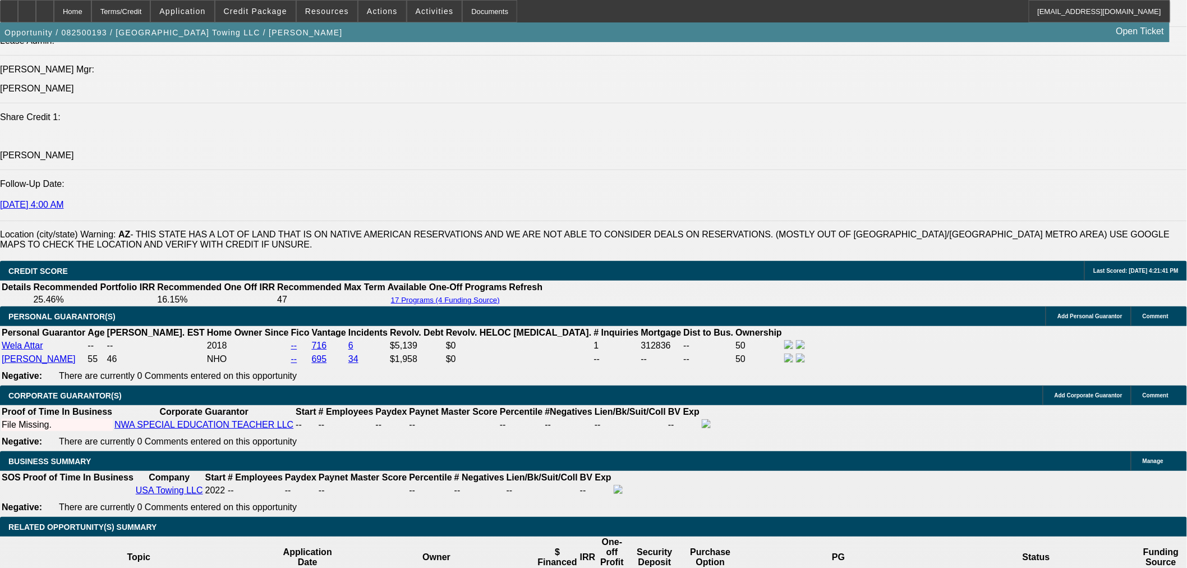
type input "$2,935.56"
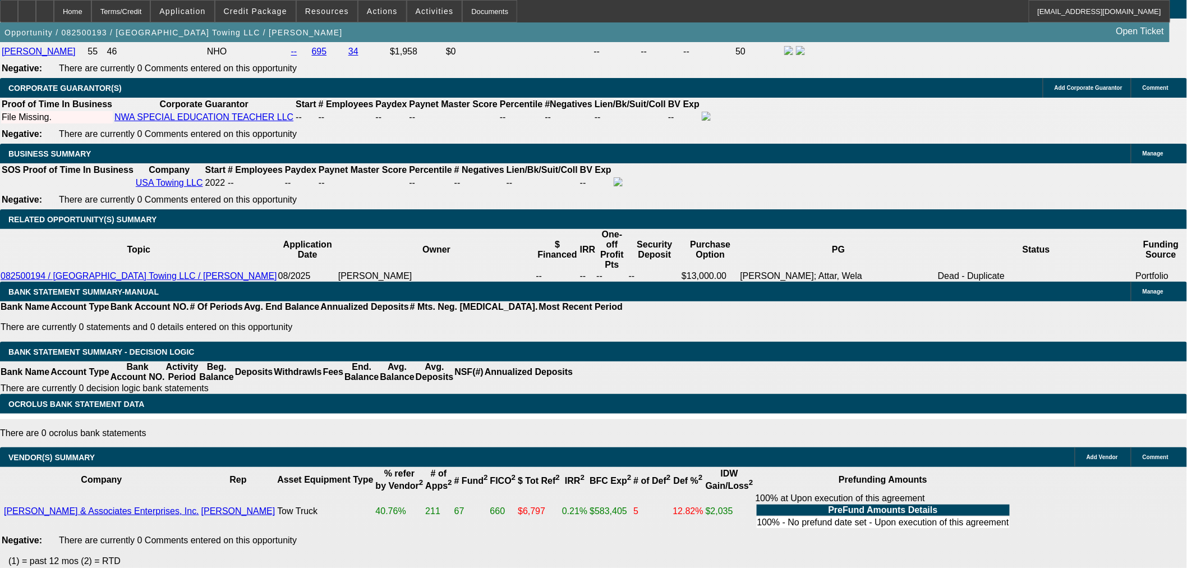
scroll to position [1807, 0]
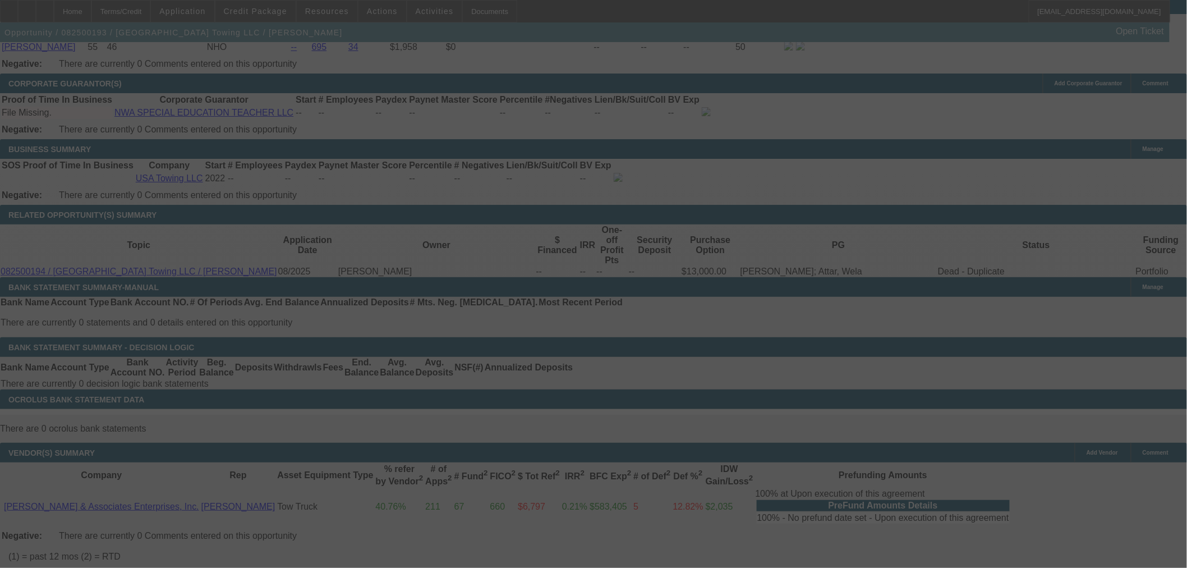
select select "0"
select select "2"
select select "0"
select select "6"
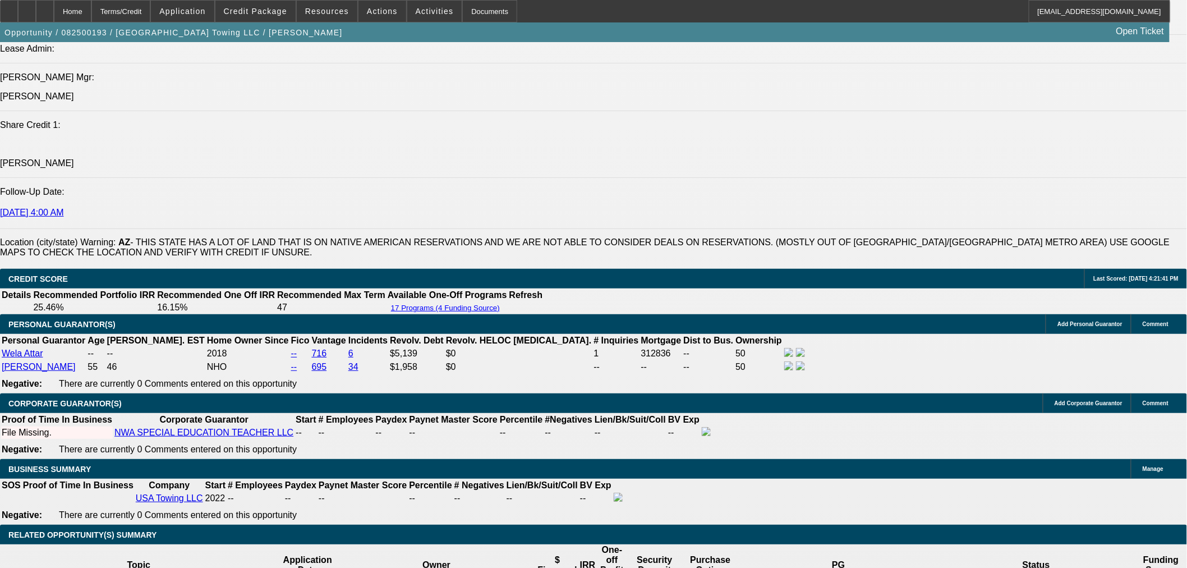
scroll to position [1433, 0]
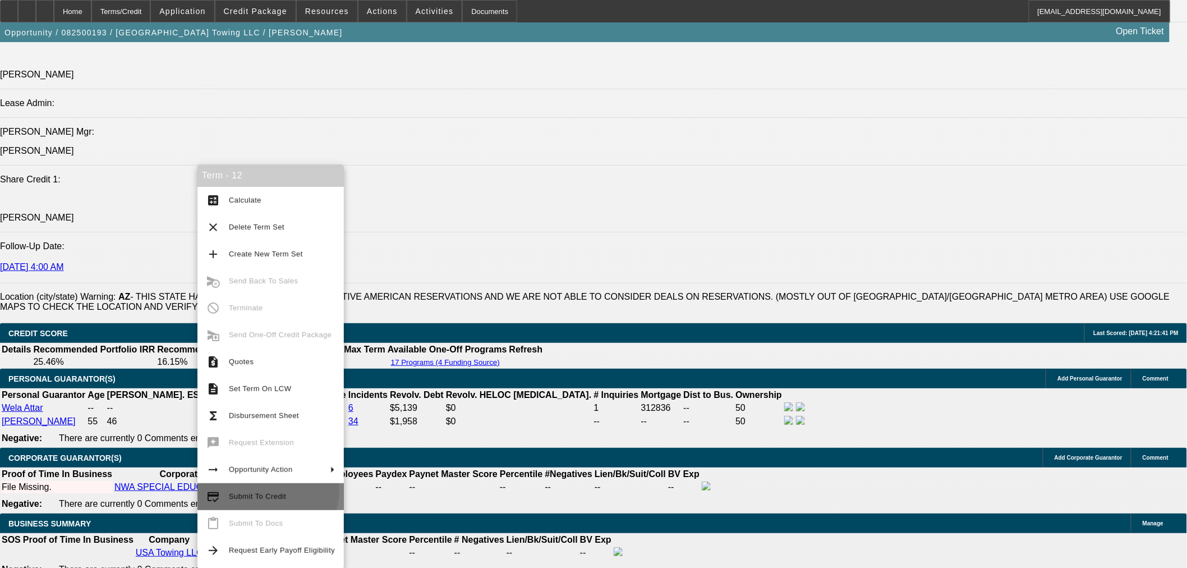
click at [264, 490] on span "Submit To Credit" at bounding box center [282, 496] width 106 height 13
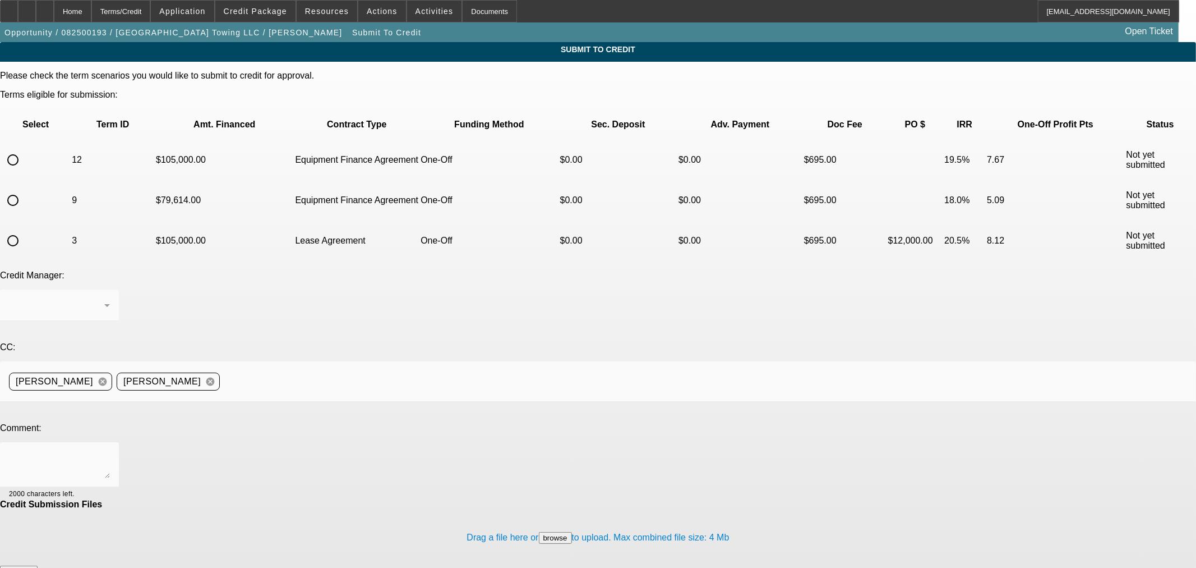
click at [91, 12] on div "Home" at bounding box center [73, 11] width 38 height 22
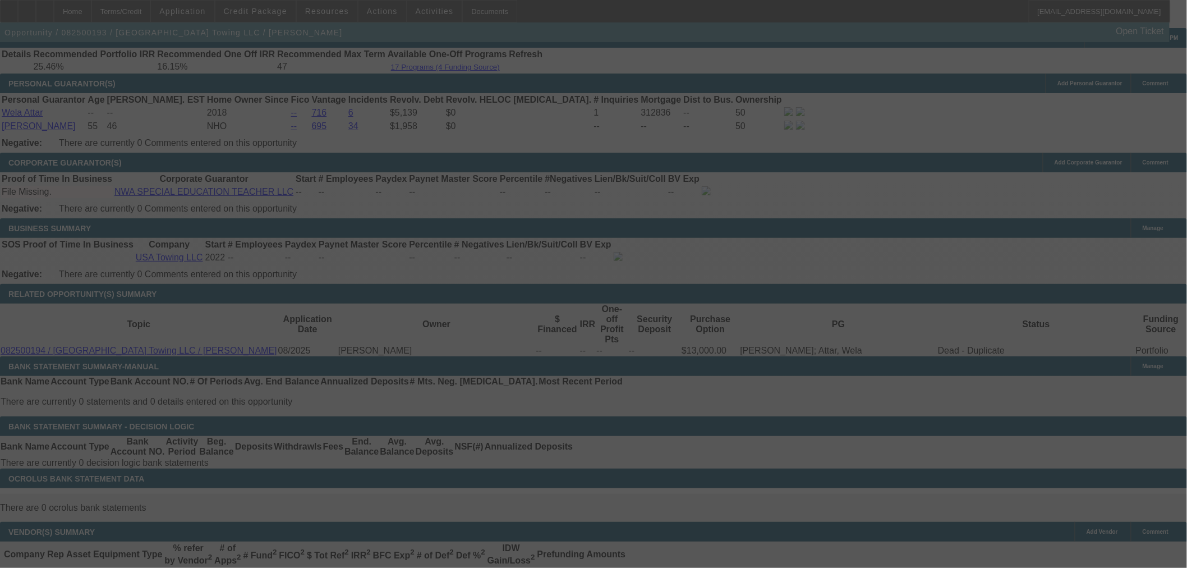
scroll to position [1586, 0]
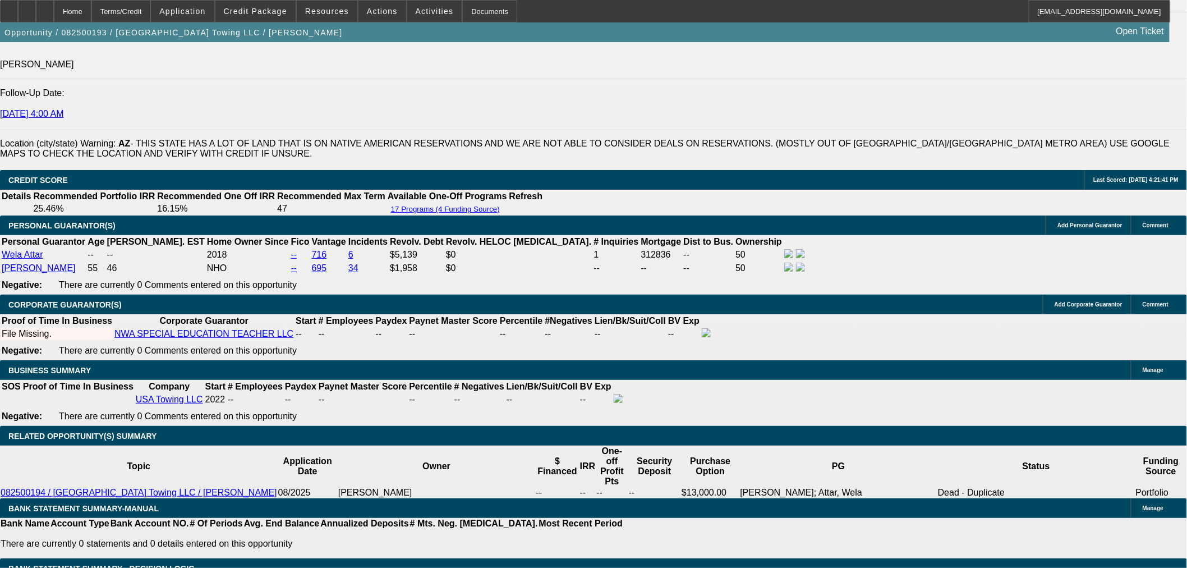
select select "0"
select select "2"
select select "0"
select select "6"
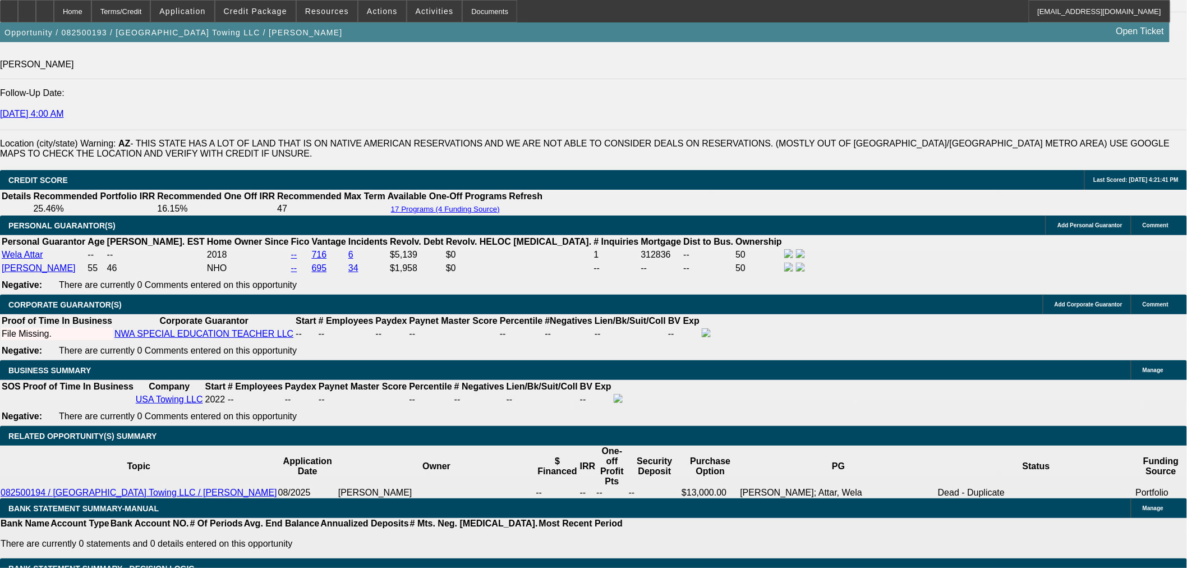
select select "0"
select select "2"
select select "0"
select select "6"
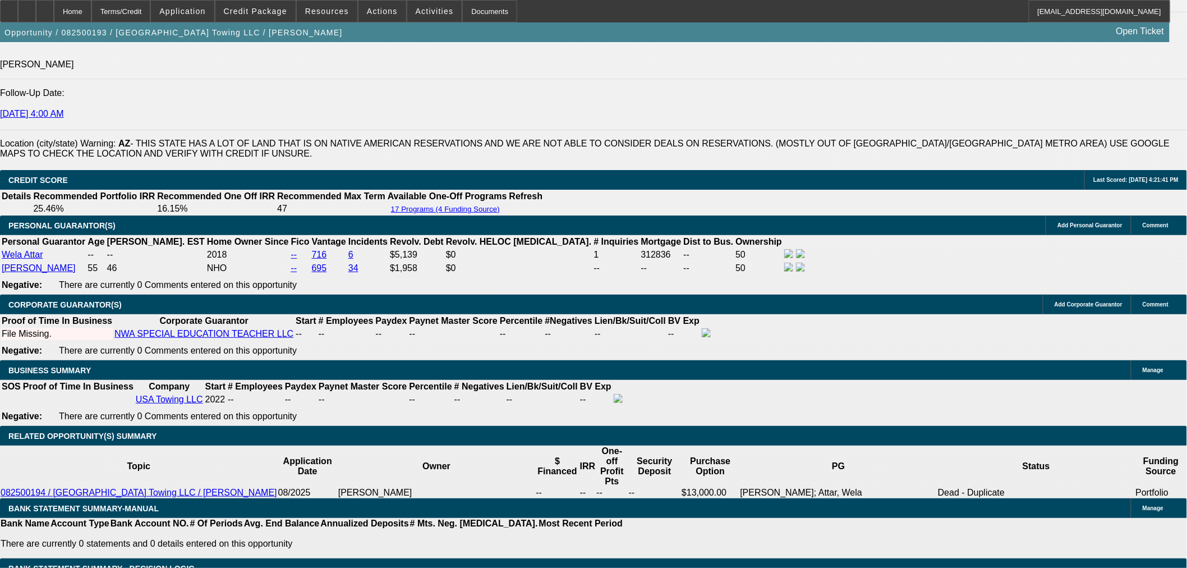
select select "0"
select select "2"
select select "0"
select select "6"
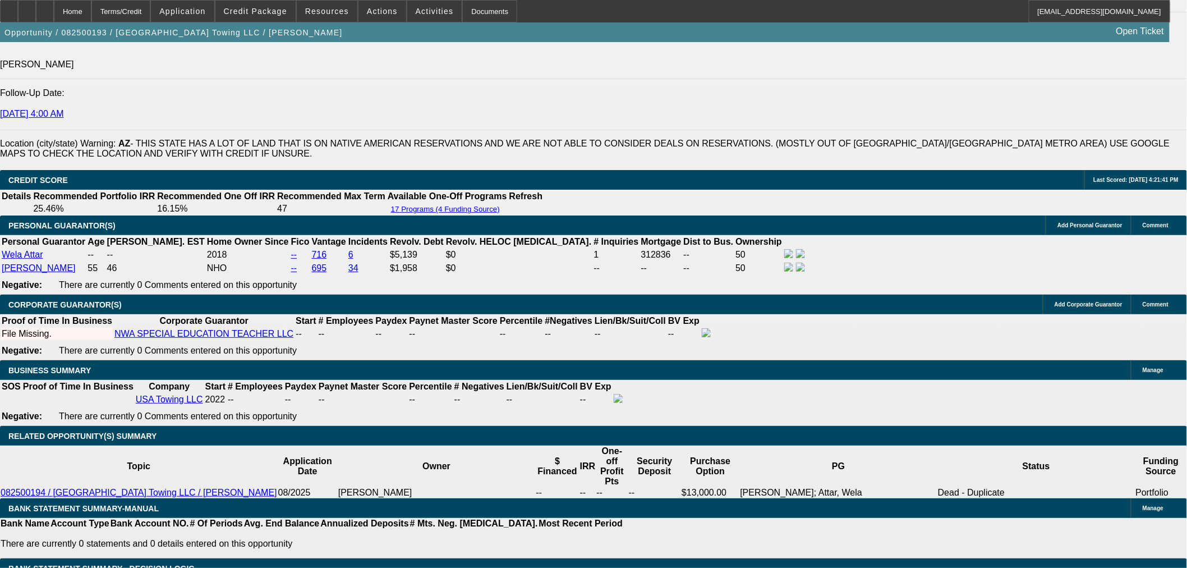
select select "0.1"
select select "0"
select select "2"
select select "0"
select select "6"
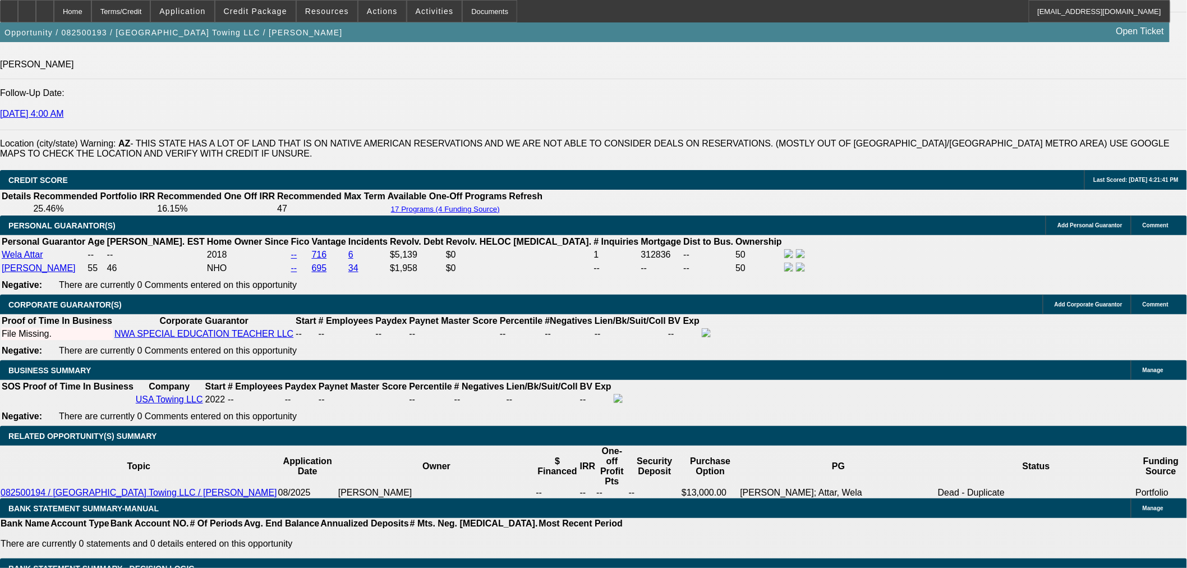
scroll to position [1609, 0]
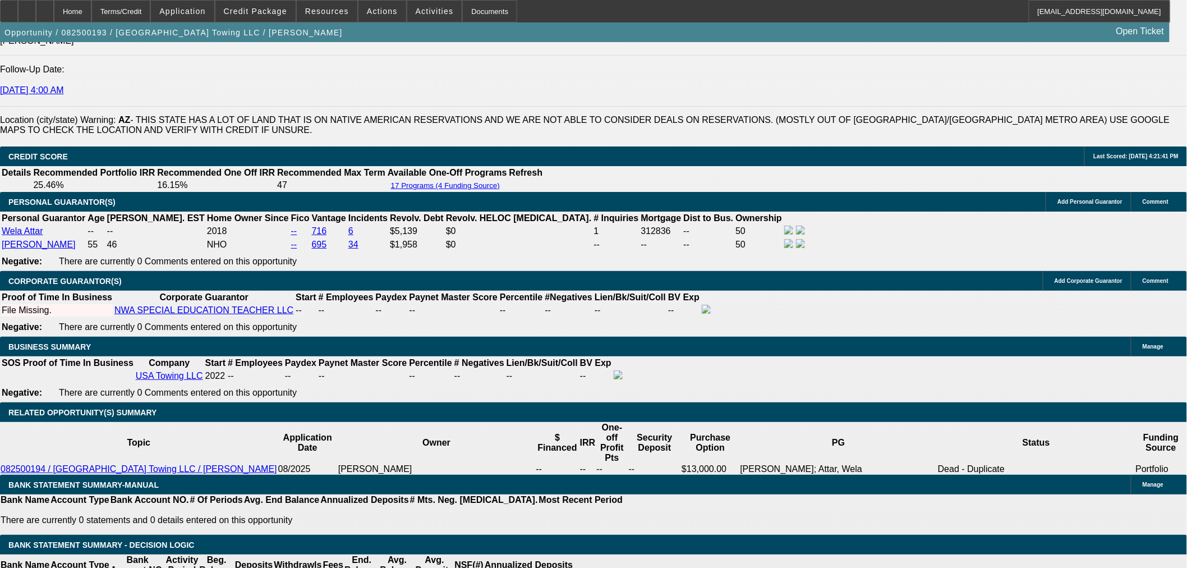
drag, startPoint x: 233, startPoint y: 248, endPoint x: 318, endPoint y: 251, distance: 85.3
type input "UNKNOWN"
type input "60"
type input "$2,752.73"
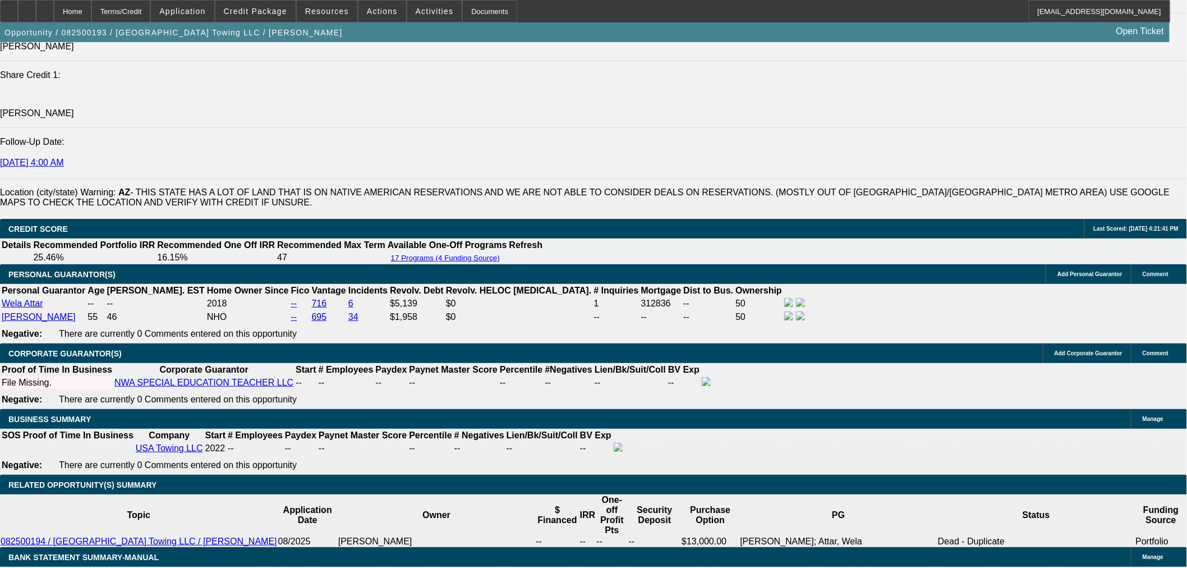
scroll to position [1360, 0]
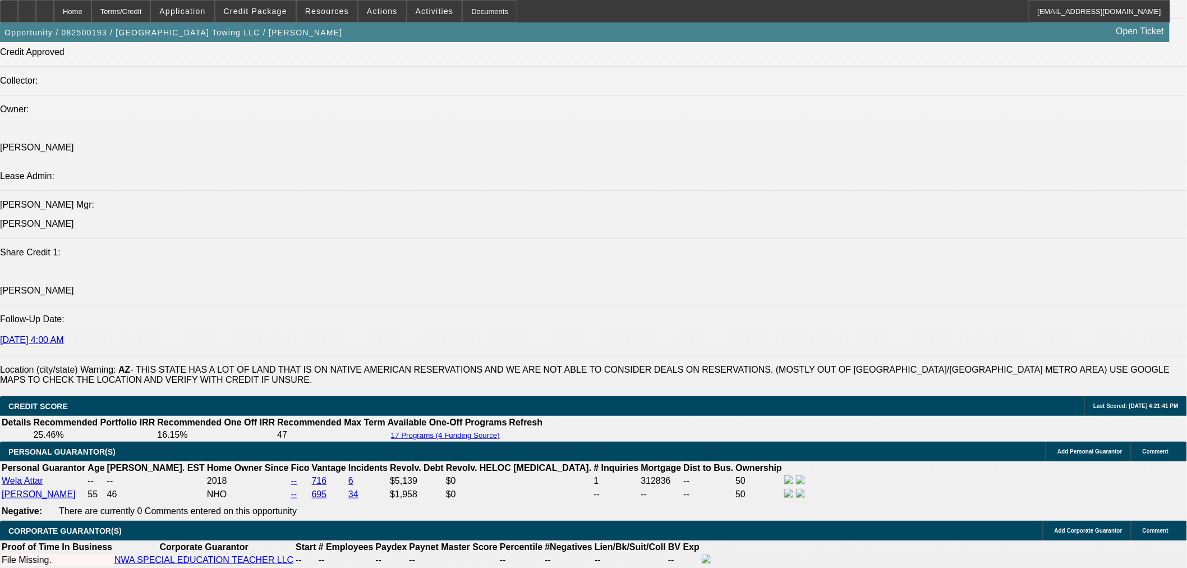
type input "60"
drag, startPoint x: 174, startPoint y: 195, endPoint x: 146, endPoint y: 311, distance: 118.7
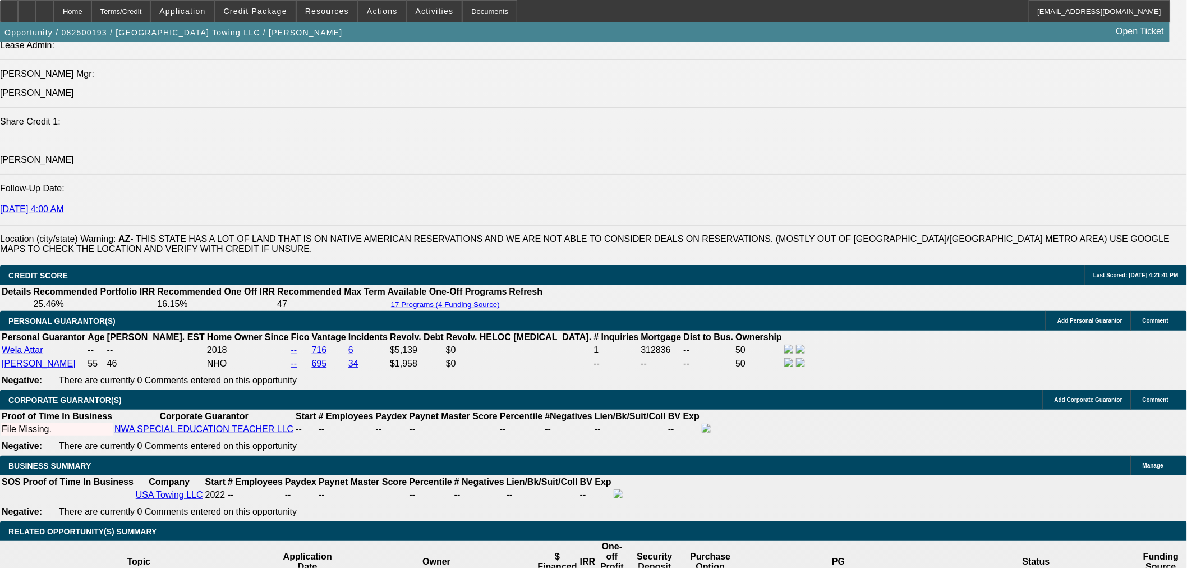
scroll to position [1672, 0]
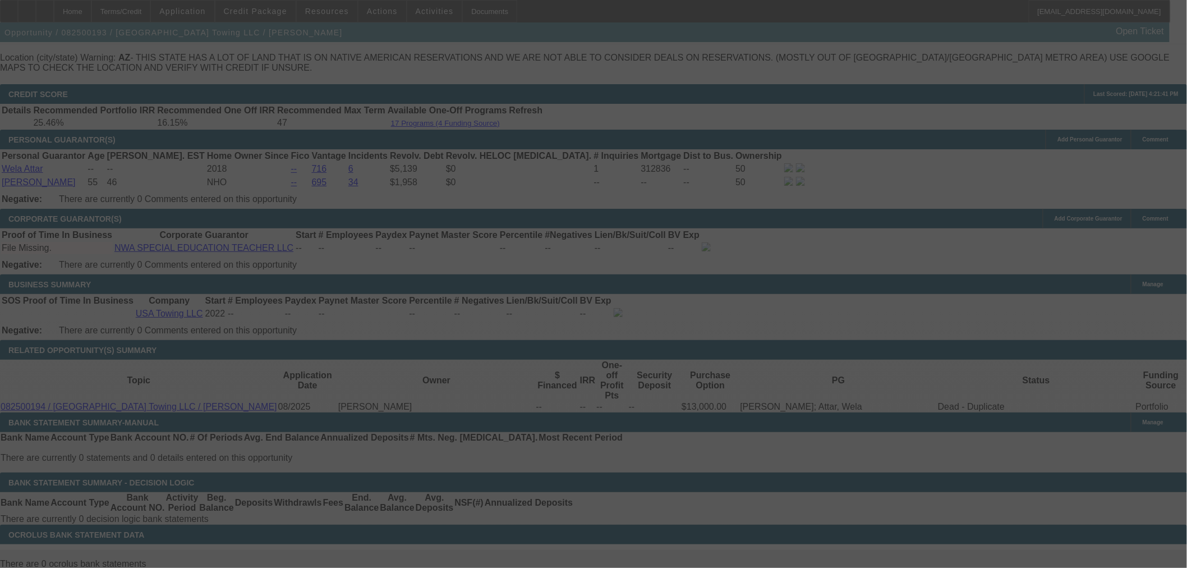
select select "0"
select select "2"
select select "0"
select select "6"
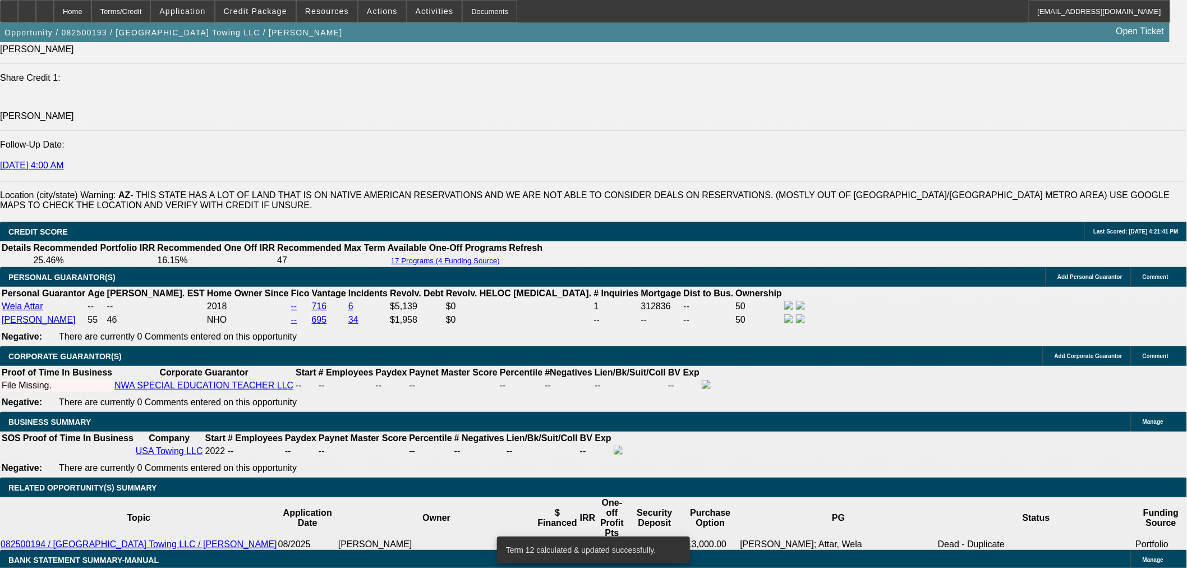
scroll to position [1422, 0]
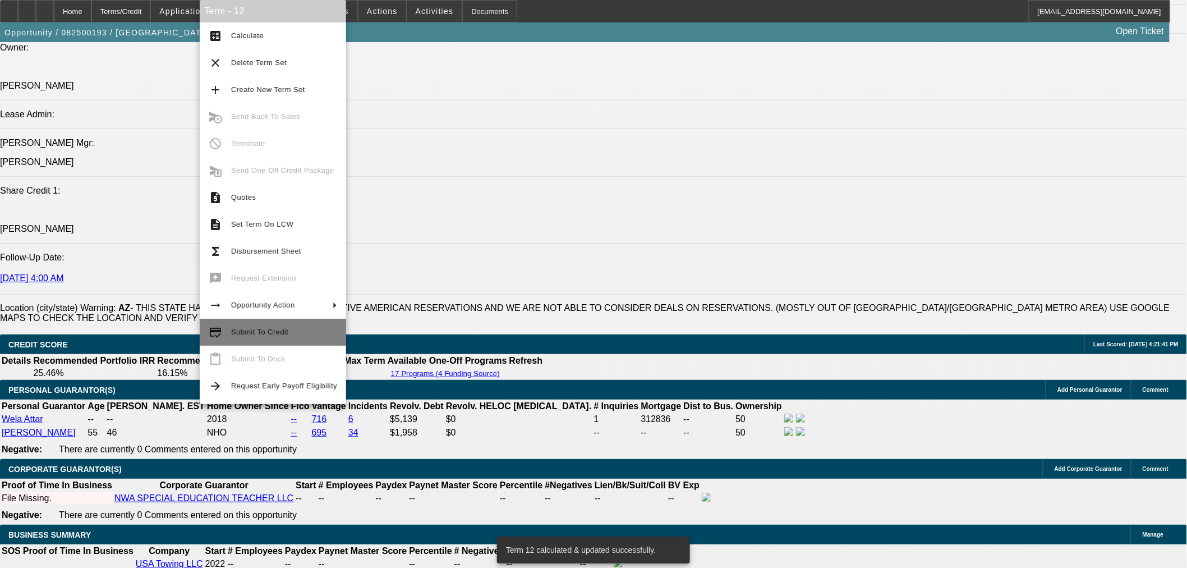
click at [230, 331] on button "credit_score Submit To Credit" at bounding box center [273, 332] width 146 height 27
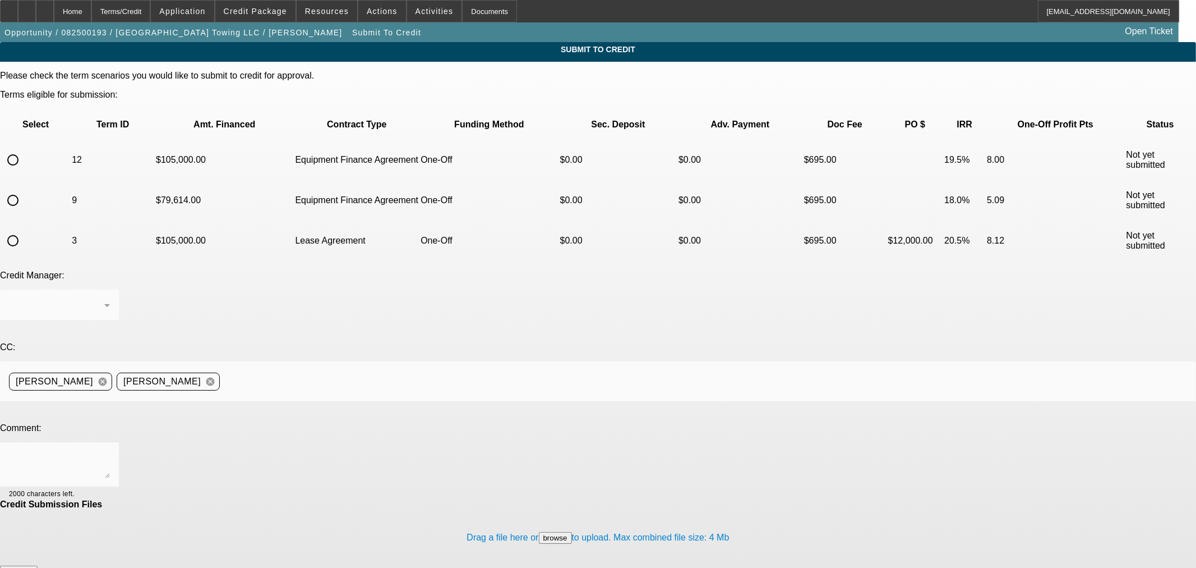
click at [24, 149] on input "radio" at bounding box center [13, 160] width 22 height 22
radio input "true"
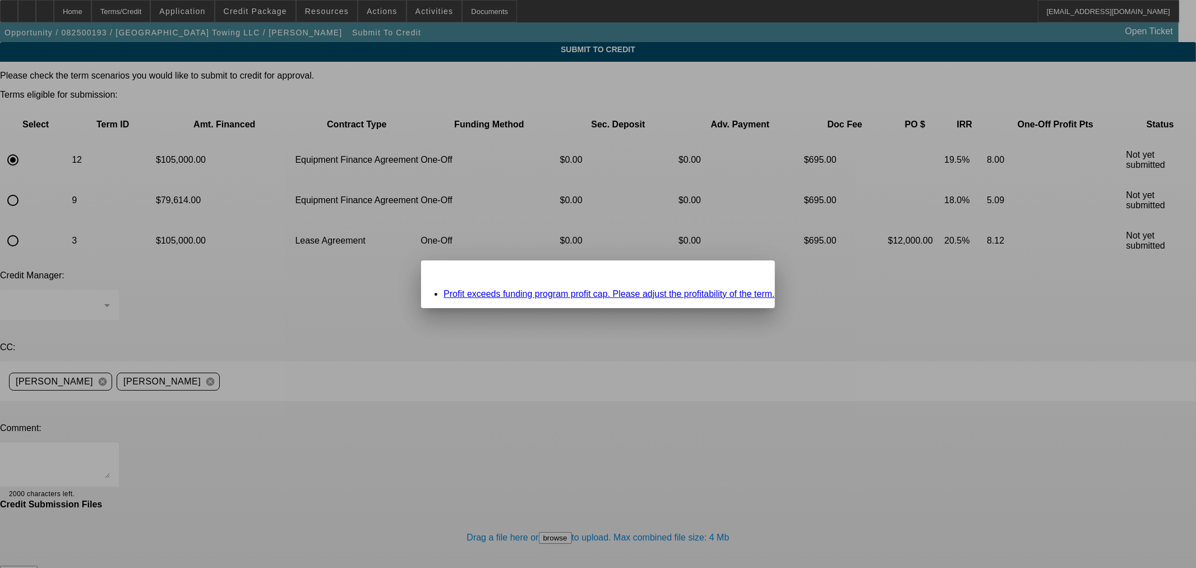
click at [497, 294] on link "Profit exceeds funding program profit cap. Please adjust the profitability of t…" at bounding box center [609, 294] width 331 height 10
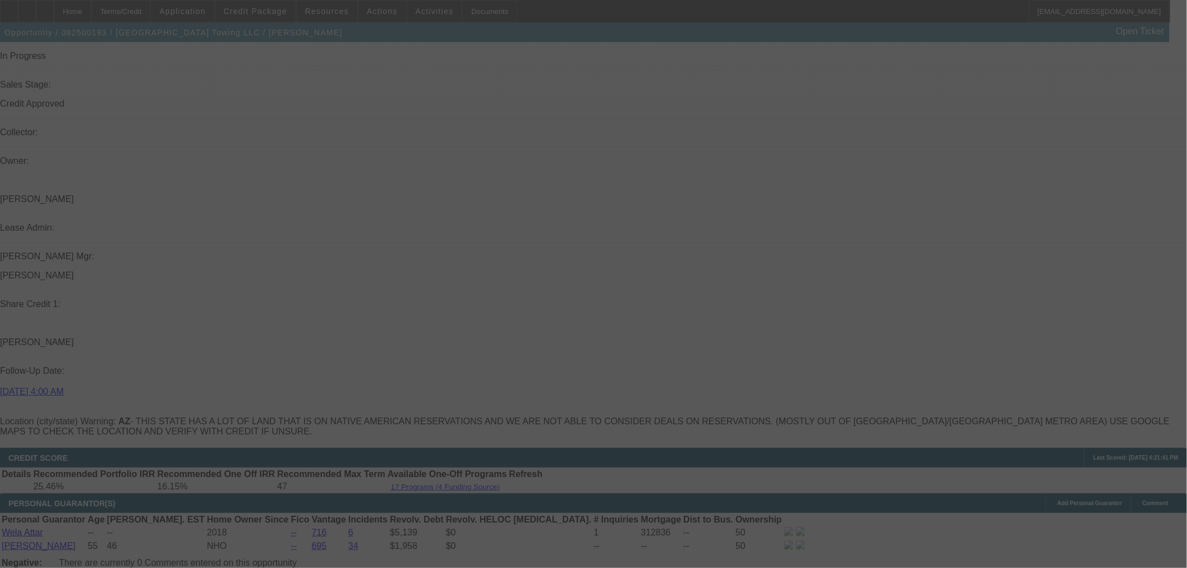
select select "0"
select select "2"
select select "0"
select select "6"
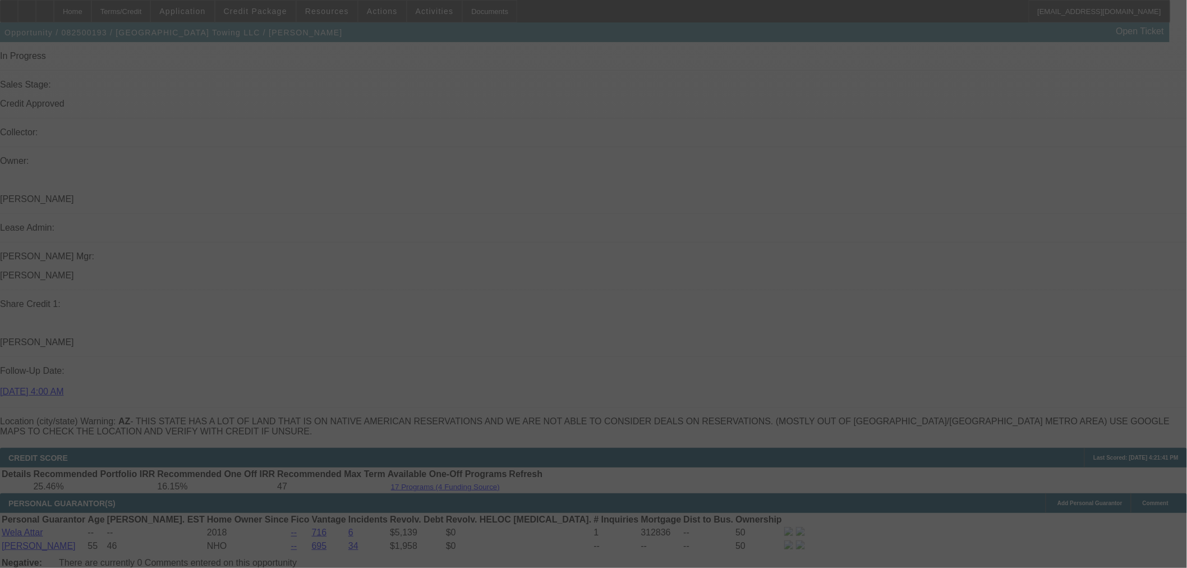
select select "0"
select select "2"
select select "0"
select select "6"
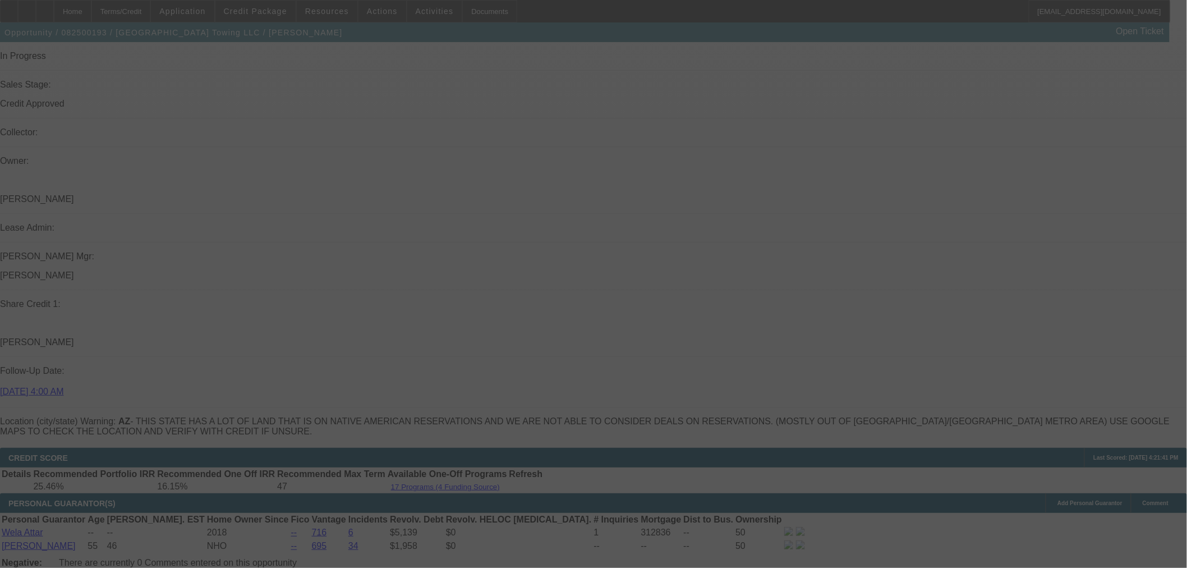
select select "0"
select select "2"
select select "0"
select select "6"
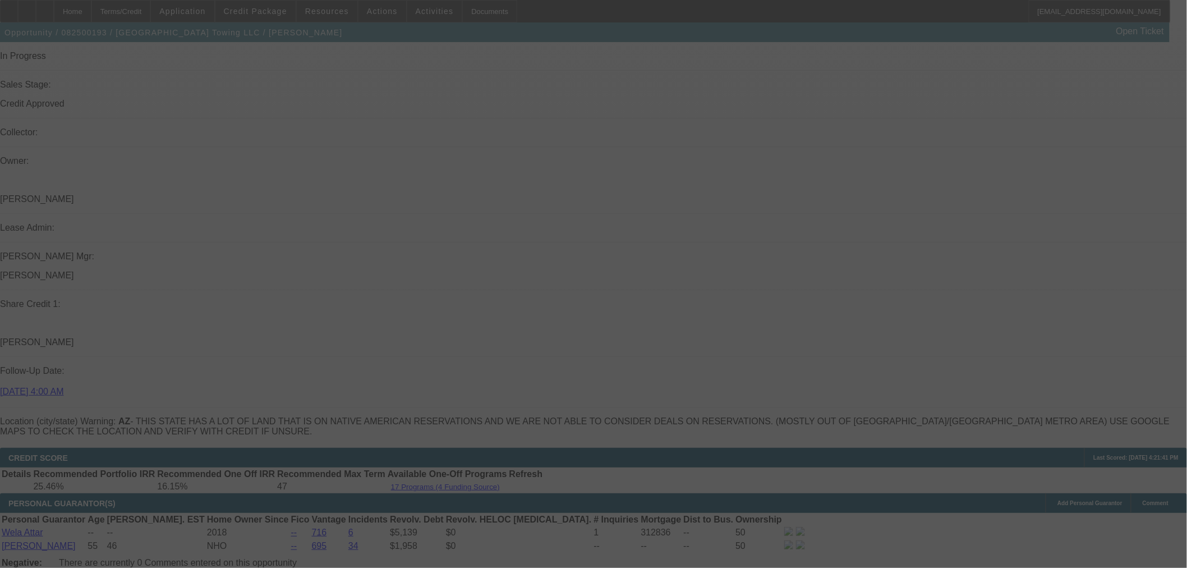
select select "0.1"
select select "0"
select select "2"
select select "0"
select select "6"
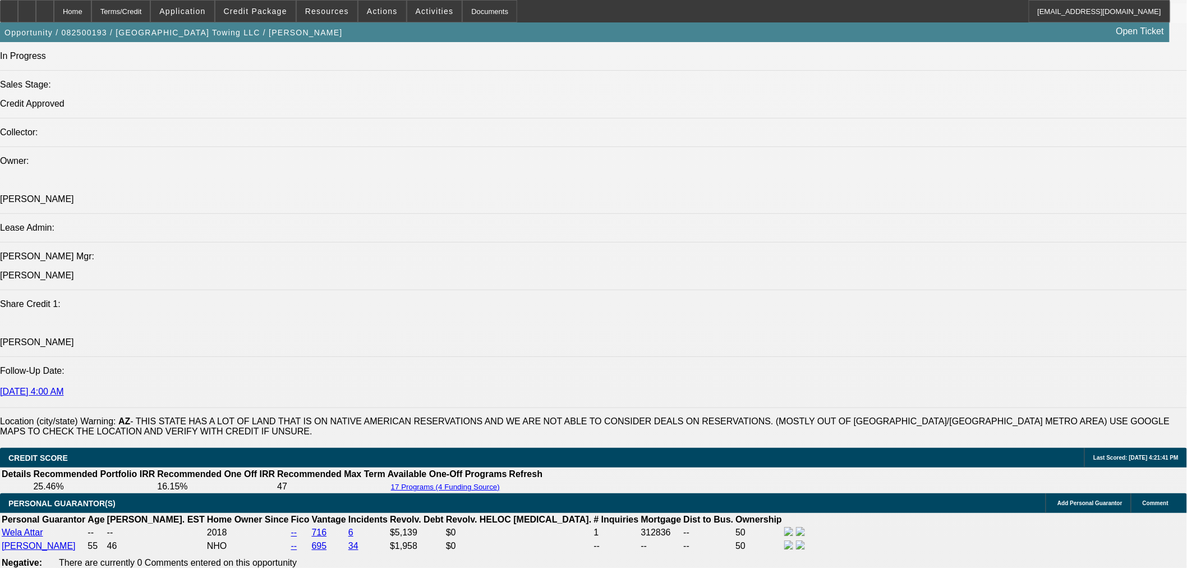
scroll to position [1346, 0]
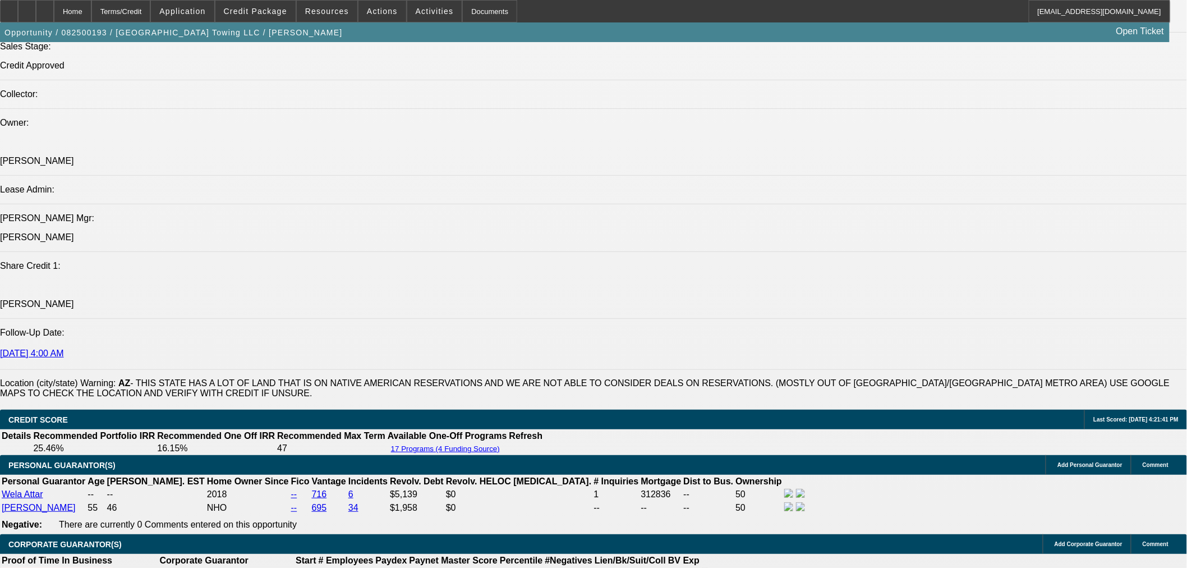
drag, startPoint x: 261, startPoint y: 519, endPoint x: 359, endPoint y: 492, distance: 101.8
type input "1"
type input "UNKNOWN"
type input "19"
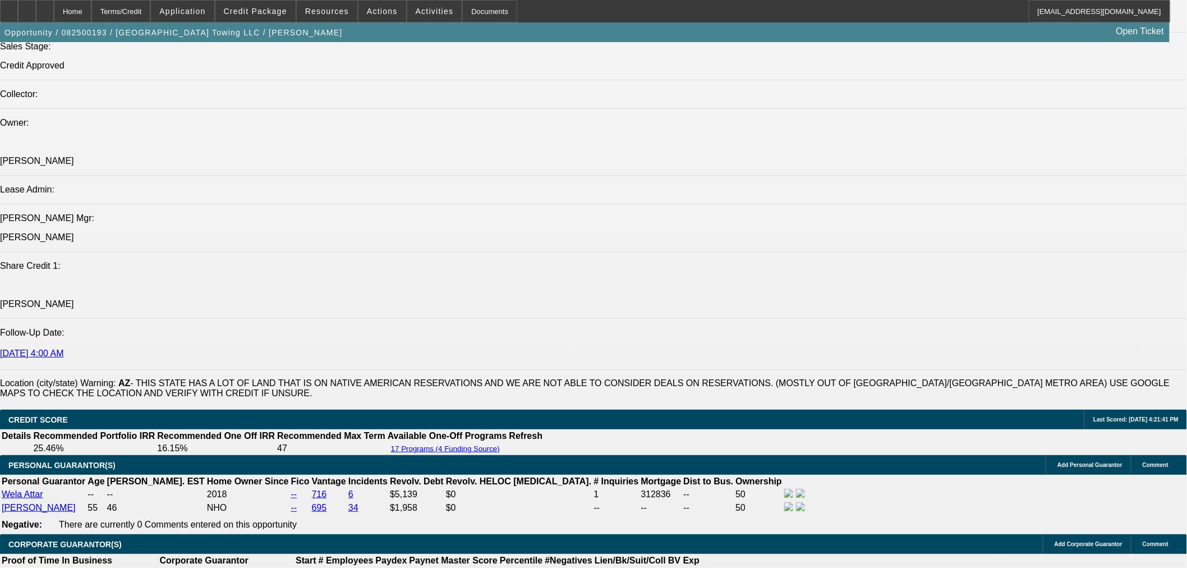
type input "$2,723.76"
type input "19"
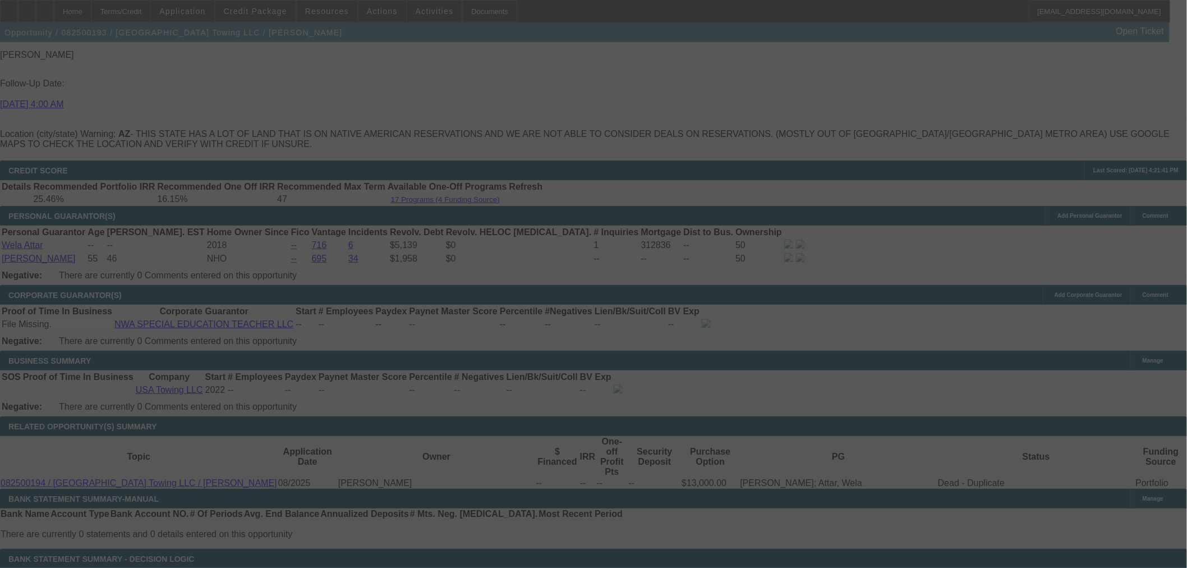
select select "0"
select select "2"
select select "0"
select select "6"
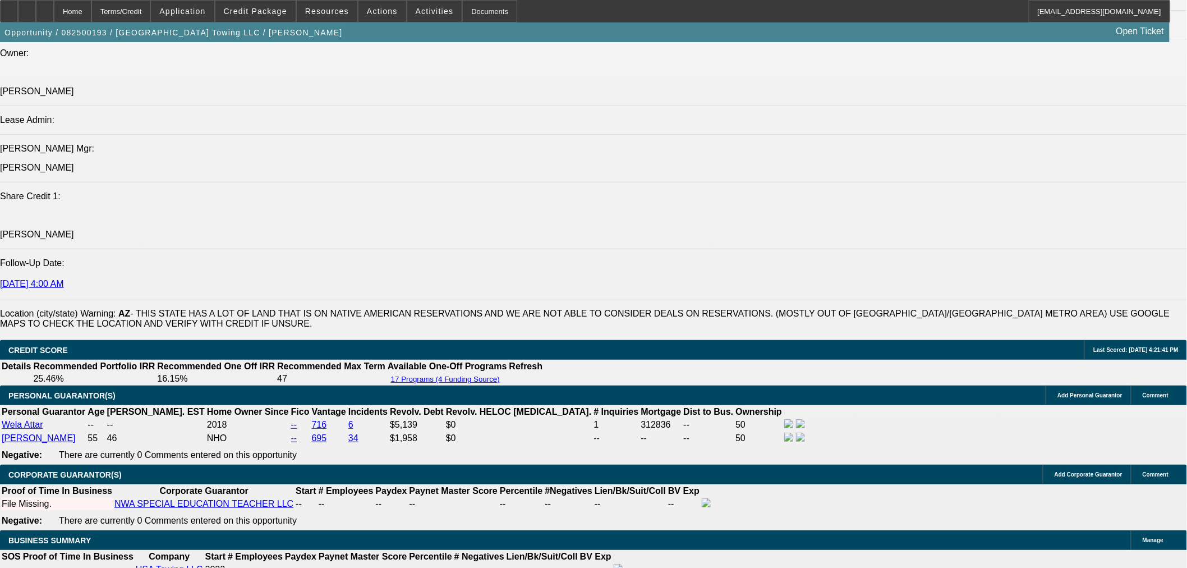
scroll to position [1409, 0]
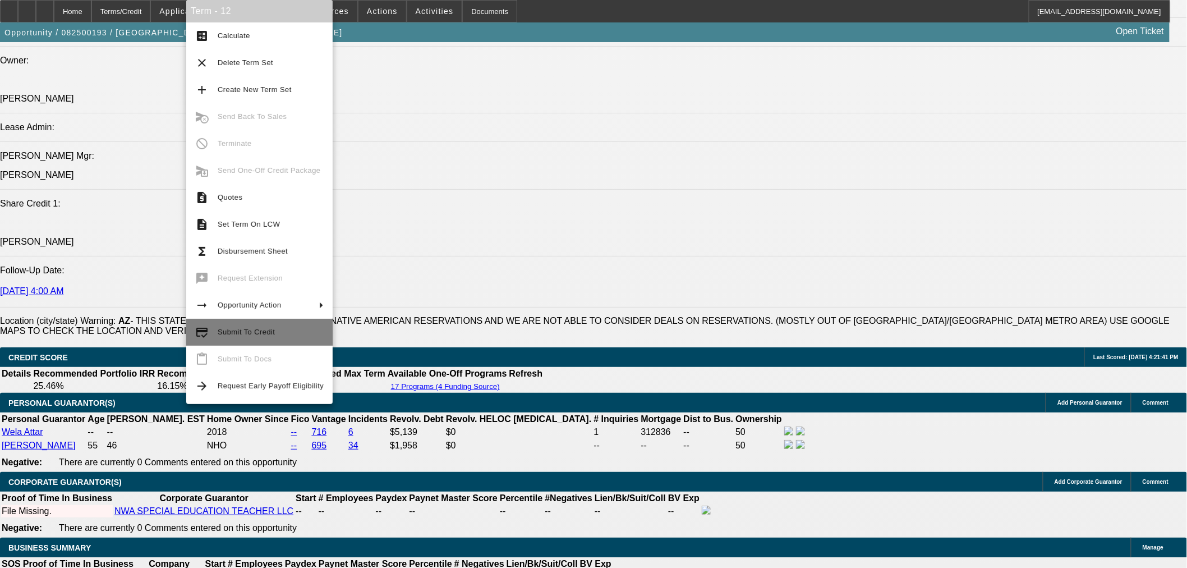
click at [226, 338] on span "Submit To Credit" at bounding box center [271, 331] width 106 height 13
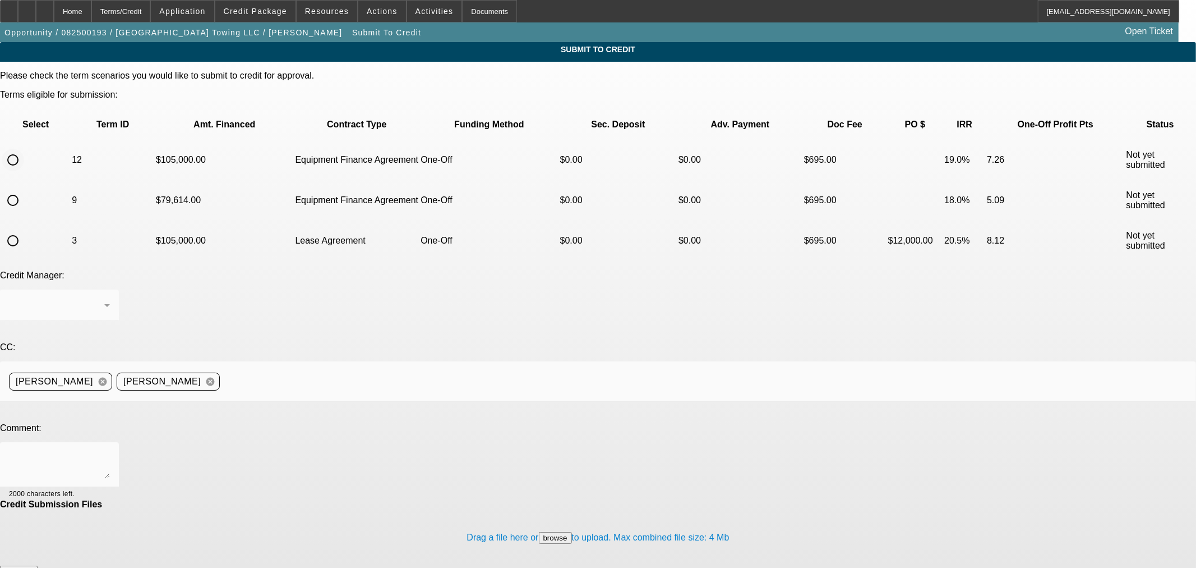
click at [24, 149] on input "radio" at bounding box center [13, 160] width 22 height 22
radio input "true"
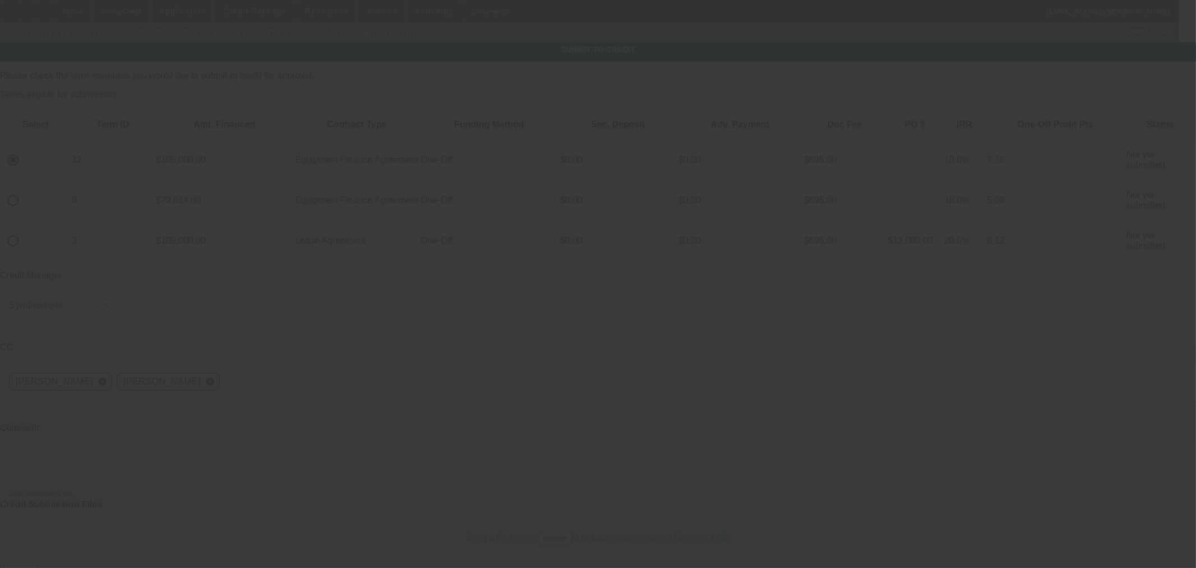
click at [110, 451] on textarea at bounding box center [59, 464] width 101 height 27
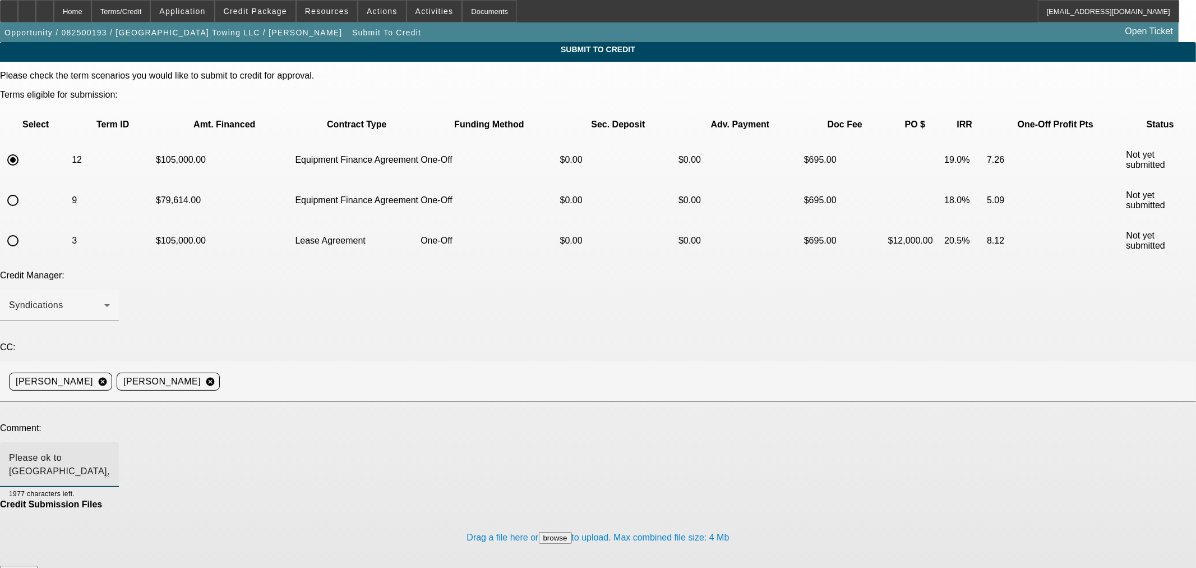
type textarea "Please ok to [GEOGRAPHIC_DATA]. Thanks"
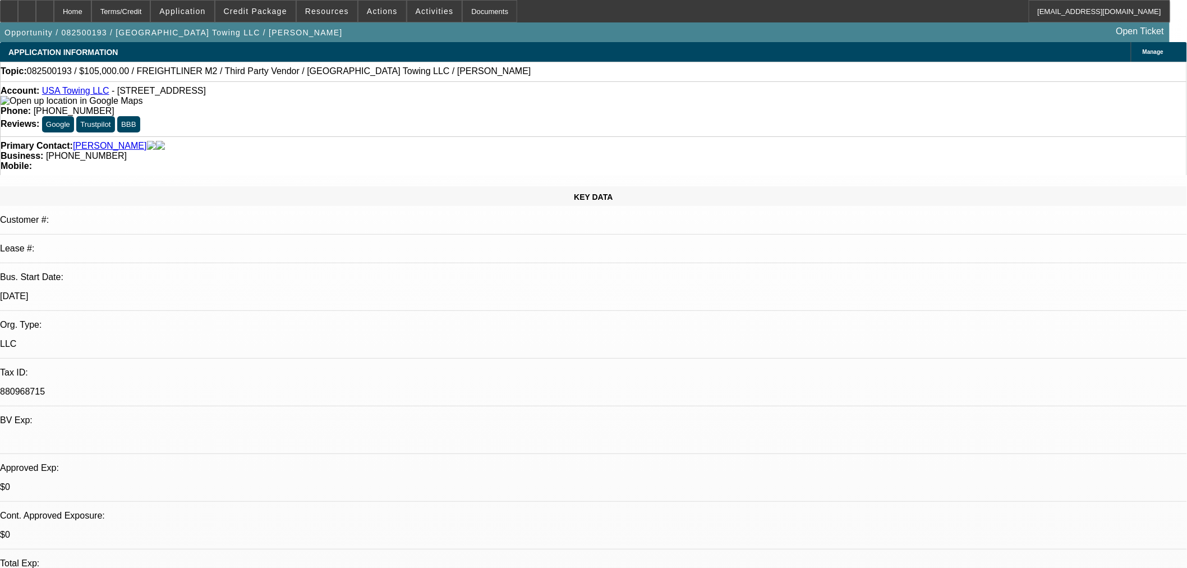
select select "0"
select select "2"
select select "0"
select select "6"
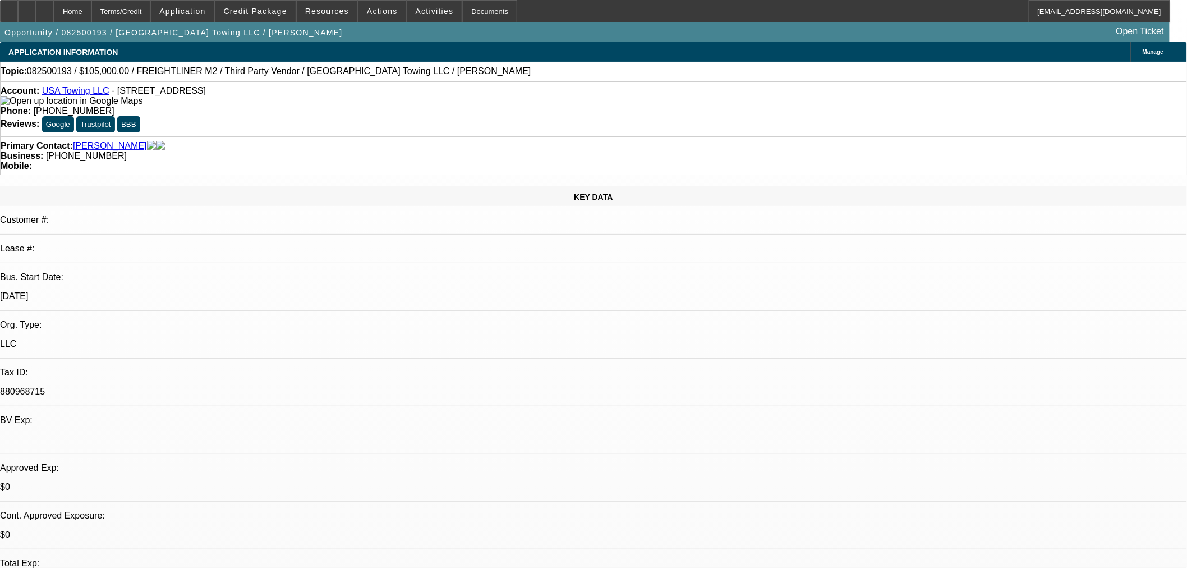
select select "0"
select select "2"
select select "0"
